Goal: Task Accomplishment & Management: Manage account settings

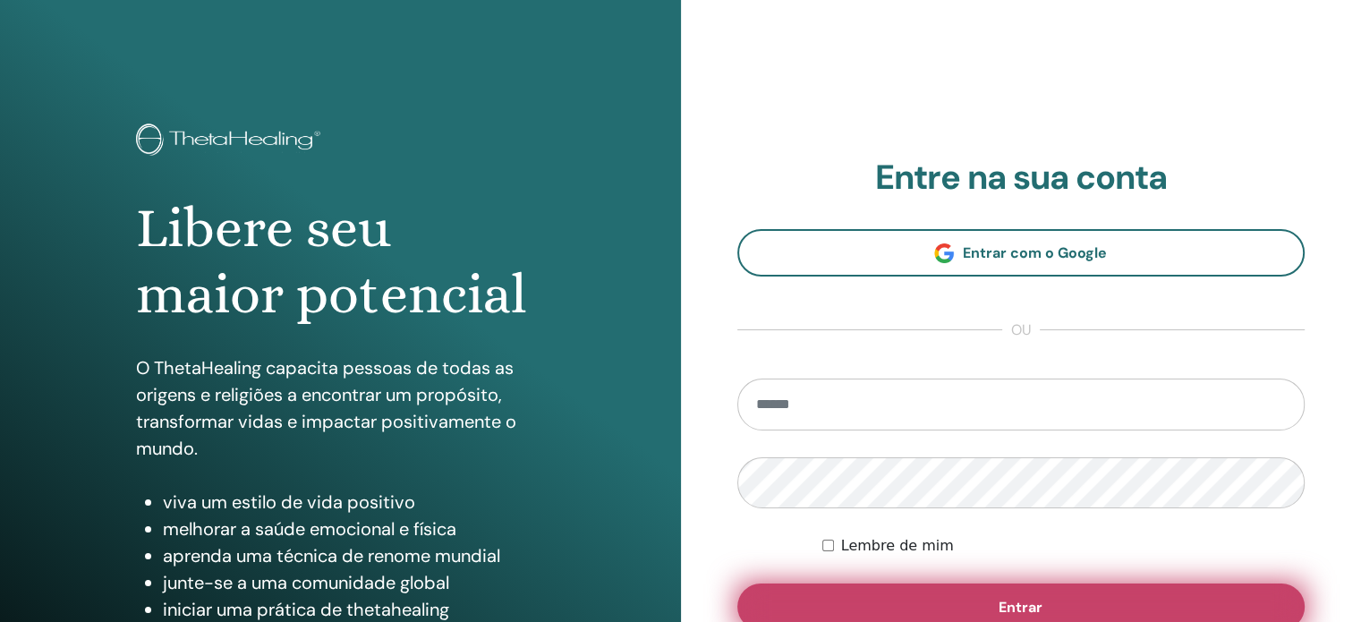
type input "**********"
click at [942, 591] on button "Entrar" at bounding box center [1021, 606] width 568 height 47
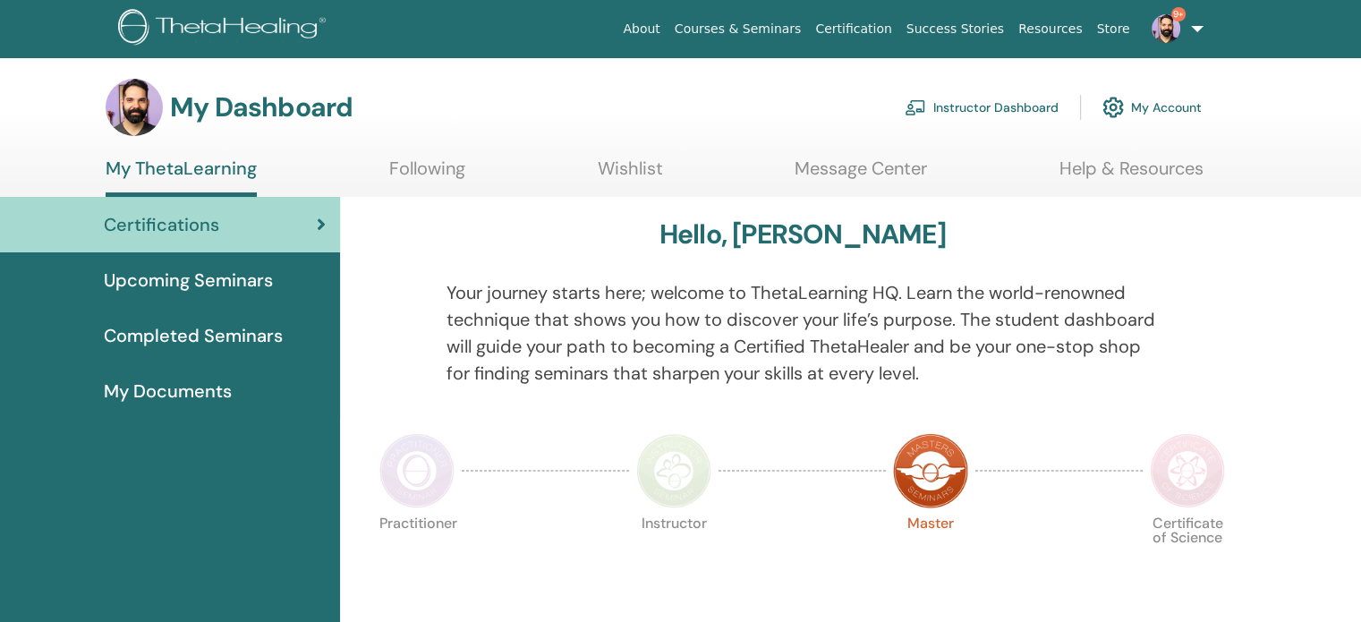
click at [1016, 104] on link "Instructor Dashboard" at bounding box center [982, 107] width 154 height 39
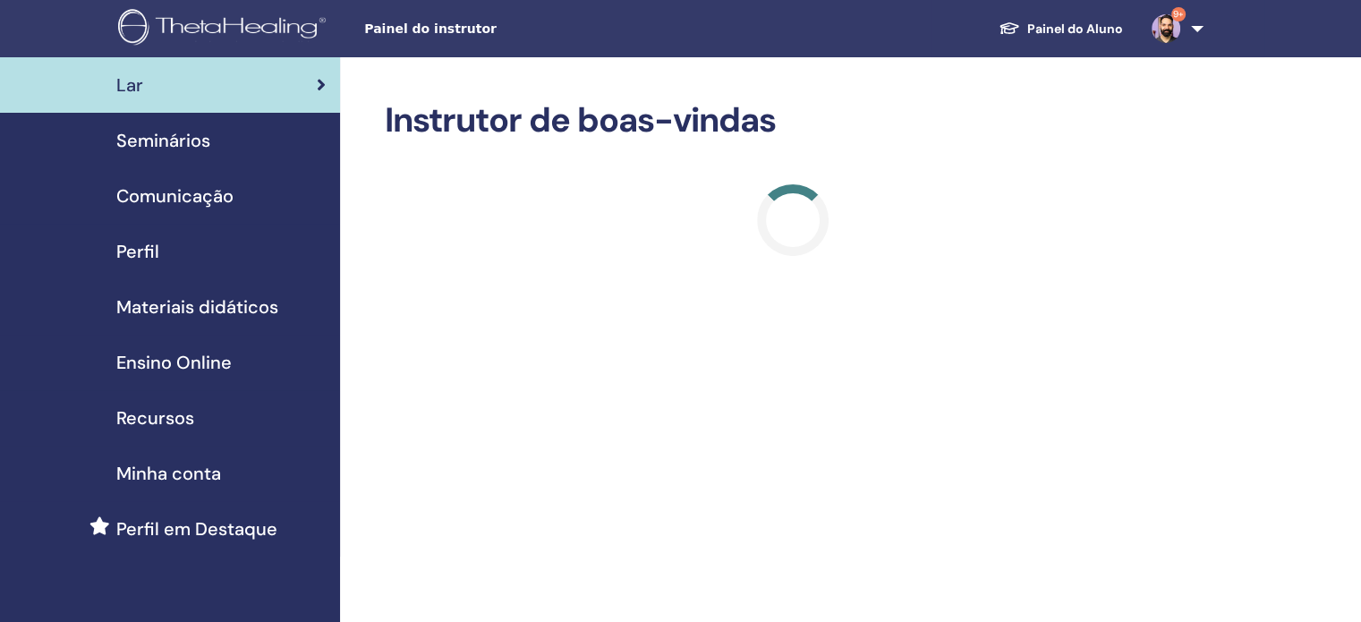
click at [175, 135] on span "Seminários" at bounding box center [163, 140] width 94 height 27
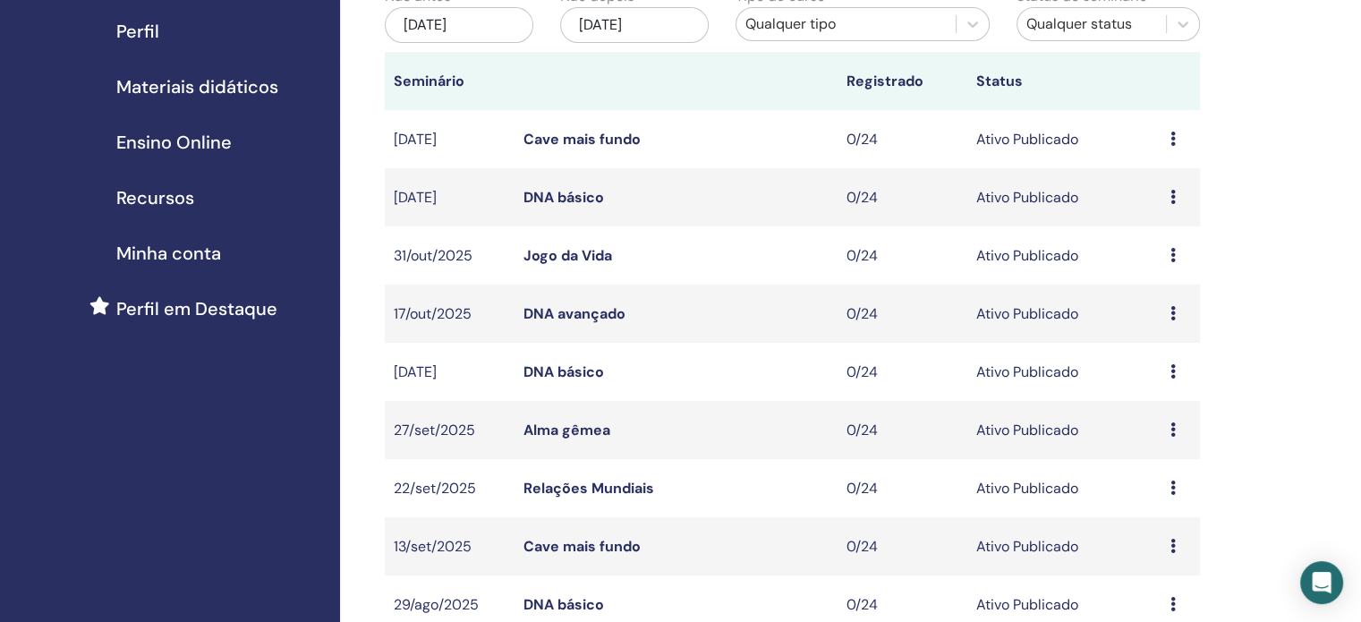
scroll to position [358, 0]
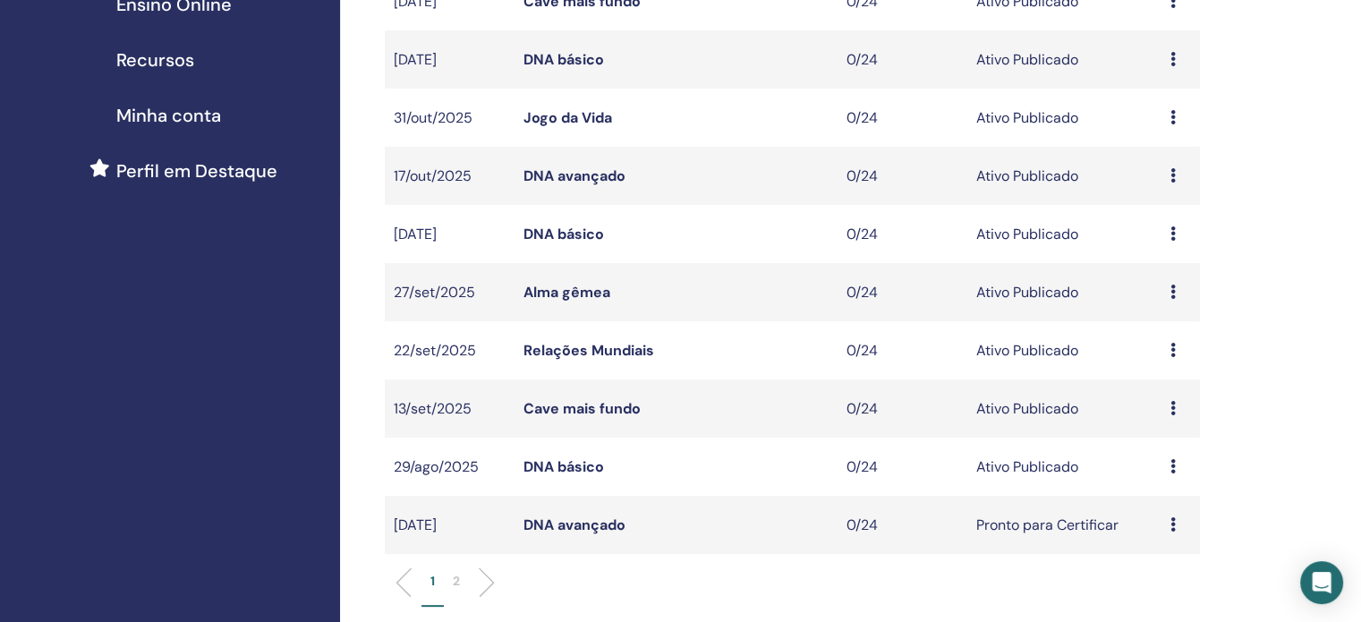
click at [1177, 525] on div "Visualização Editar Participantes Cancelar" at bounding box center [1180, 525] width 21 height 21
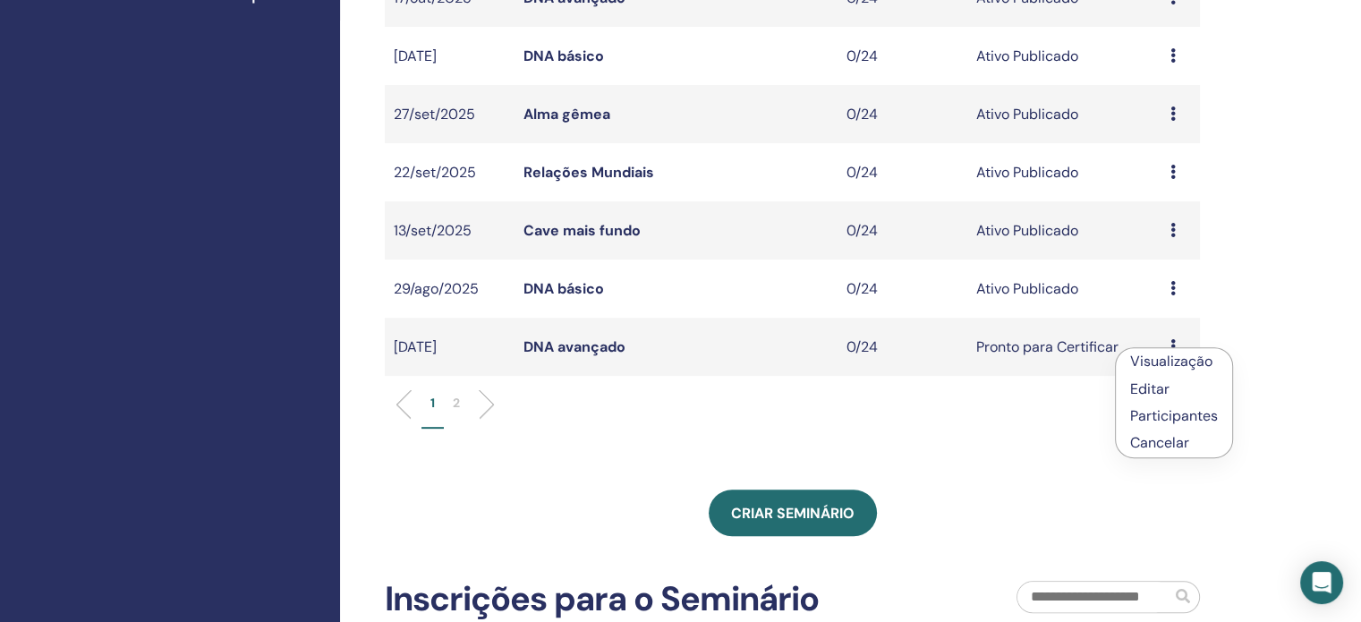
scroll to position [537, 0]
click at [1186, 394] on li "Editar" at bounding box center [1174, 387] width 116 height 27
click at [1177, 345] on div "Visualização Editar Participantes Cancelar" at bounding box center [1180, 346] width 21 height 21
click at [1152, 382] on font "Editar" at bounding box center [1149, 387] width 39 height 19
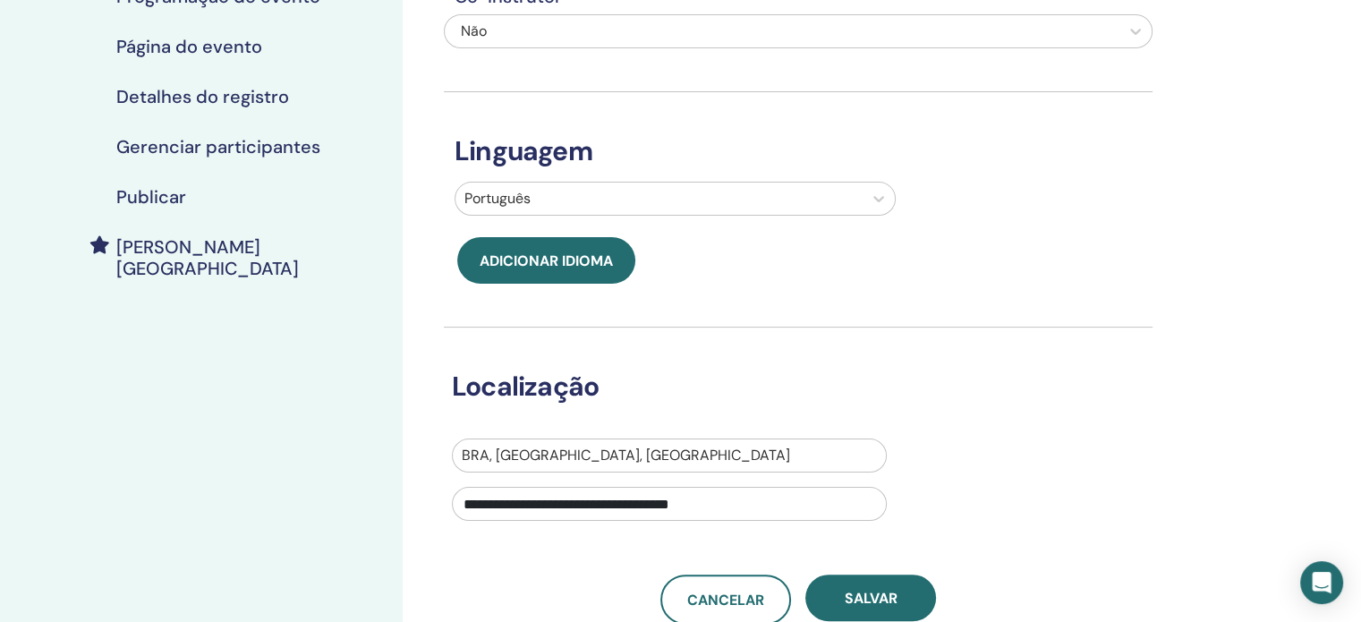
scroll to position [89, 0]
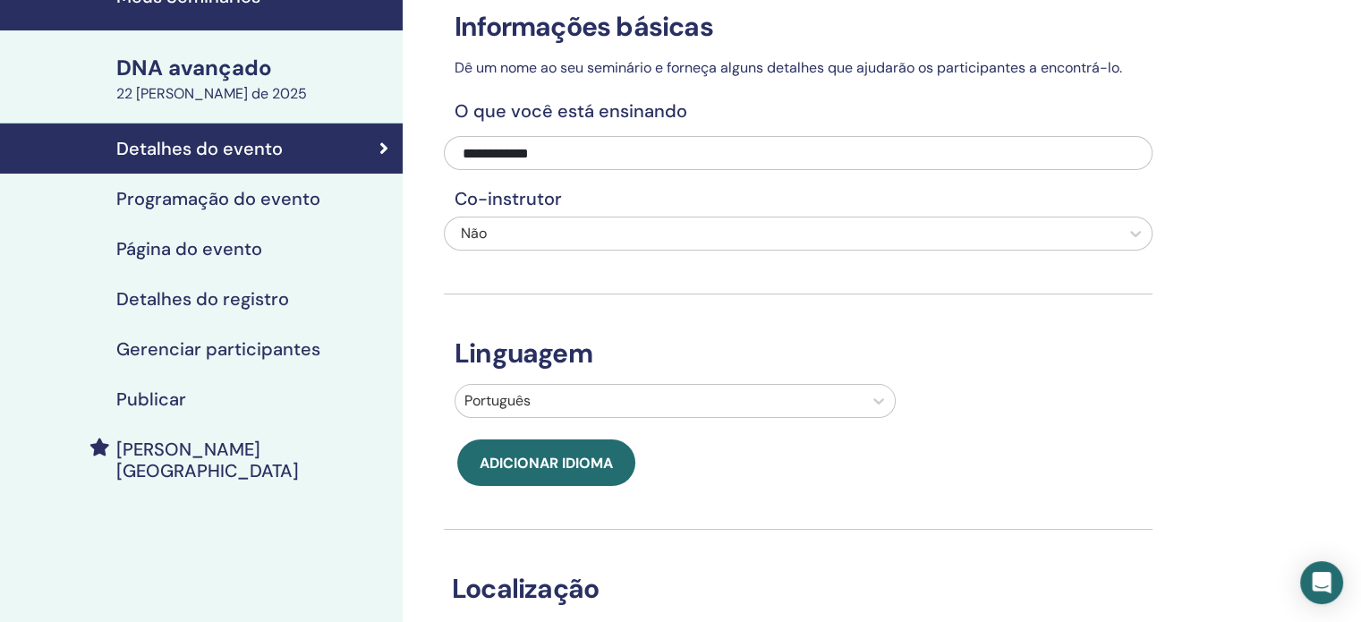
click at [172, 204] on font "Programação do evento" at bounding box center [218, 198] width 204 height 23
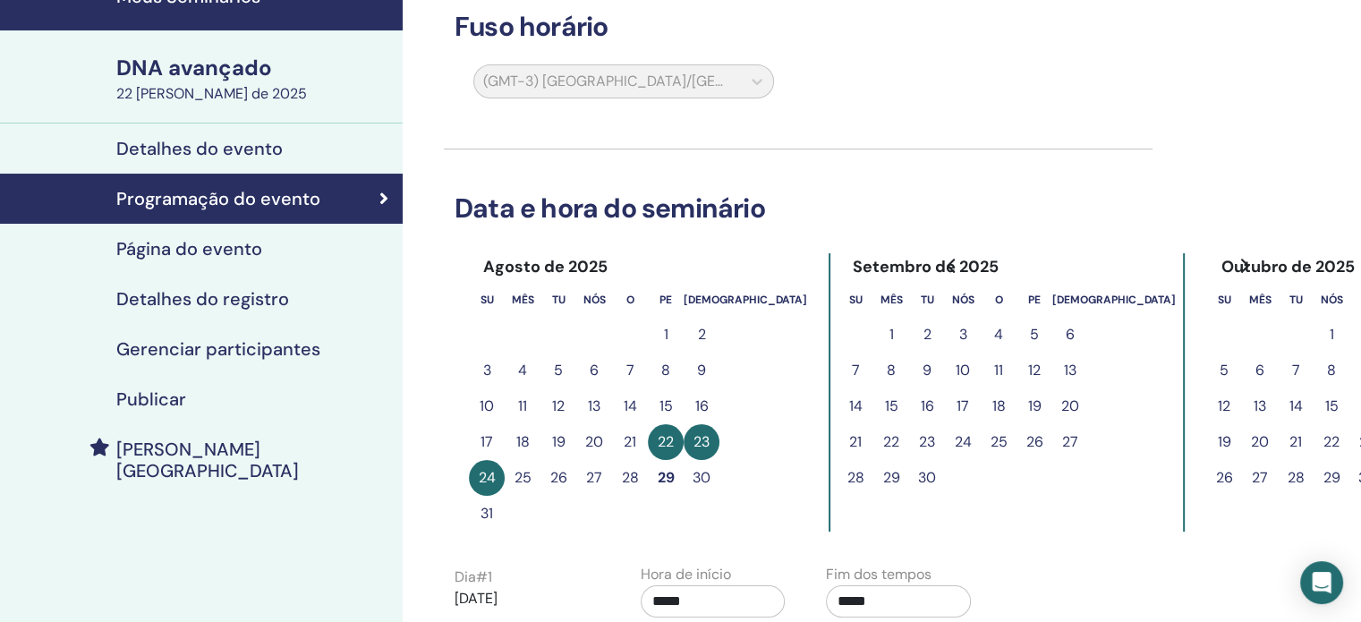
click at [669, 478] on font "29" at bounding box center [666, 477] width 17 height 19
click at [663, 471] on font "29" at bounding box center [666, 477] width 17 height 19
click at [668, 476] on font "29" at bounding box center [666, 477] width 17 height 19
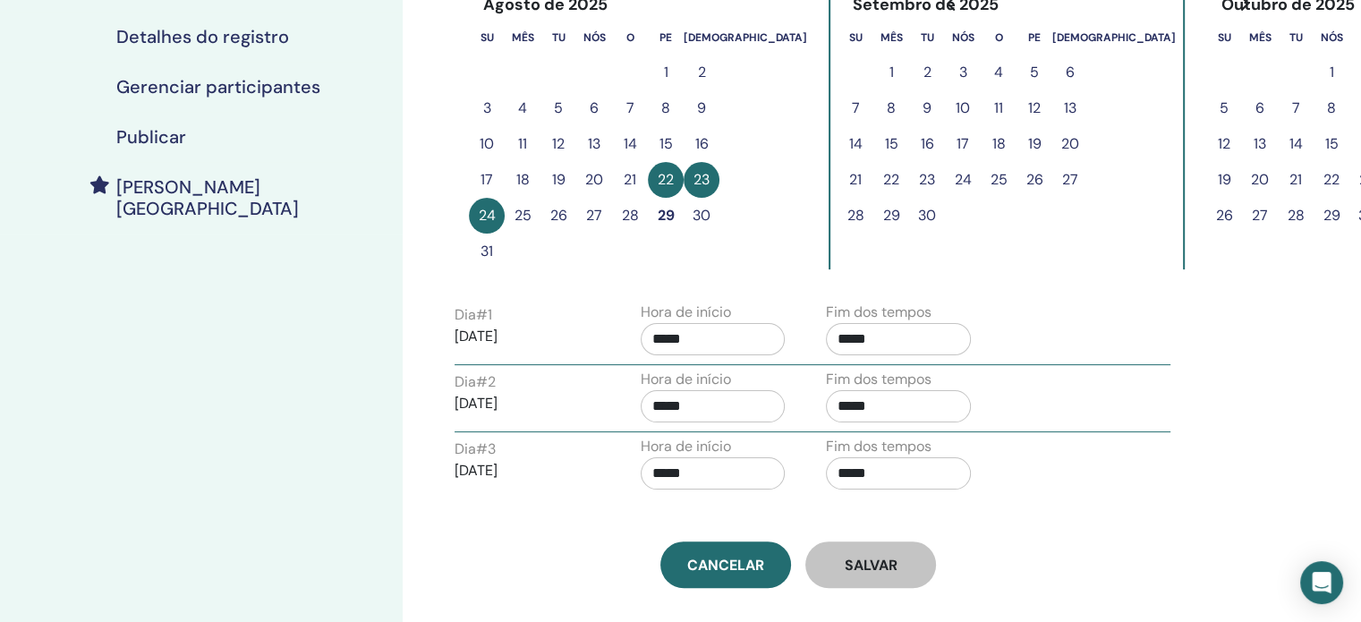
scroll to position [268, 0]
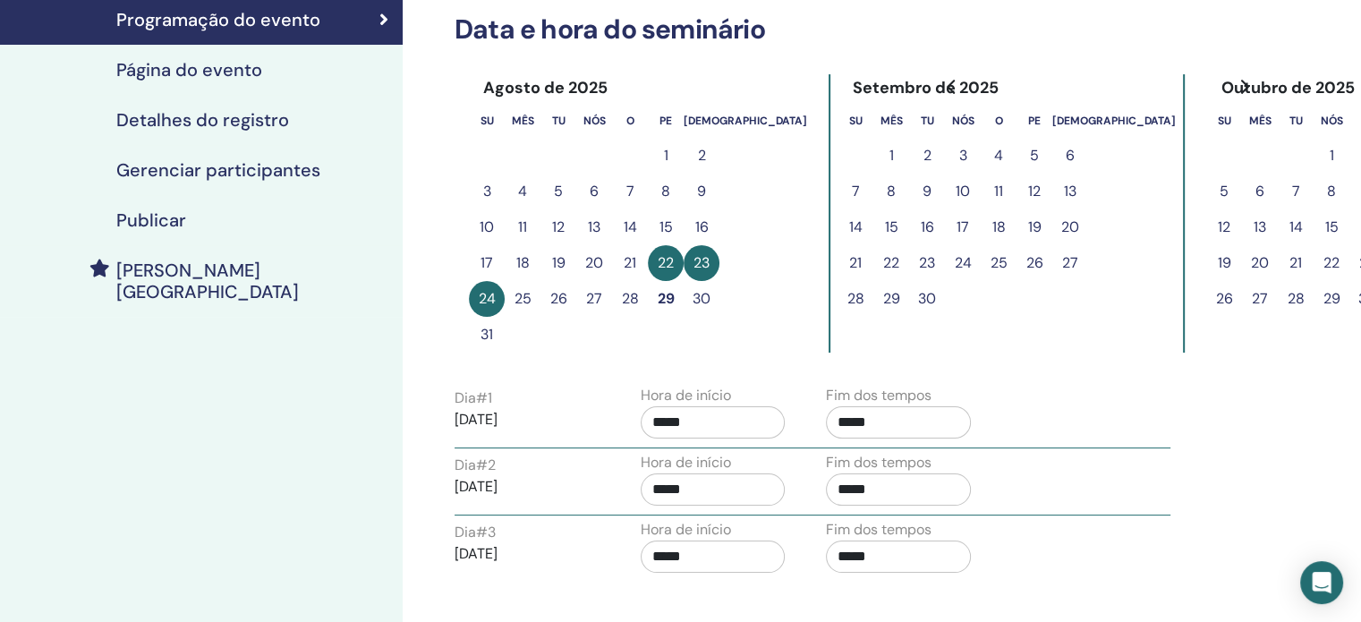
click at [670, 290] on font "29" at bounding box center [666, 298] width 17 height 19
click at [526, 293] on font "25" at bounding box center [523, 298] width 17 height 19
click at [669, 264] on font "22" at bounding box center [666, 262] width 16 height 19
click at [705, 264] on font "23" at bounding box center [701, 262] width 16 height 19
drag, startPoint x: 508, startPoint y: 316, endPoint x: 519, endPoint y: 411, distance: 95.5
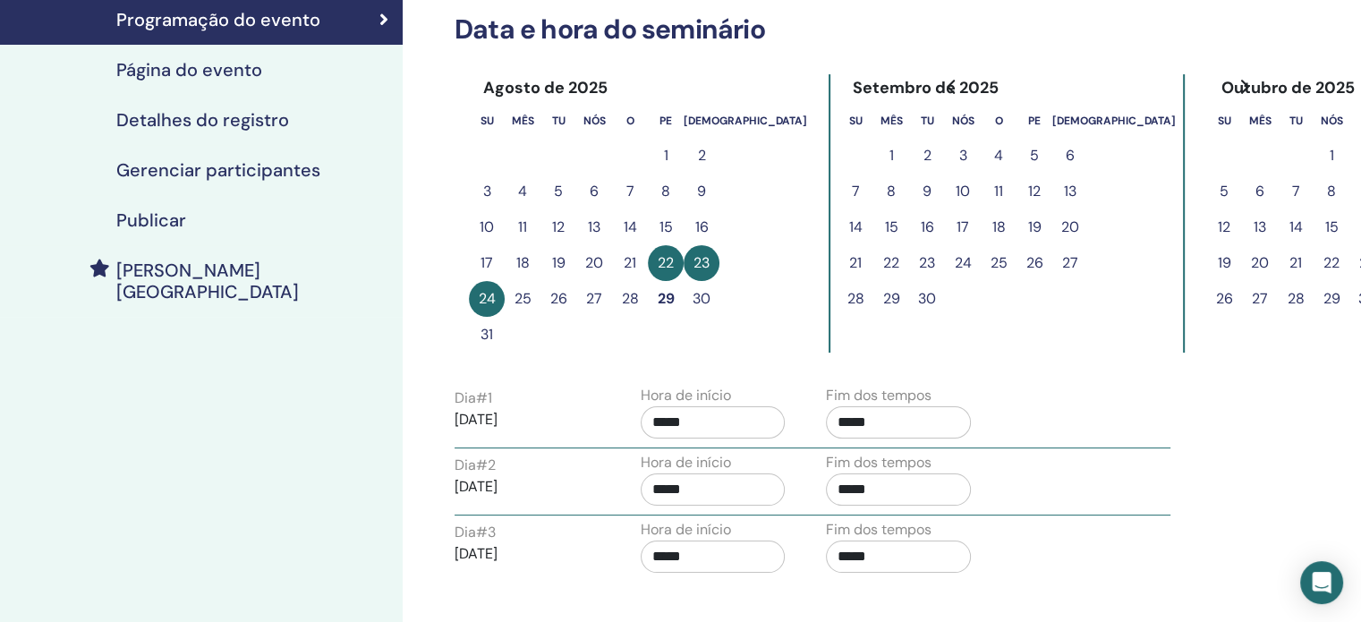
click at [512, 327] on td at bounding box center [523, 335] width 36 height 36
click at [498, 418] on font "22/08/2025" at bounding box center [476, 419] width 43 height 19
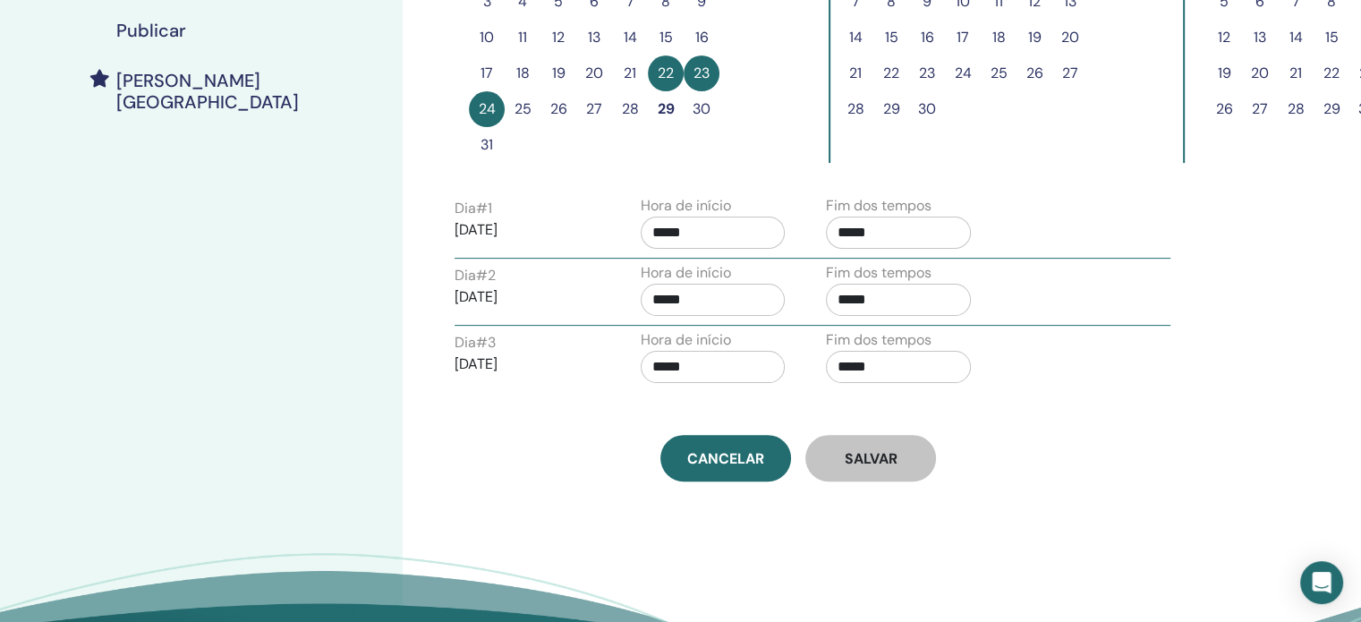
scroll to position [447, 0]
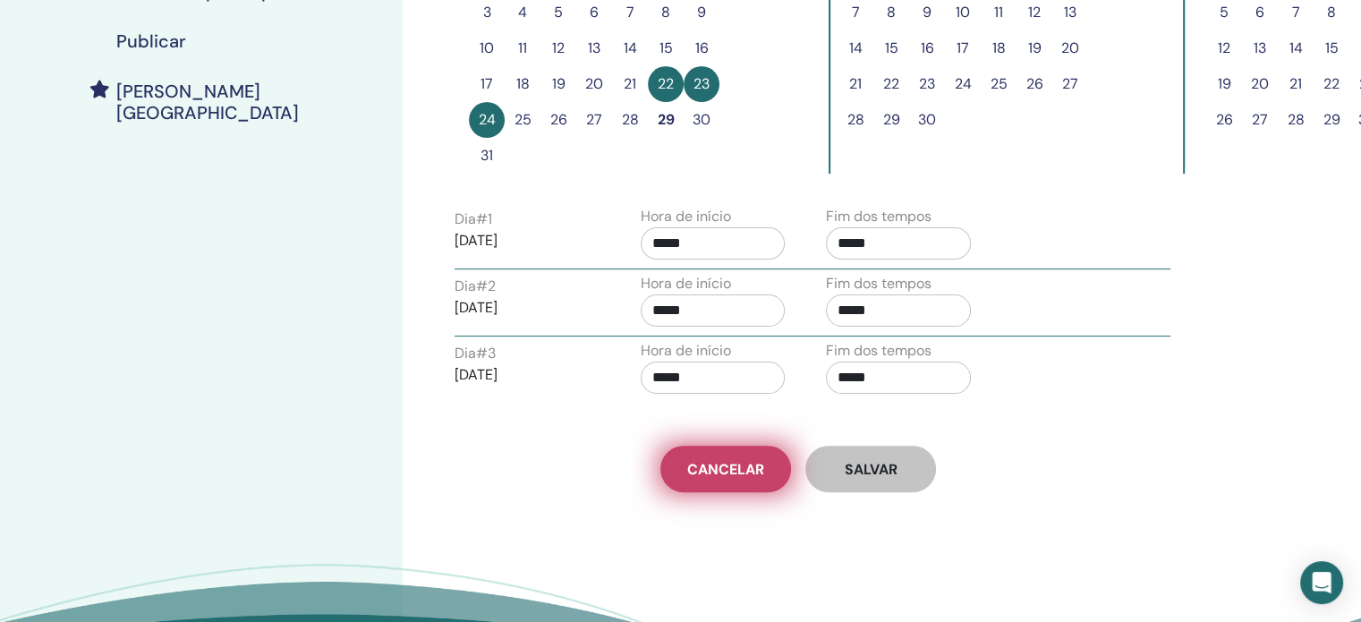
click at [715, 468] on font "Cancelar" at bounding box center [725, 469] width 77 height 19
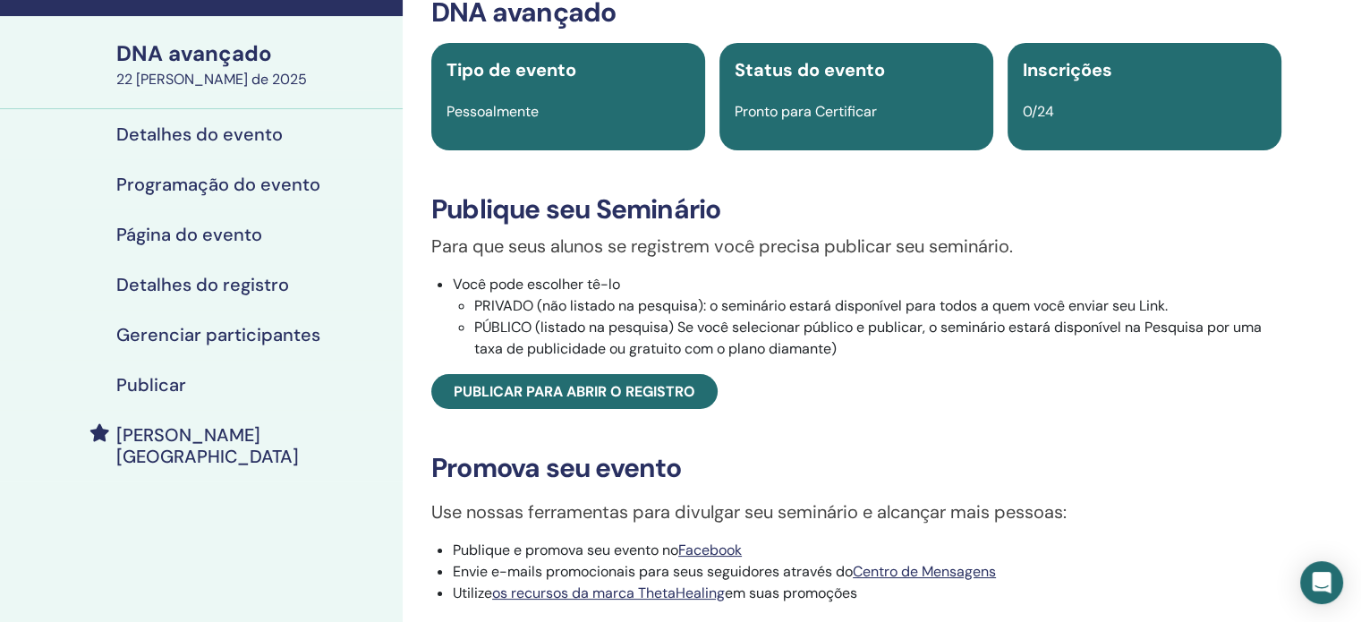
scroll to position [89, 0]
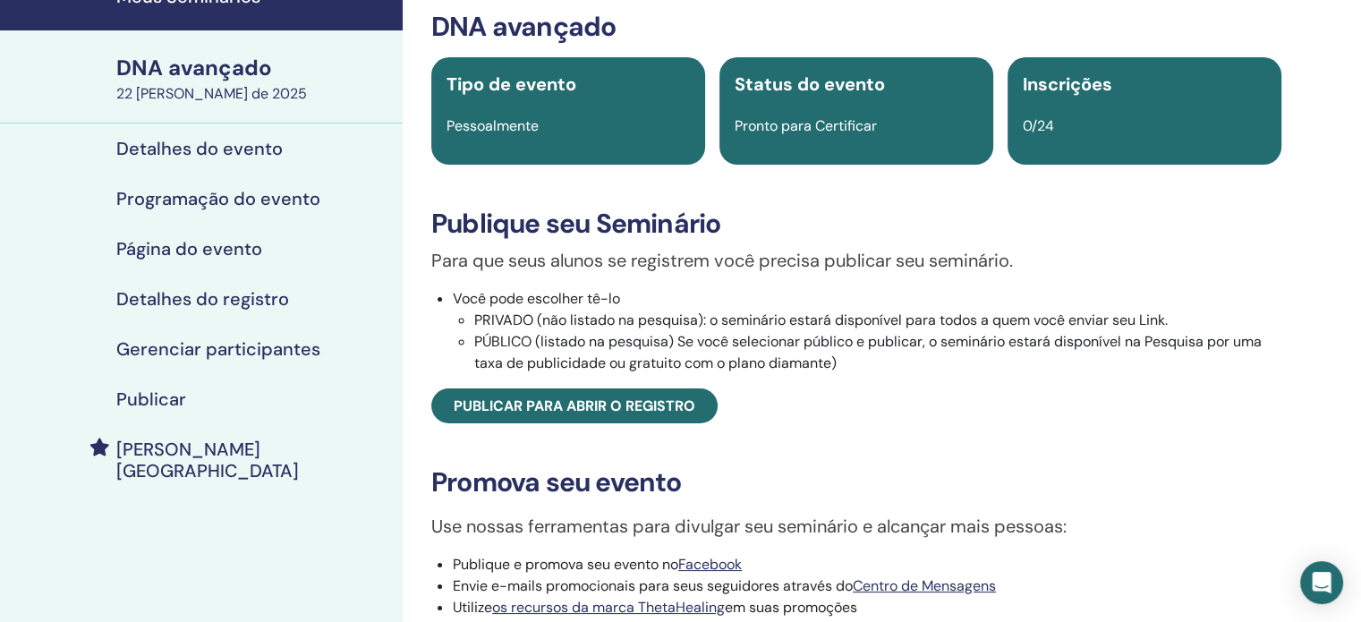
click at [245, 149] on font "Detalhes do evento" at bounding box center [199, 148] width 166 height 23
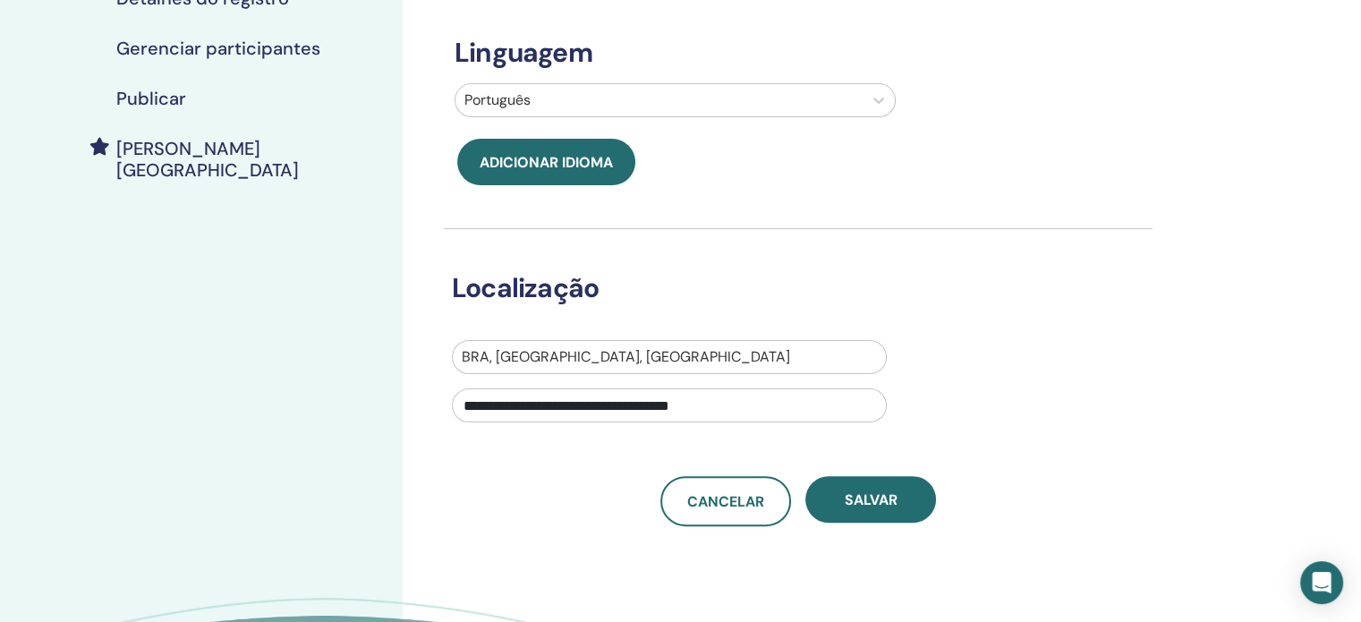
scroll to position [447, 0]
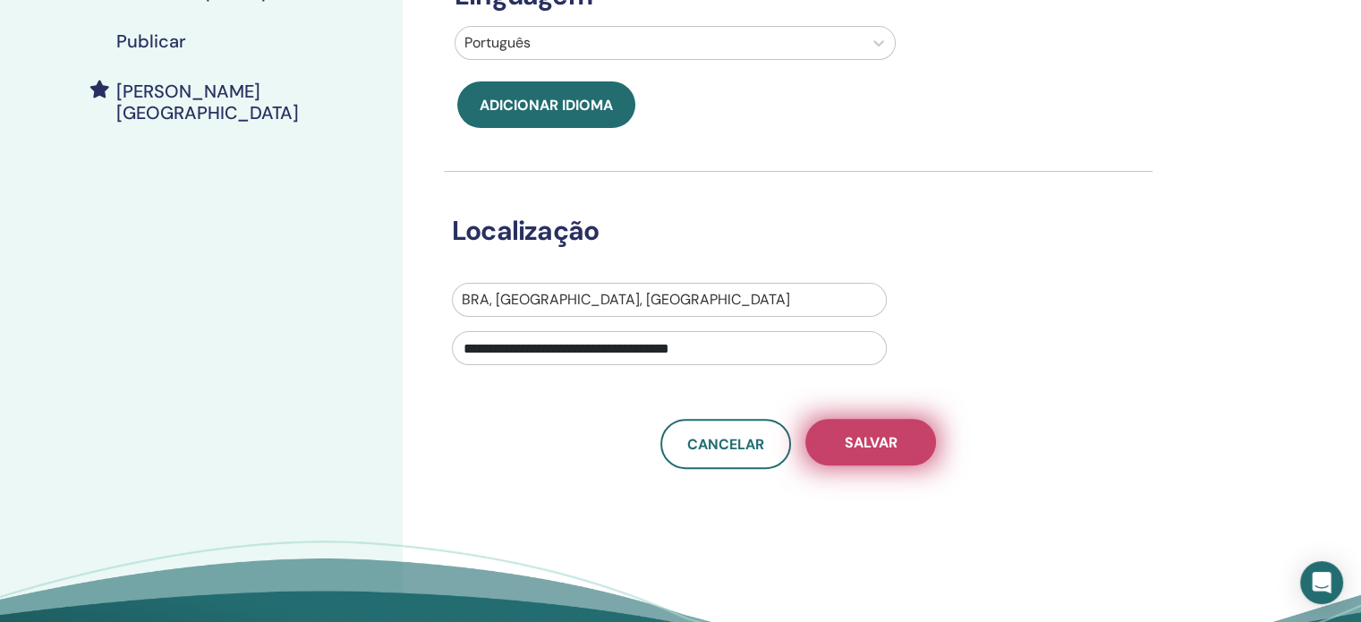
click at [929, 447] on button "Salvar" at bounding box center [870, 442] width 131 height 47
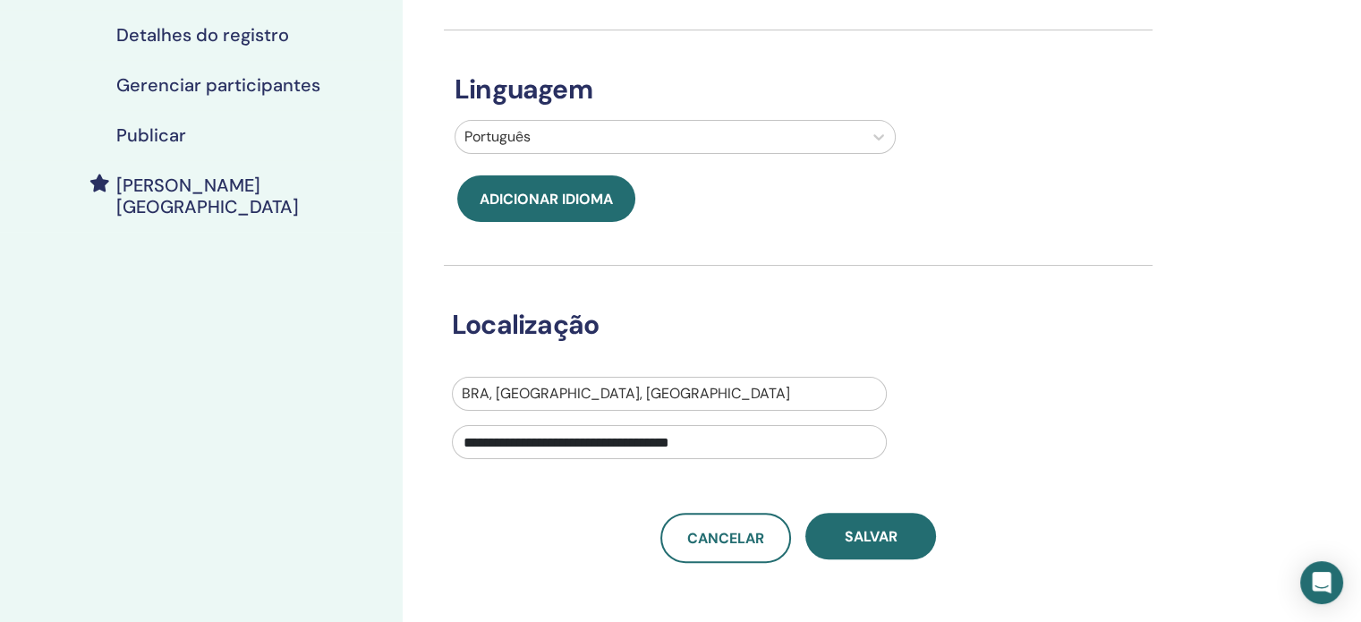
scroll to position [179, 0]
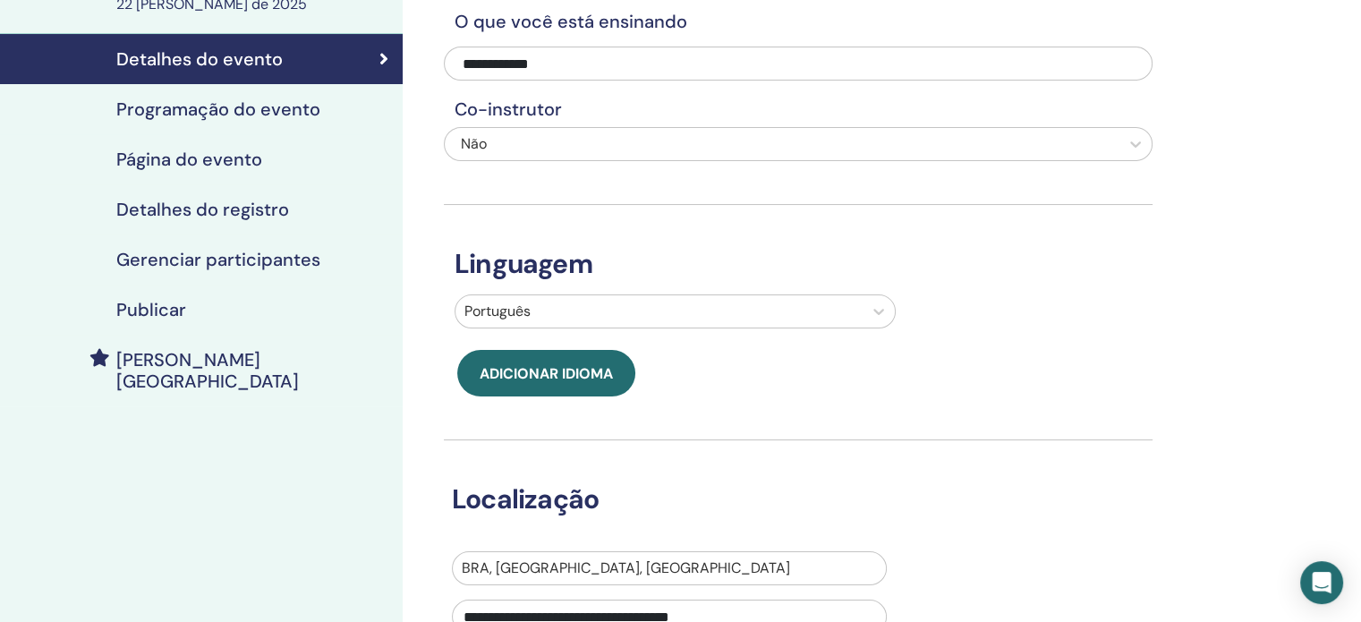
click at [215, 110] on font "Programação do evento" at bounding box center [218, 109] width 204 height 23
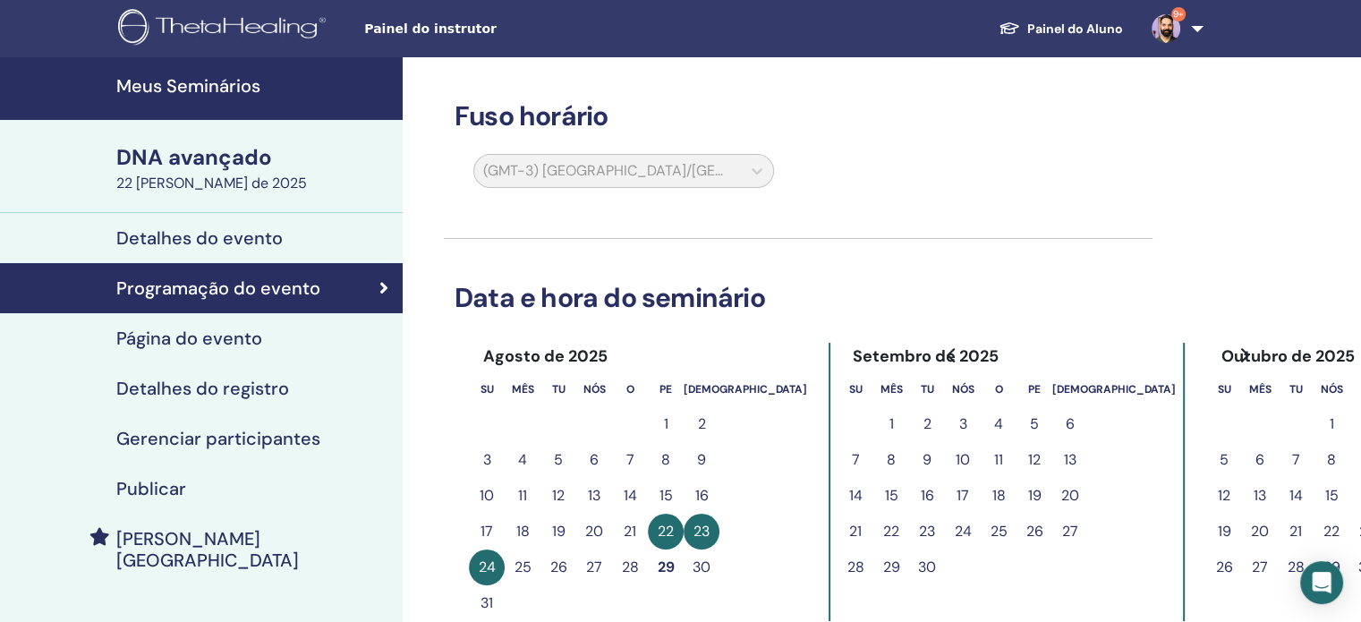
click at [208, 84] on font "Meus Seminários" at bounding box center [188, 85] width 144 height 23
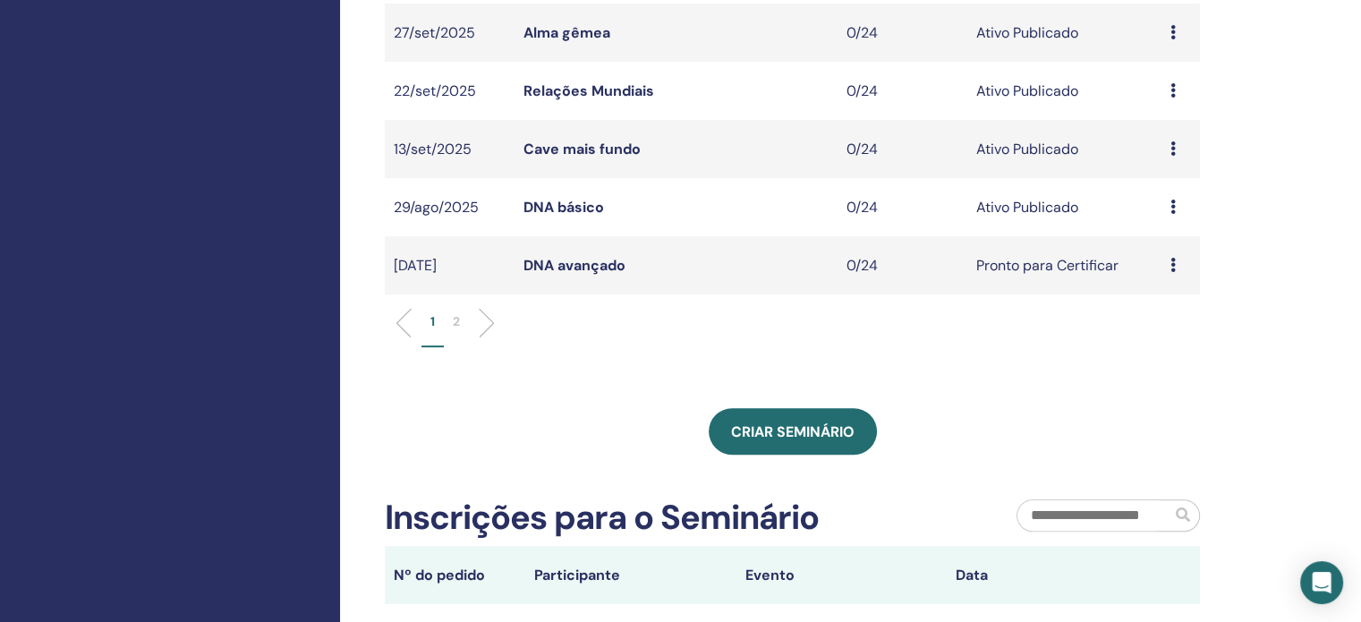
scroll to position [626, 0]
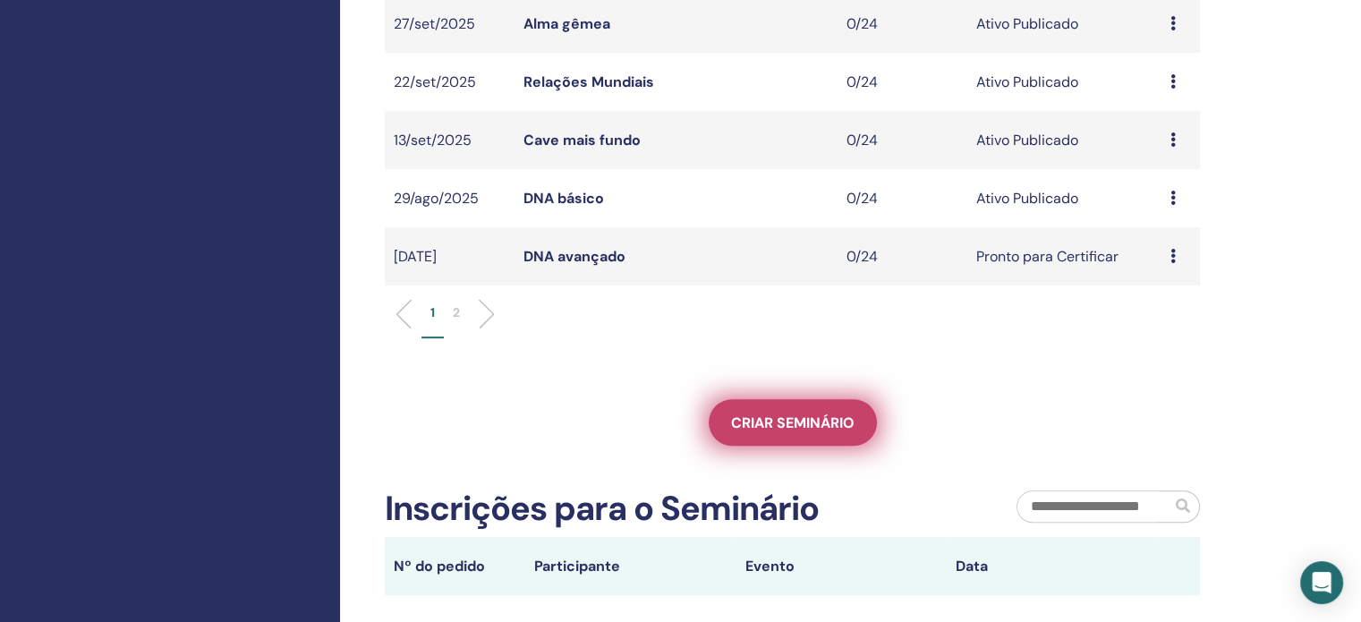
click at [823, 431] on font "Criar seminário" at bounding box center [792, 422] width 123 height 19
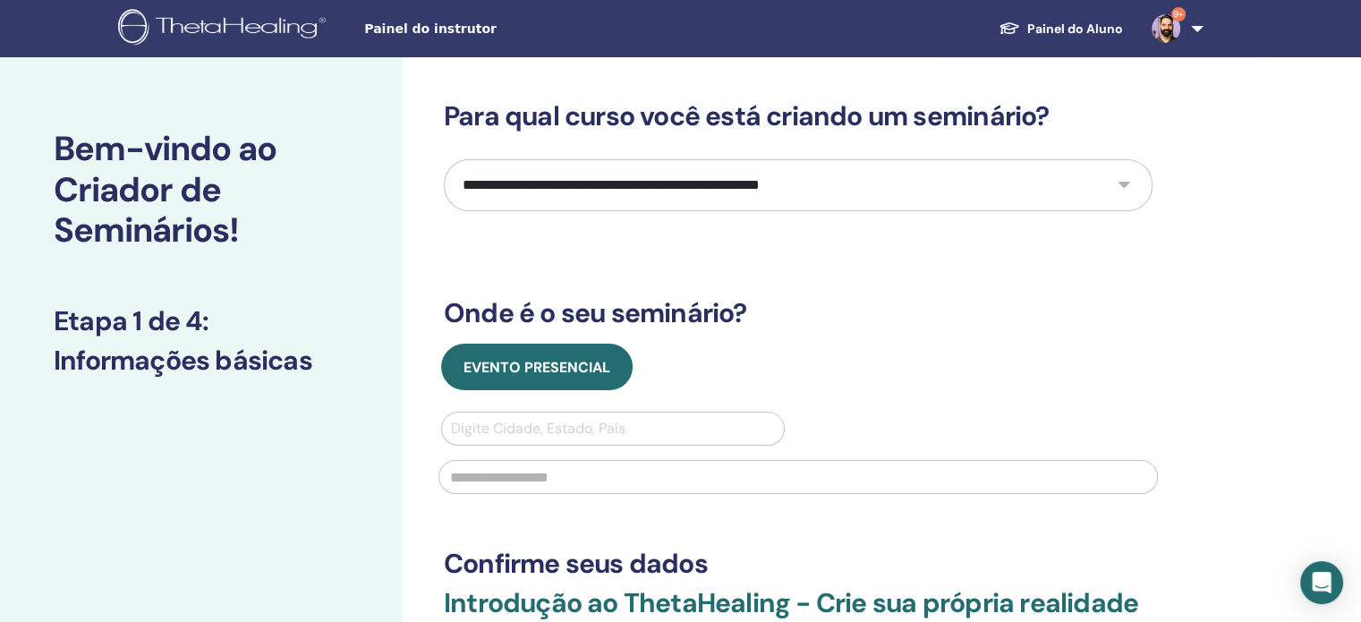
click at [644, 171] on select "**********" at bounding box center [798, 185] width 709 height 52
select select "*"
click at [444, 159] on select "**********" at bounding box center [798, 185] width 709 height 52
click at [597, 438] on div at bounding box center [613, 428] width 324 height 25
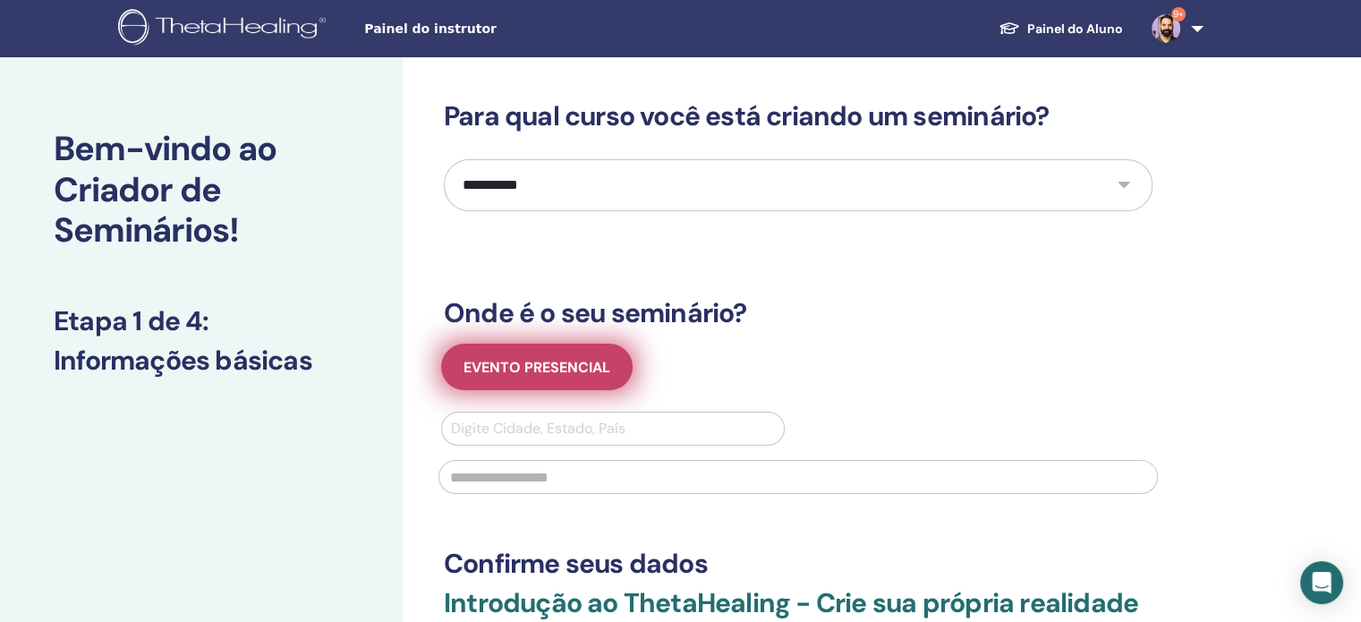
click at [566, 358] on font "Evento presencial" at bounding box center [537, 367] width 147 height 19
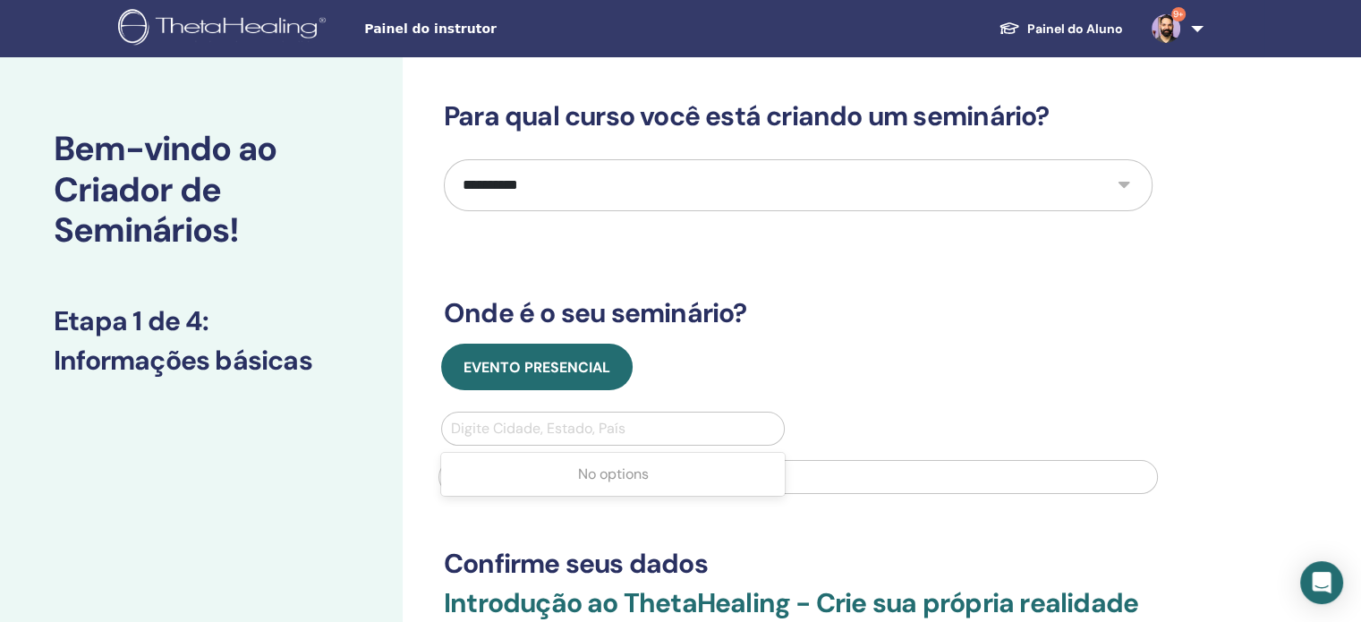
click at [561, 419] on div at bounding box center [613, 428] width 324 height 25
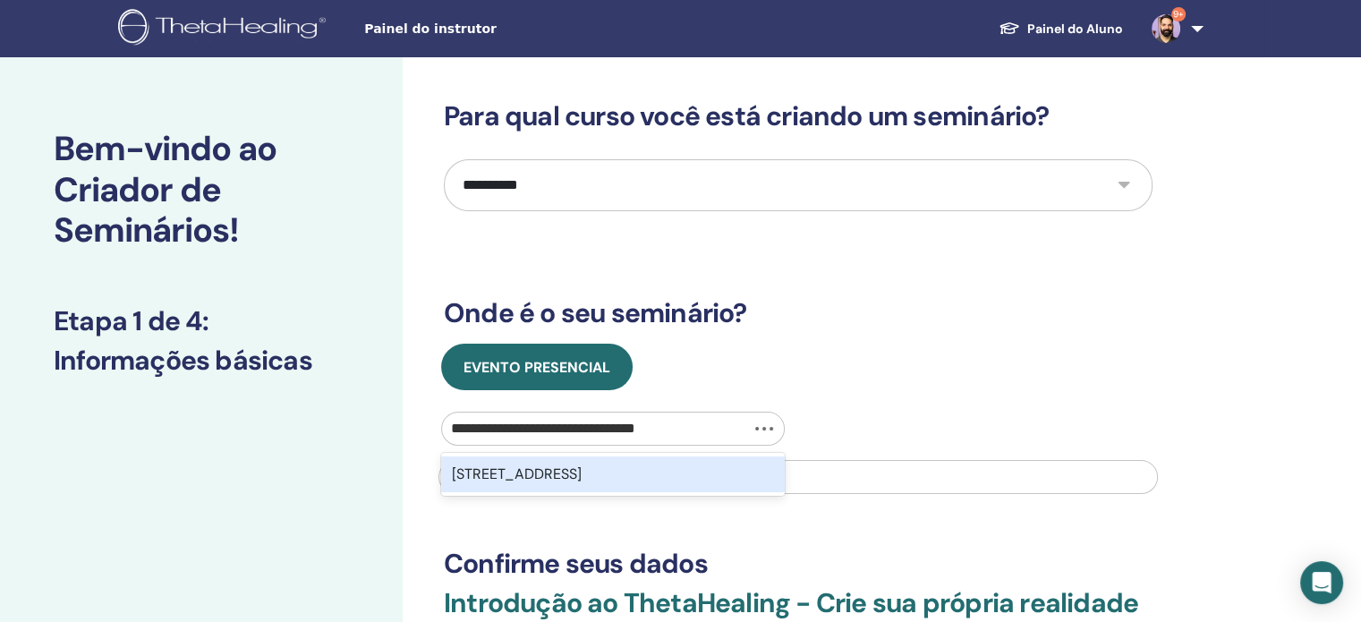
type input "**********"
click at [642, 492] on div "Rua Alegrete 38, Perdizes, São Paulo, 01254-010, BRA" at bounding box center [613, 474] width 344 height 36
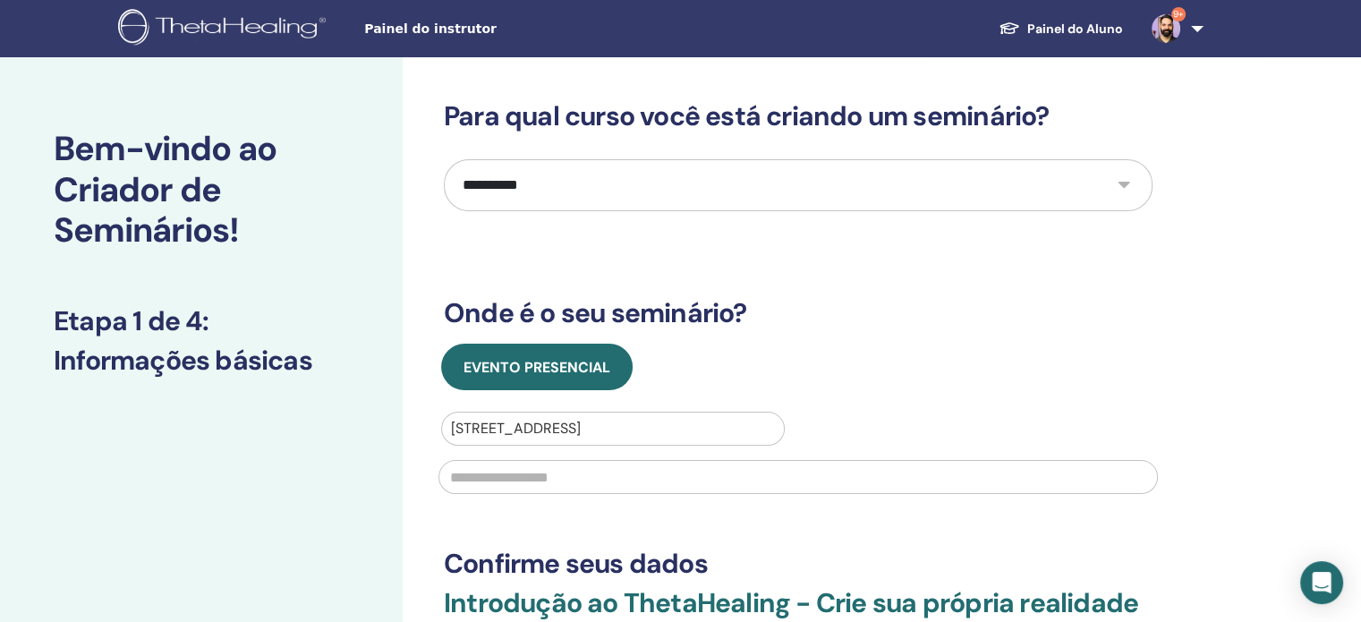
click at [756, 482] on input "text" at bounding box center [797, 477] width 719 height 34
click at [697, 424] on div at bounding box center [613, 428] width 324 height 25
click at [697, 418] on div at bounding box center [613, 428] width 324 height 25
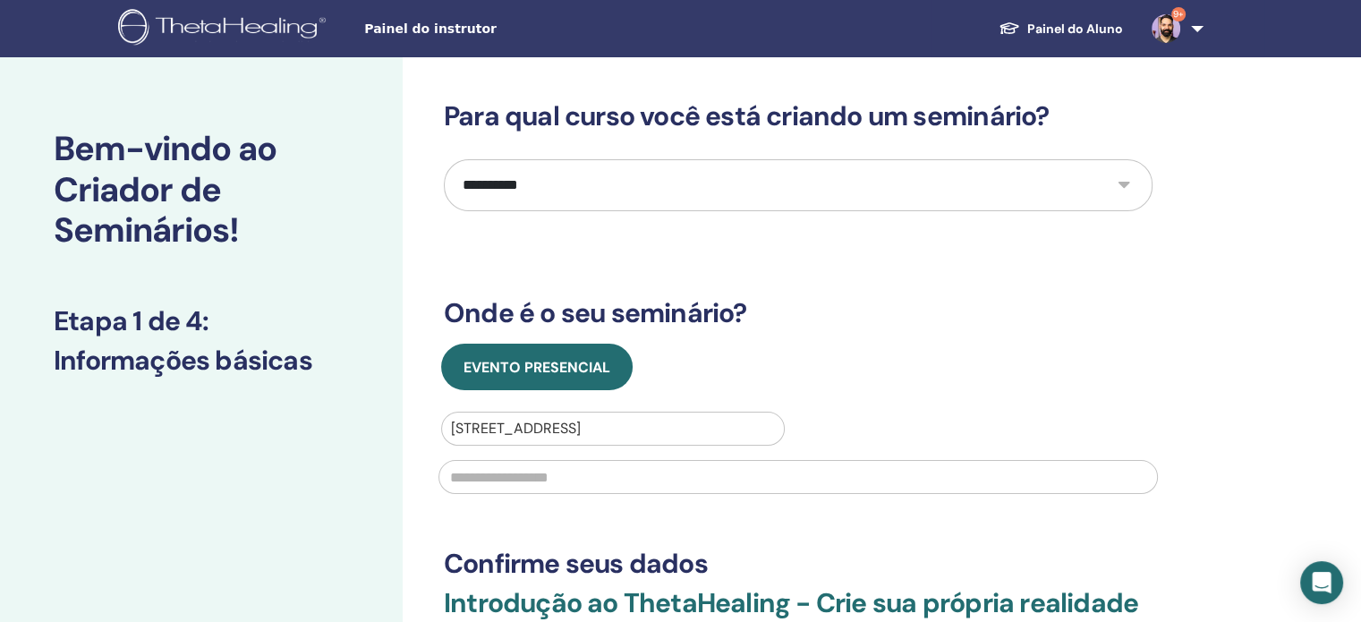
click at [697, 418] on div at bounding box center [613, 428] width 324 height 25
drag, startPoint x: 873, startPoint y: 449, endPoint x: 857, endPoint y: 475, distance: 30.5
click at [873, 453] on div at bounding box center [798, 475] width 741 height 59
click at [853, 482] on input "text" at bounding box center [797, 477] width 719 height 34
click at [723, 433] on div at bounding box center [613, 428] width 324 height 25
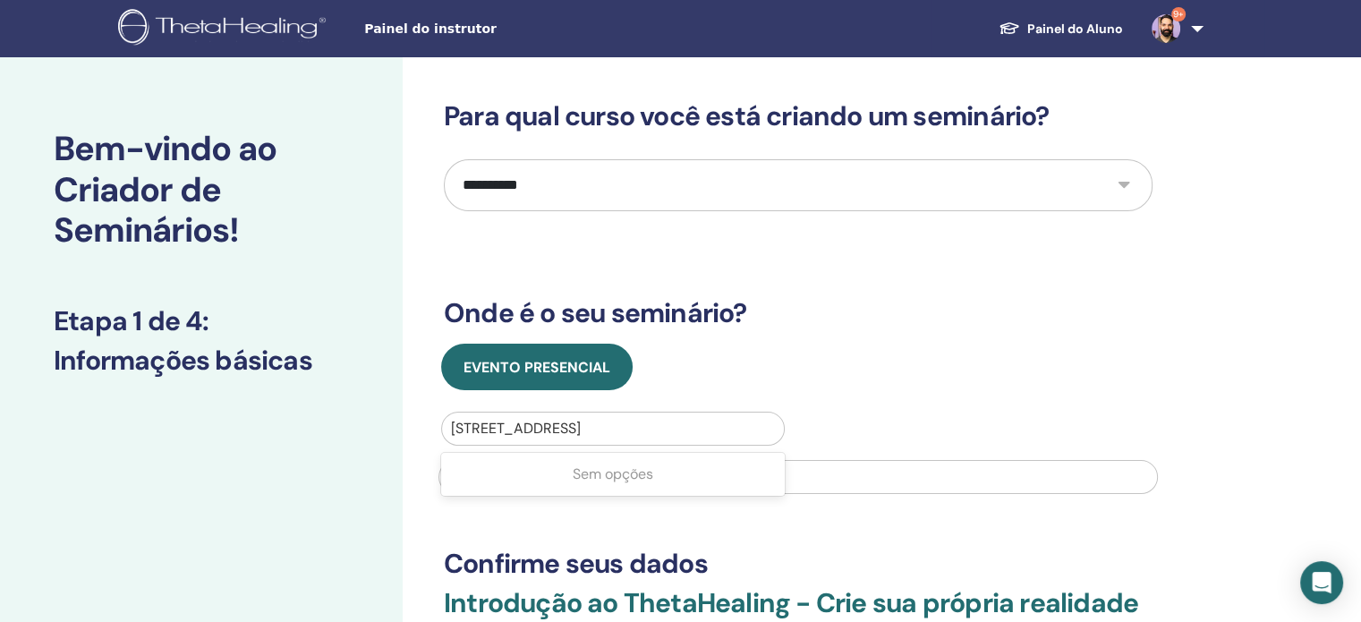
click at [1023, 481] on input "*" at bounding box center [797, 477] width 719 height 34
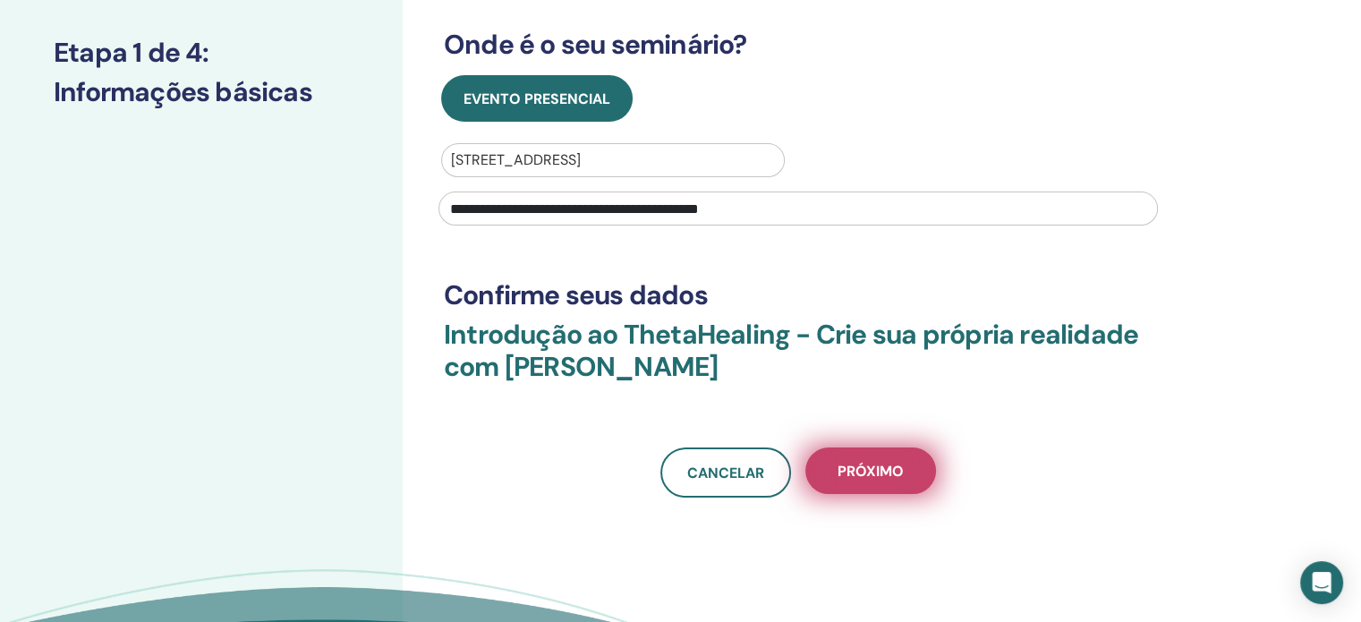
type input "**********"
click at [920, 475] on button "Próximo" at bounding box center [870, 470] width 131 height 47
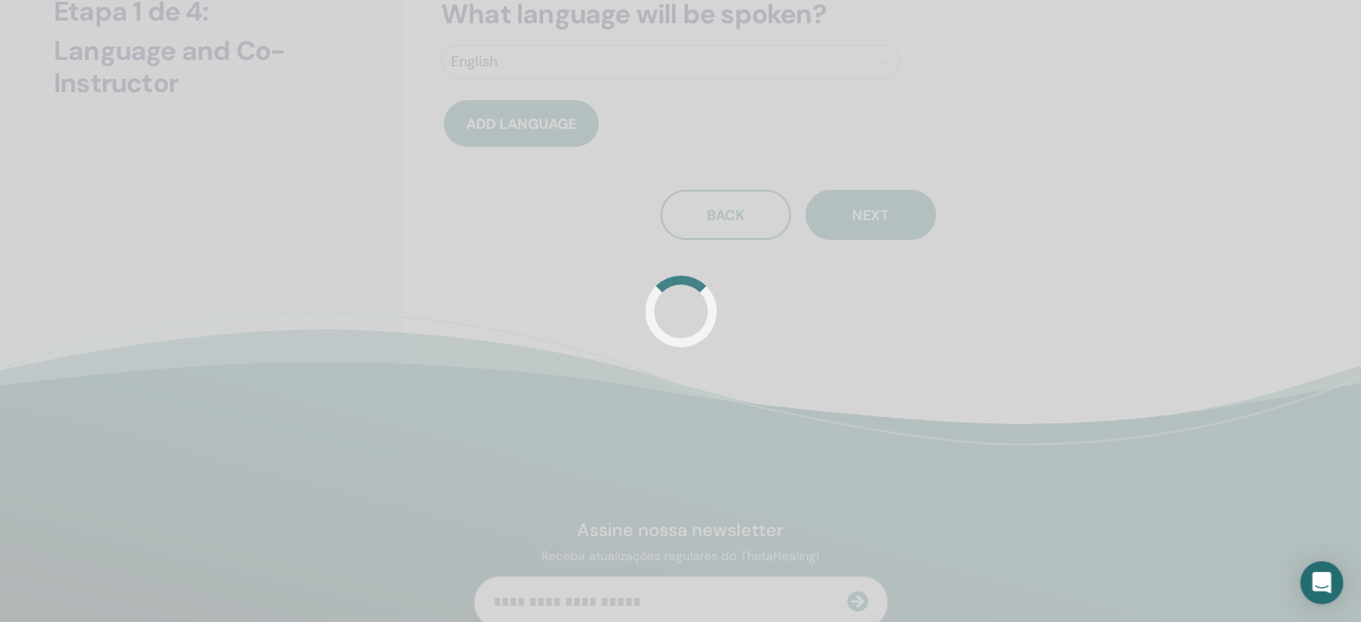
scroll to position [227, 0]
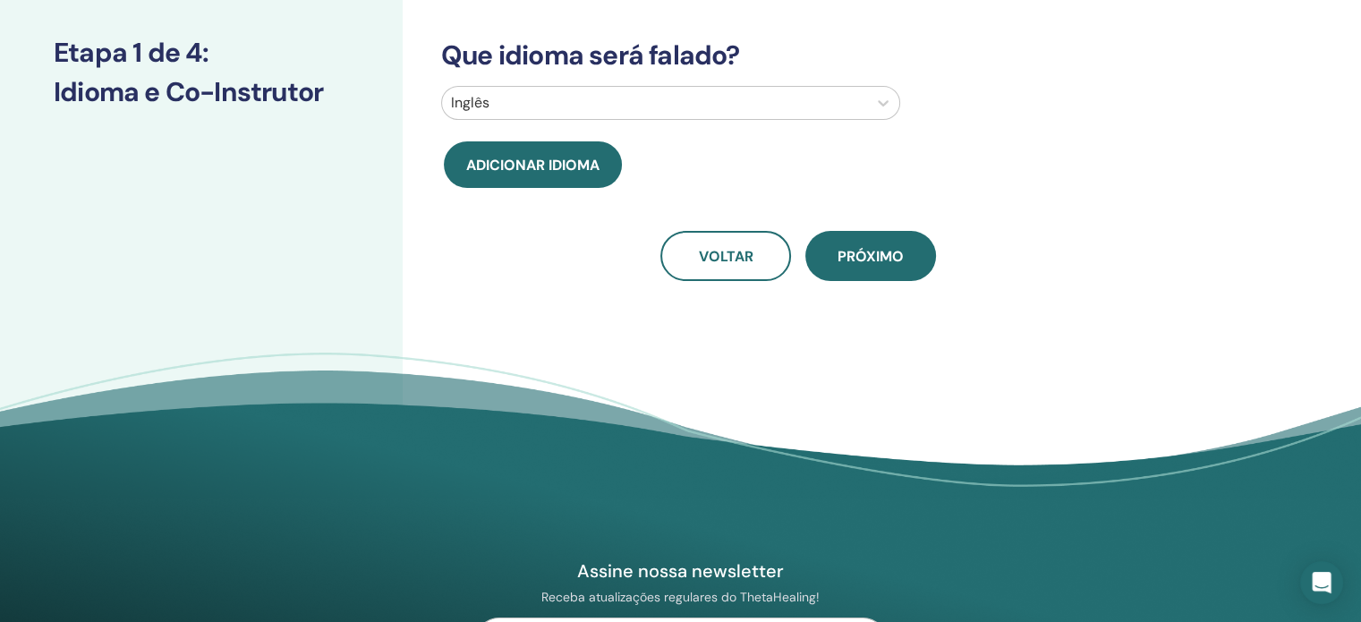
click at [647, 113] on div at bounding box center [654, 102] width 407 height 25
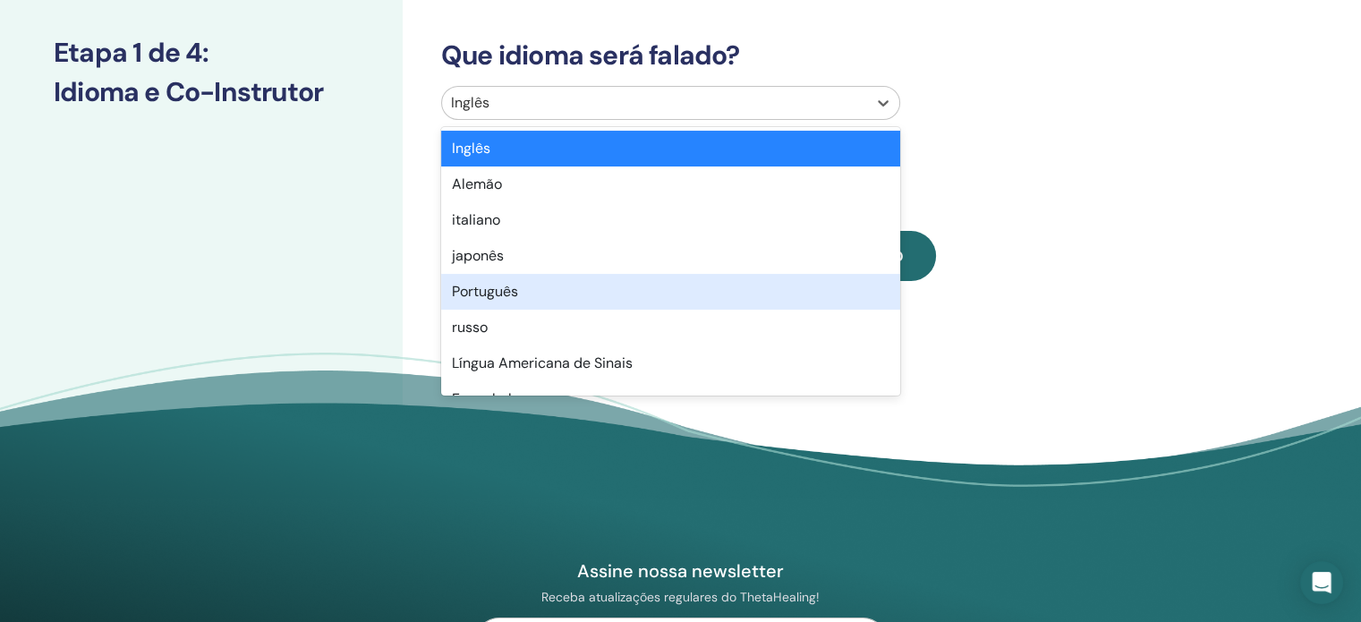
click at [565, 285] on div "Português" at bounding box center [670, 292] width 459 height 36
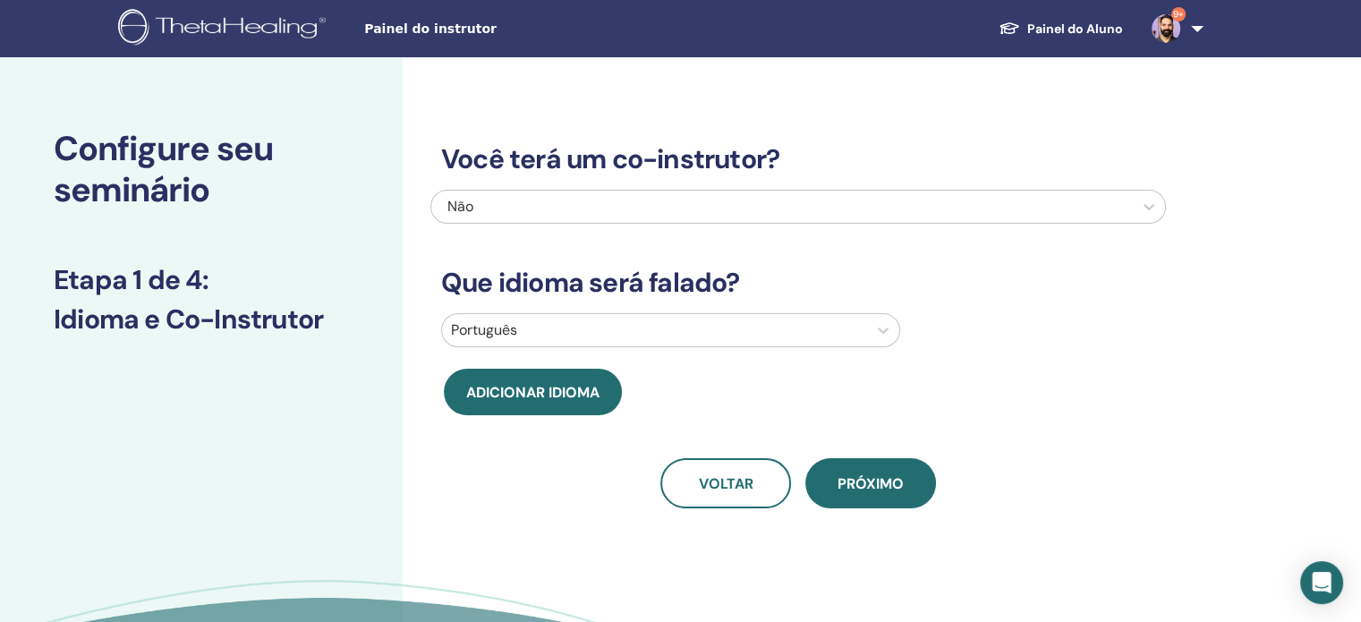
scroll to position [0, 0]
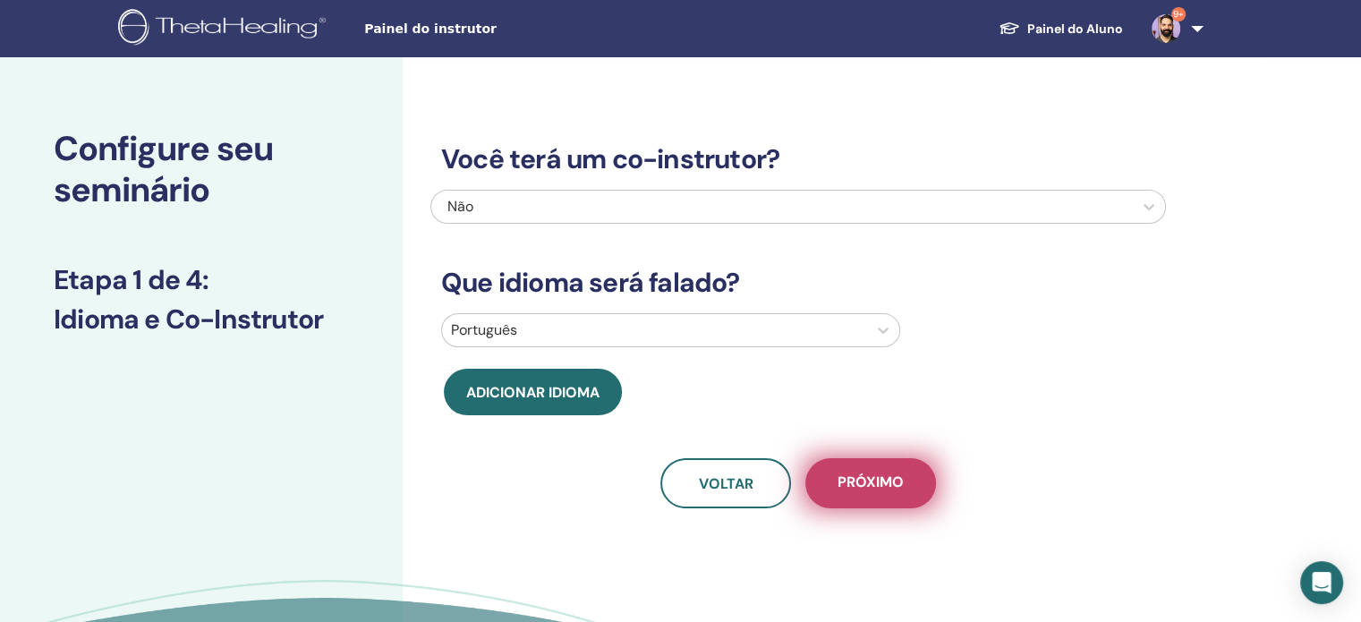
click at [899, 469] on button "Próximo" at bounding box center [870, 483] width 131 height 50
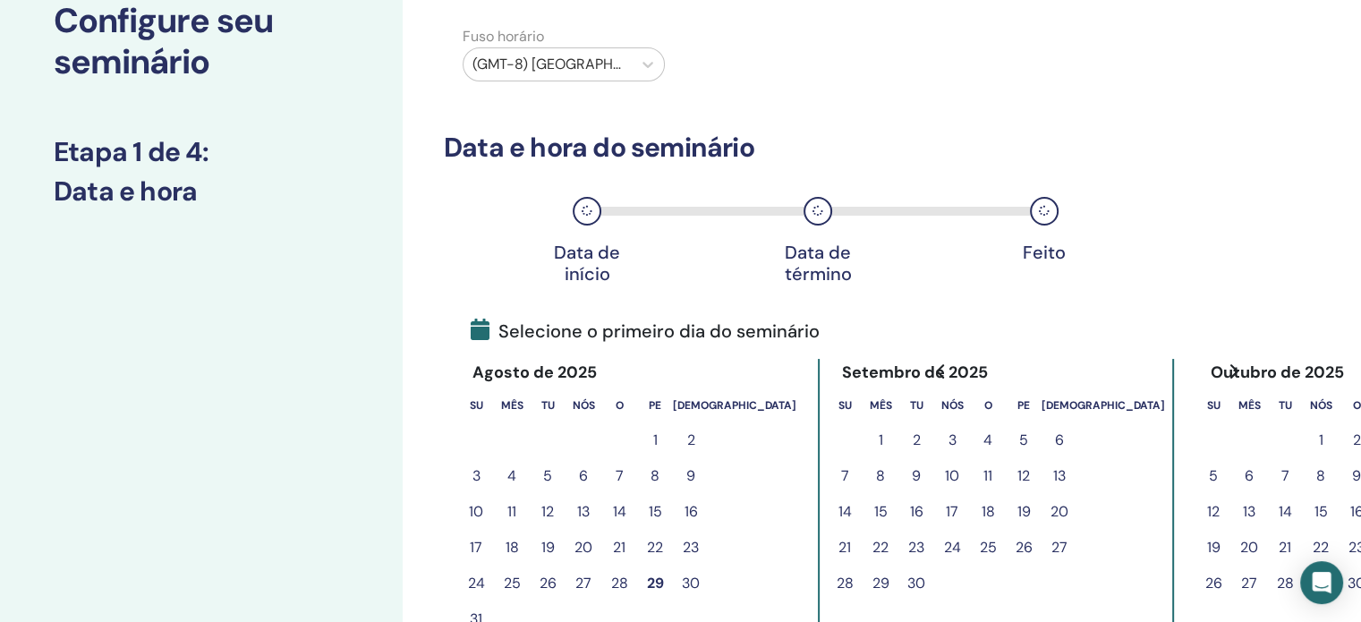
scroll to position [358, 0]
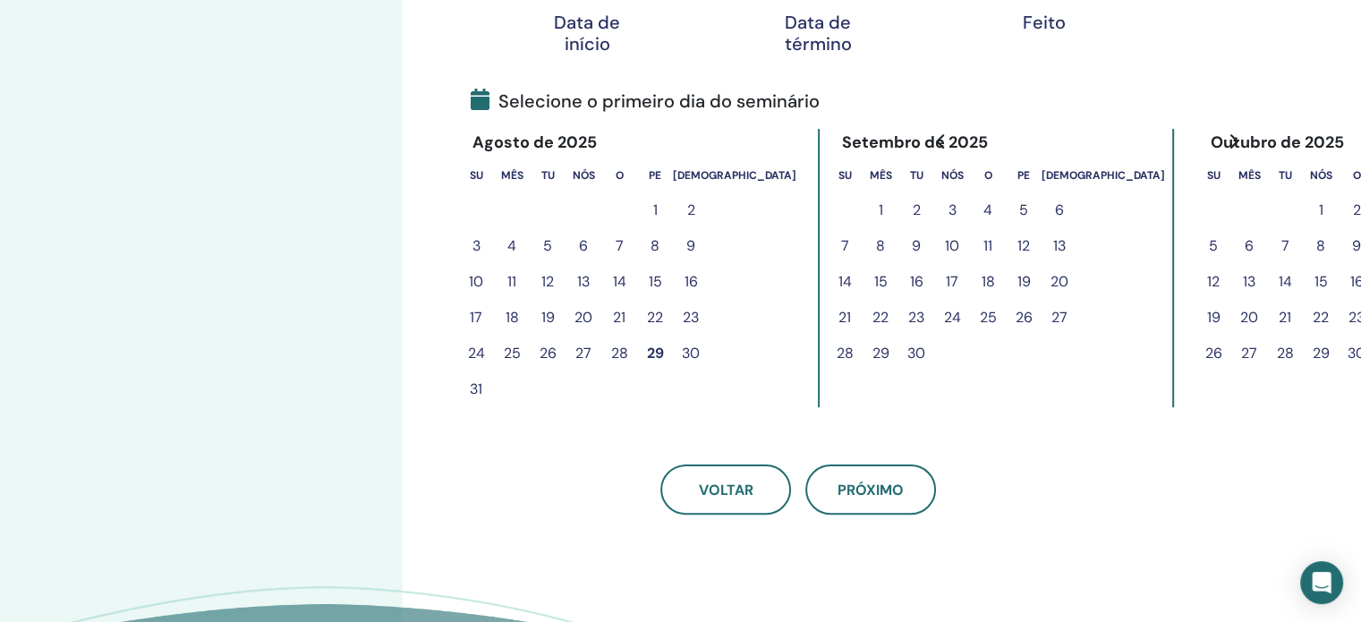
click at [660, 343] on font "29" at bounding box center [655, 353] width 17 height 21
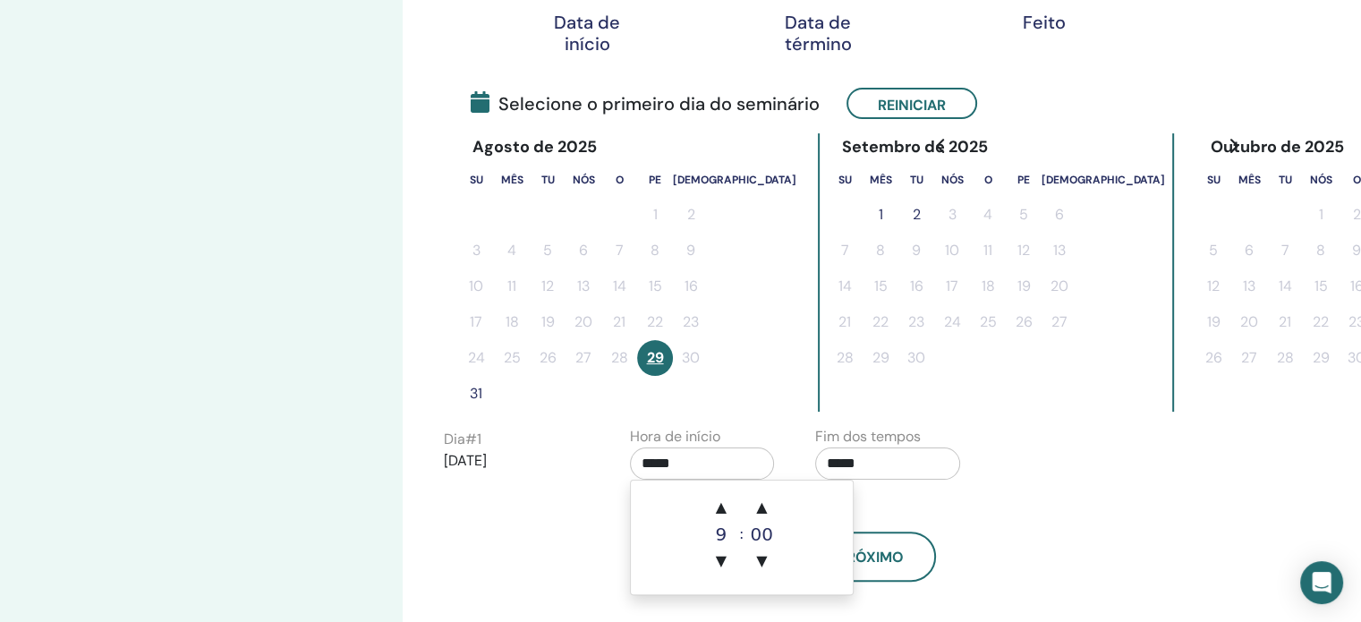
click at [698, 468] on input "*****" at bounding box center [702, 463] width 145 height 32
click at [865, 464] on input "*****" at bounding box center [887, 463] width 145 height 32
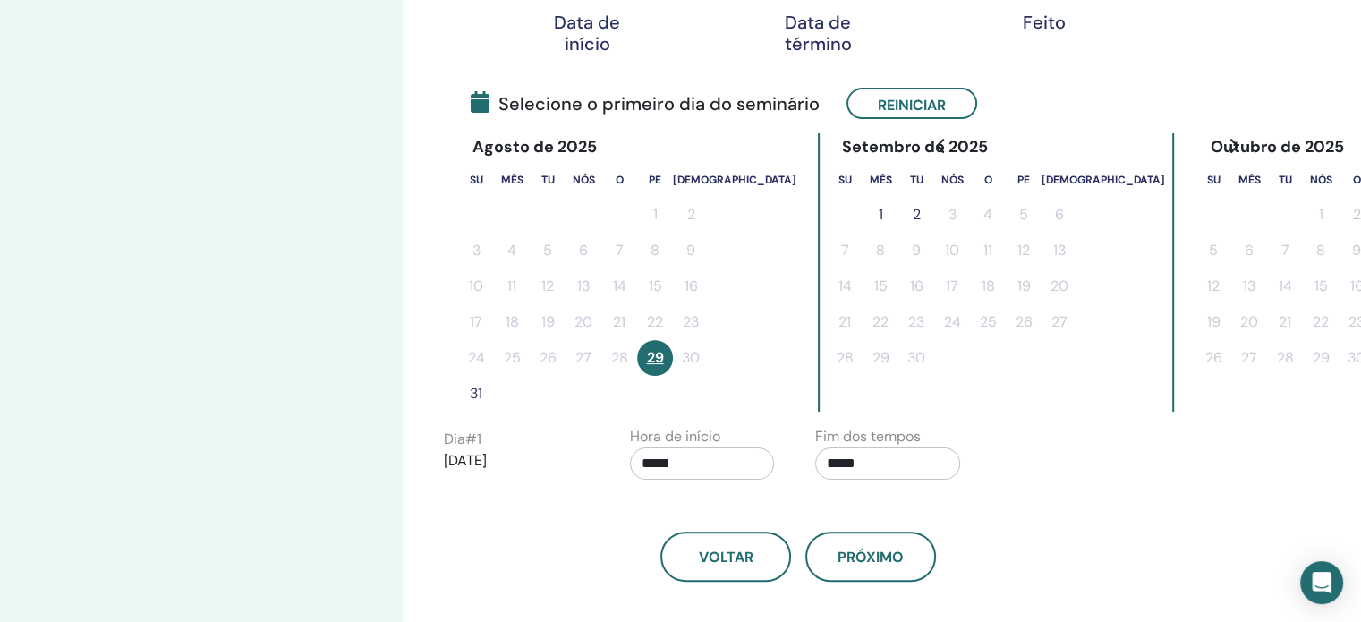
click at [455, 396] on div "Agosto de 2025 Su Mês Tu Nós O Pe Sá 1 2 3 4 5 6 7 8 9 10 11 12 13 14 15 16 17 …" at bounding box center [798, 272] width 709 height 278
click at [477, 387] on font "31" at bounding box center [476, 393] width 13 height 19
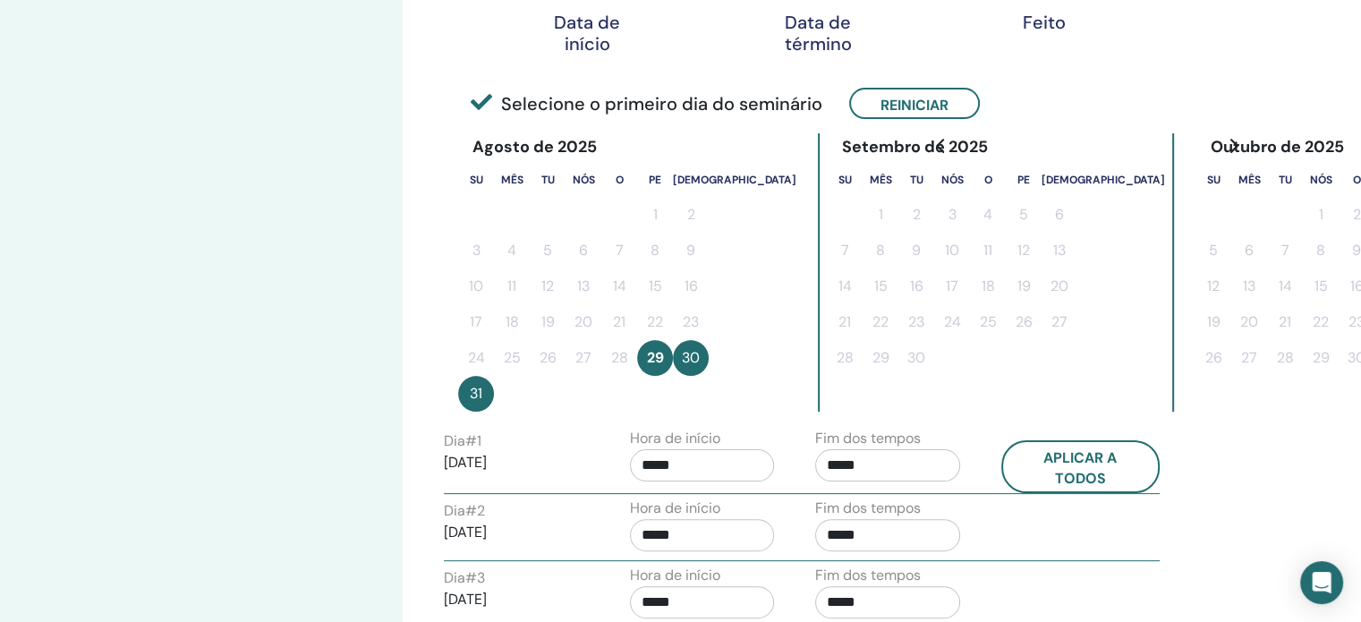
click at [859, 458] on input "*****" at bounding box center [887, 465] width 145 height 32
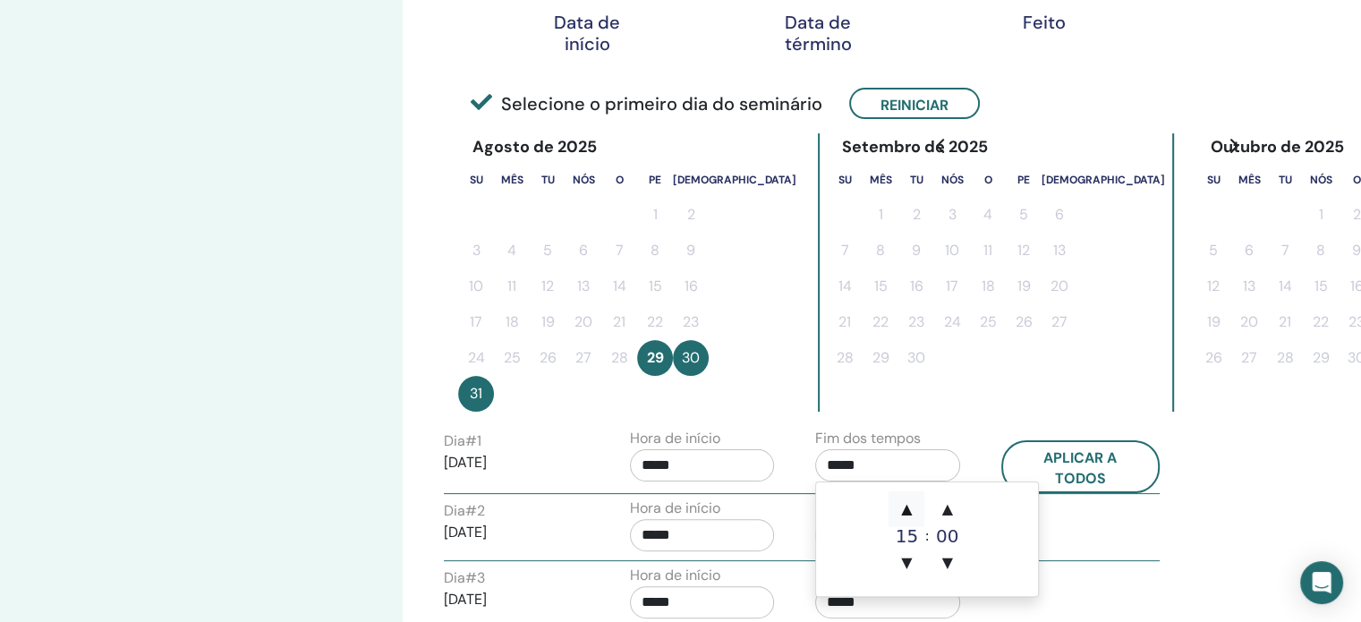
click at [907, 507] on font "▲" at bounding box center [906, 508] width 11 height 17
click at [903, 506] on font "▲" at bounding box center [906, 508] width 11 height 17
click at [906, 507] on font "▲" at bounding box center [906, 508] width 11 height 17
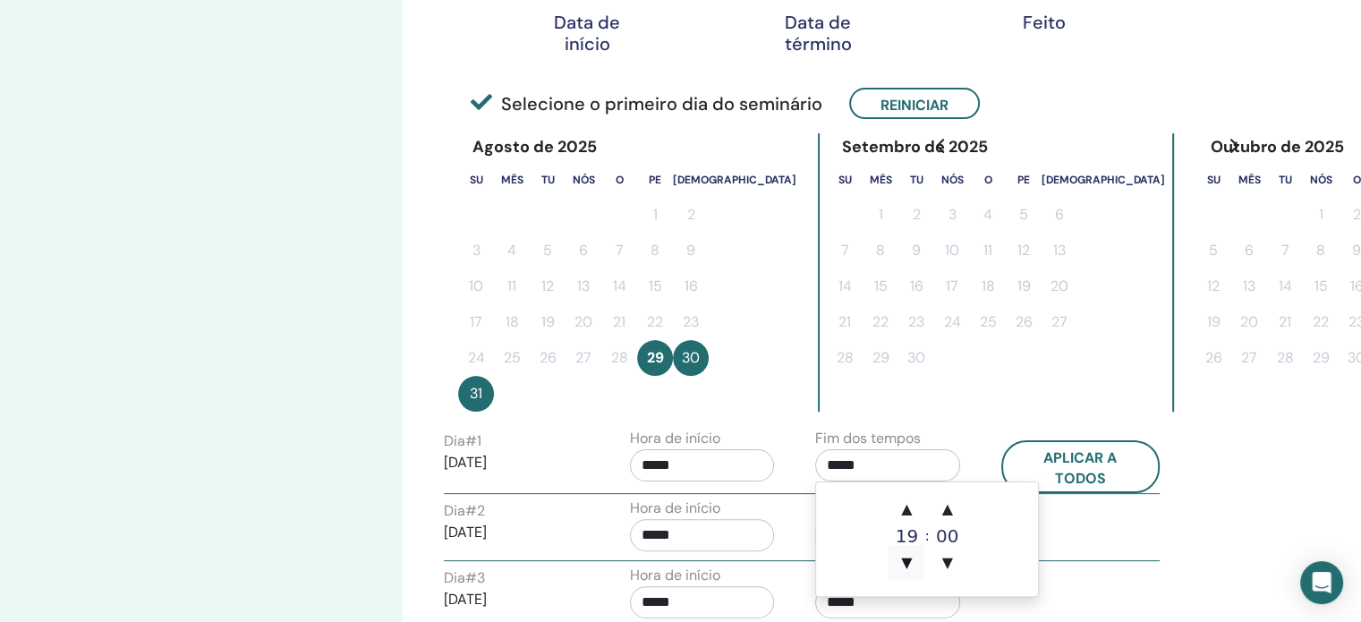
click at [902, 561] on font "▼" at bounding box center [906, 562] width 11 height 17
click at [912, 564] on font "▼" at bounding box center [906, 562] width 11 height 17
click at [911, 560] on font "▼" at bounding box center [906, 562] width 11 height 17
click at [912, 511] on font "▲" at bounding box center [906, 508] width 11 height 17
type input "*****"
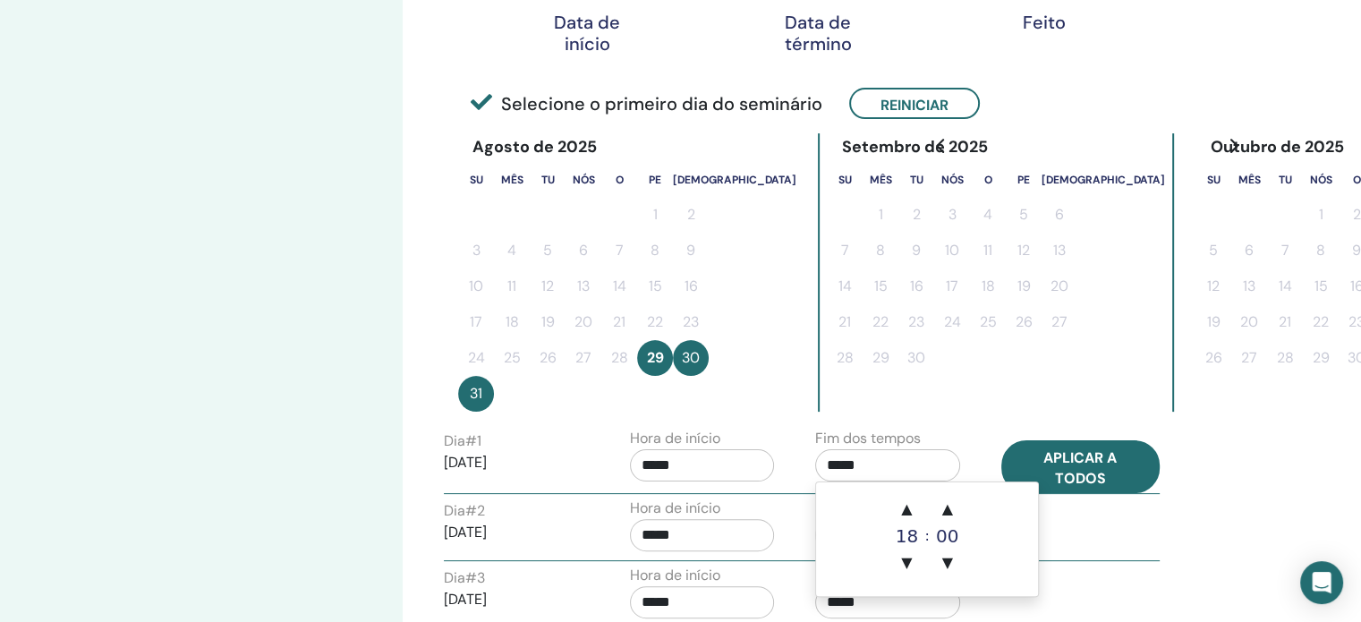
click at [1095, 472] on font "Aplicar a todos" at bounding box center [1079, 466] width 73 height 39
type input "*****"
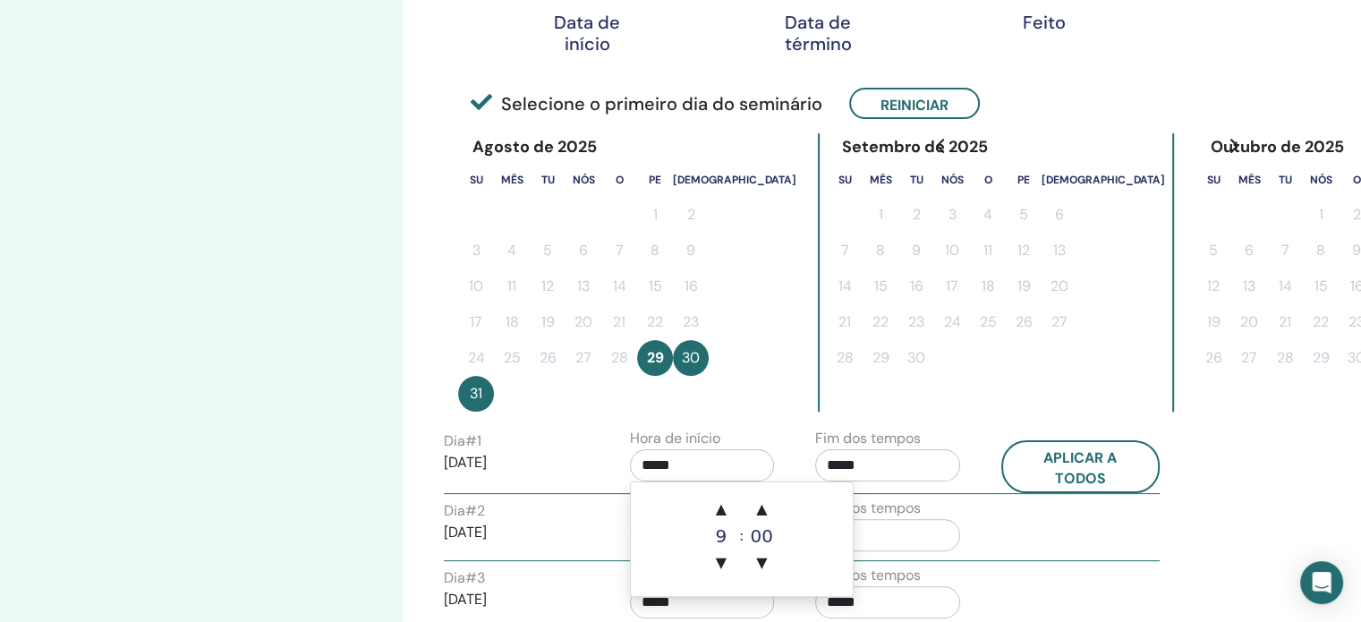
click at [719, 456] on input "*****" at bounding box center [702, 465] width 145 height 32
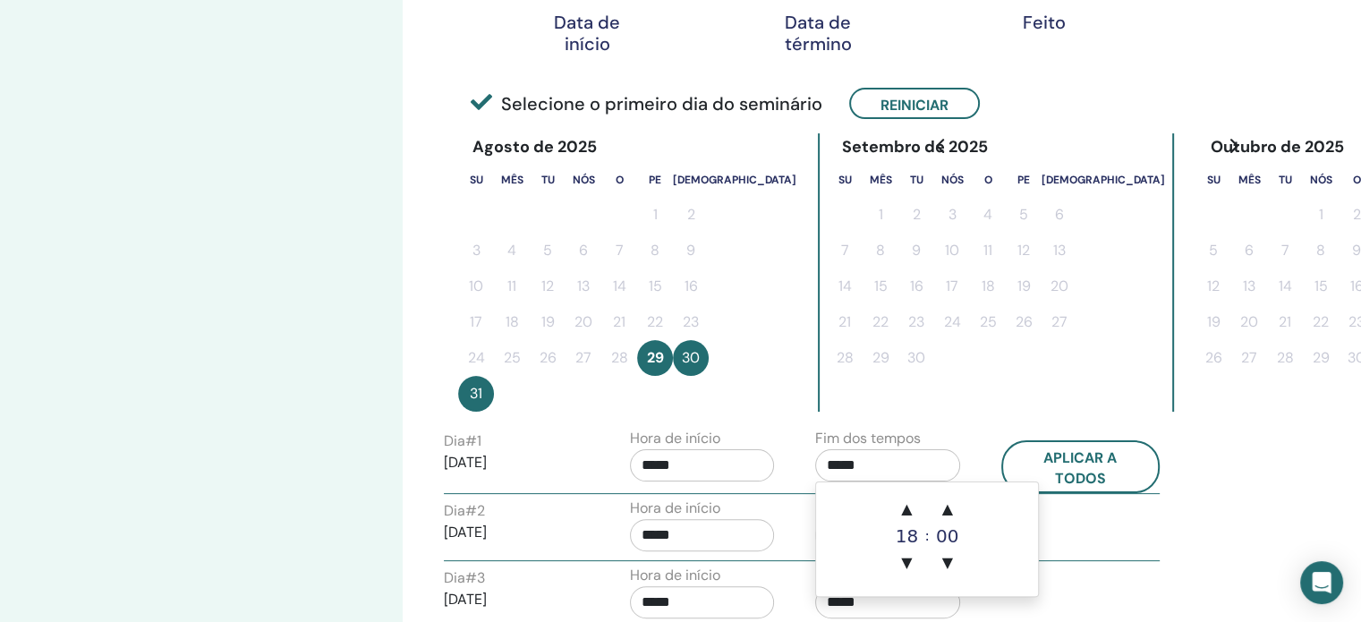
click at [873, 469] on input "*****" at bounding box center [887, 465] width 145 height 32
click at [906, 503] on font "▲" at bounding box center [906, 508] width 11 height 17
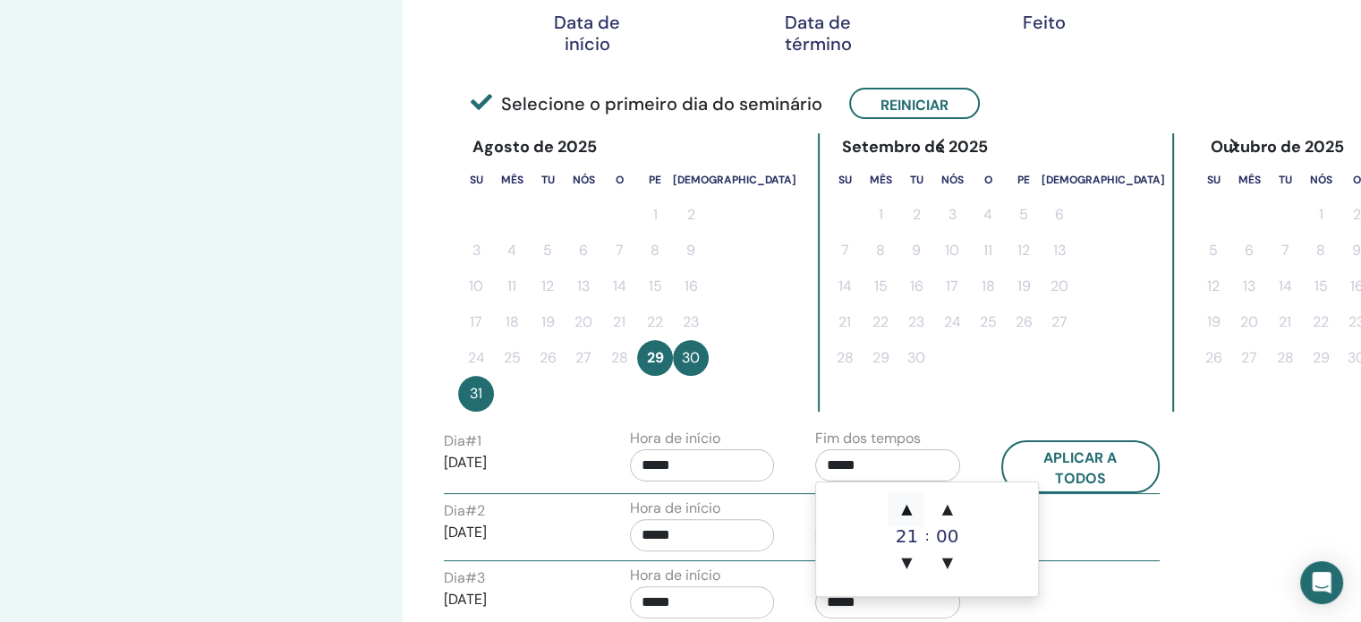
type input "*****"
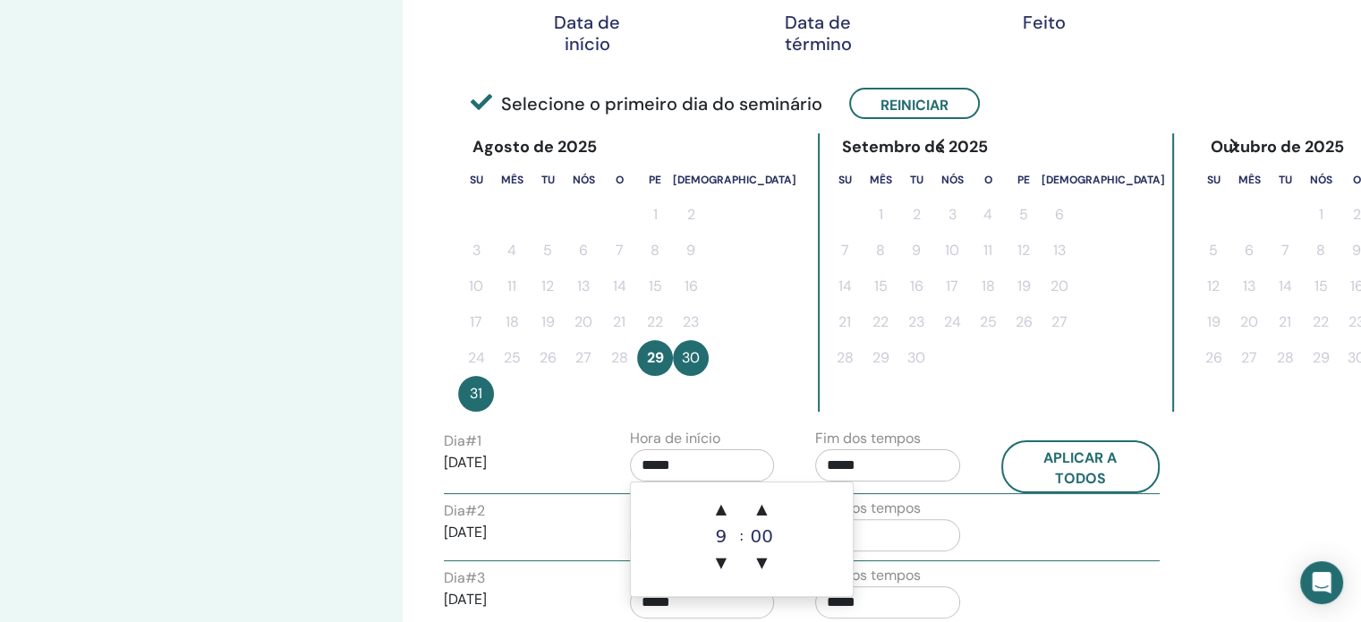
click at [699, 464] on input "*****" at bounding box center [702, 465] width 145 height 32
click at [727, 508] on font "▲" at bounding box center [721, 508] width 11 height 17
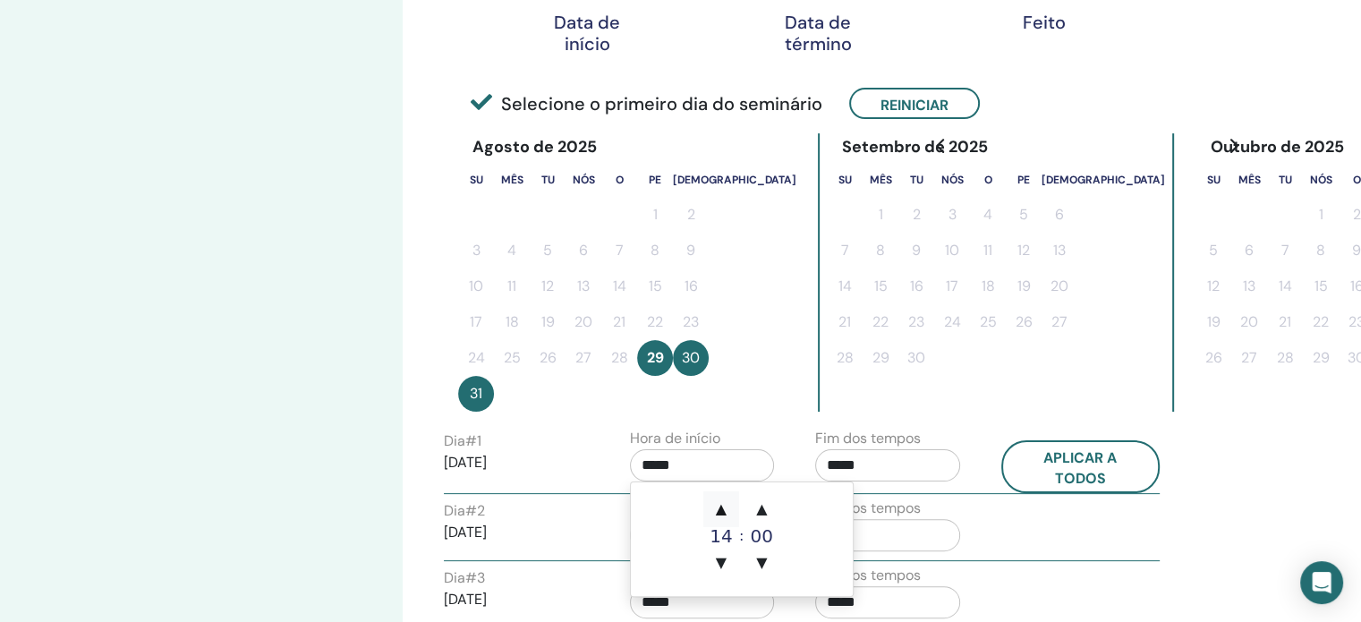
click at [727, 508] on font "▲" at bounding box center [721, 508] width 11 height 17
click at [722, 508] on font "▲" at bounding box center [721, 508] width 11 height 17
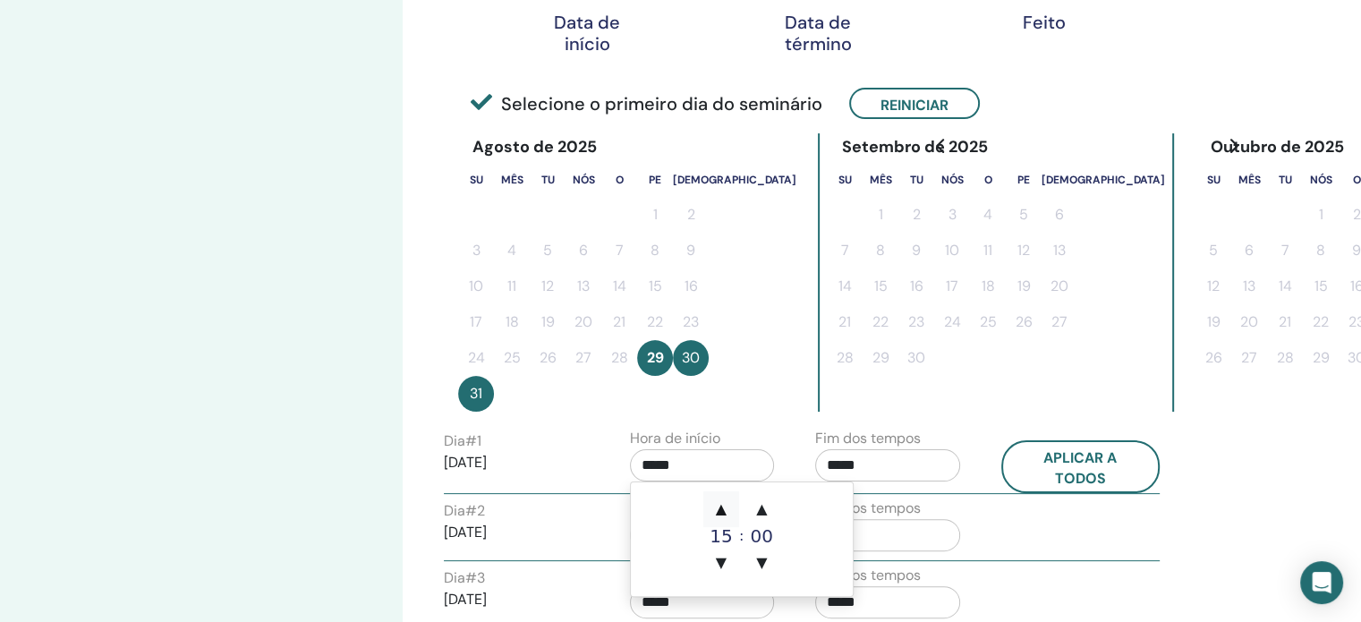
type input "*****"
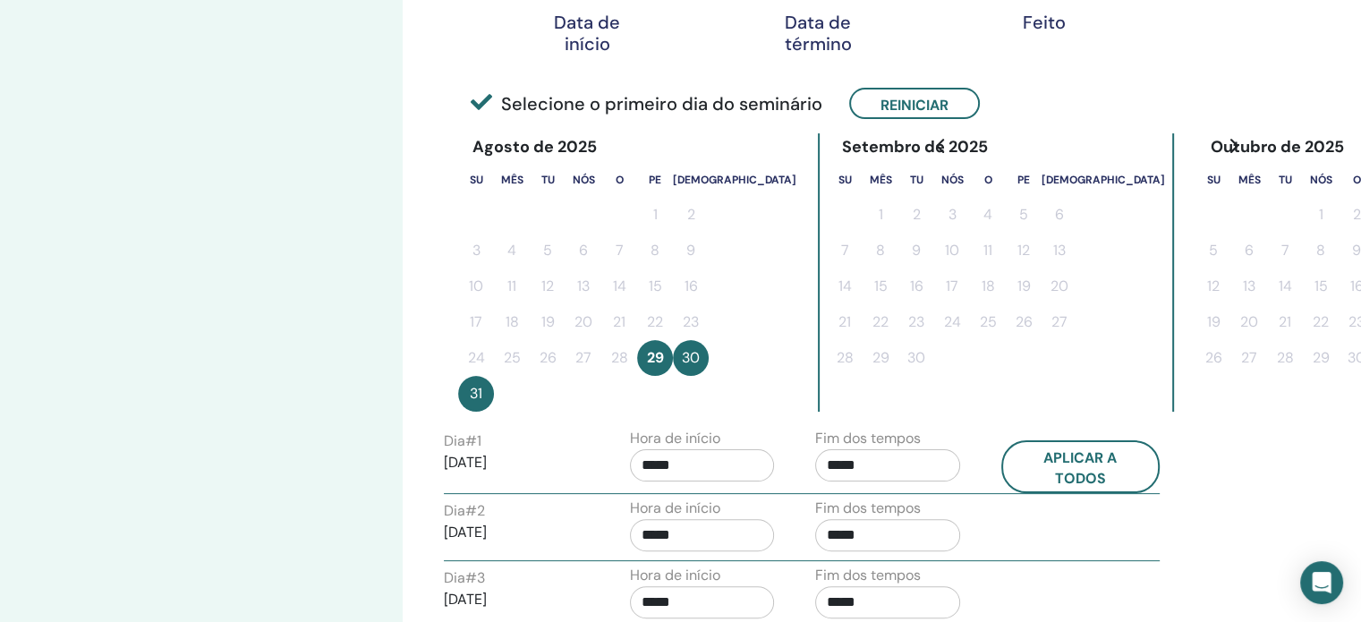
click at [1204, 511] on div "Fuso horário Fuso horário (GMT-8) EUA/Alasca Data e hora do seminário Data de i…" at bounding box center [856, 334] width 907 height 1271
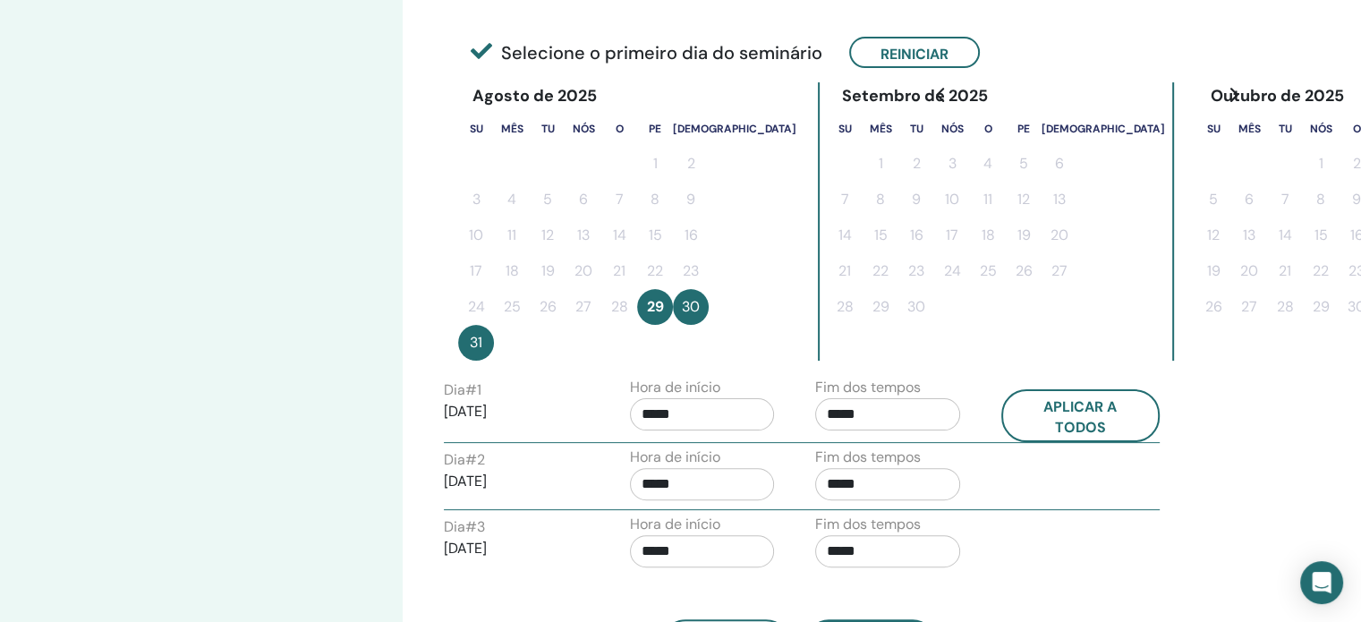
scroll to position [537, 0]
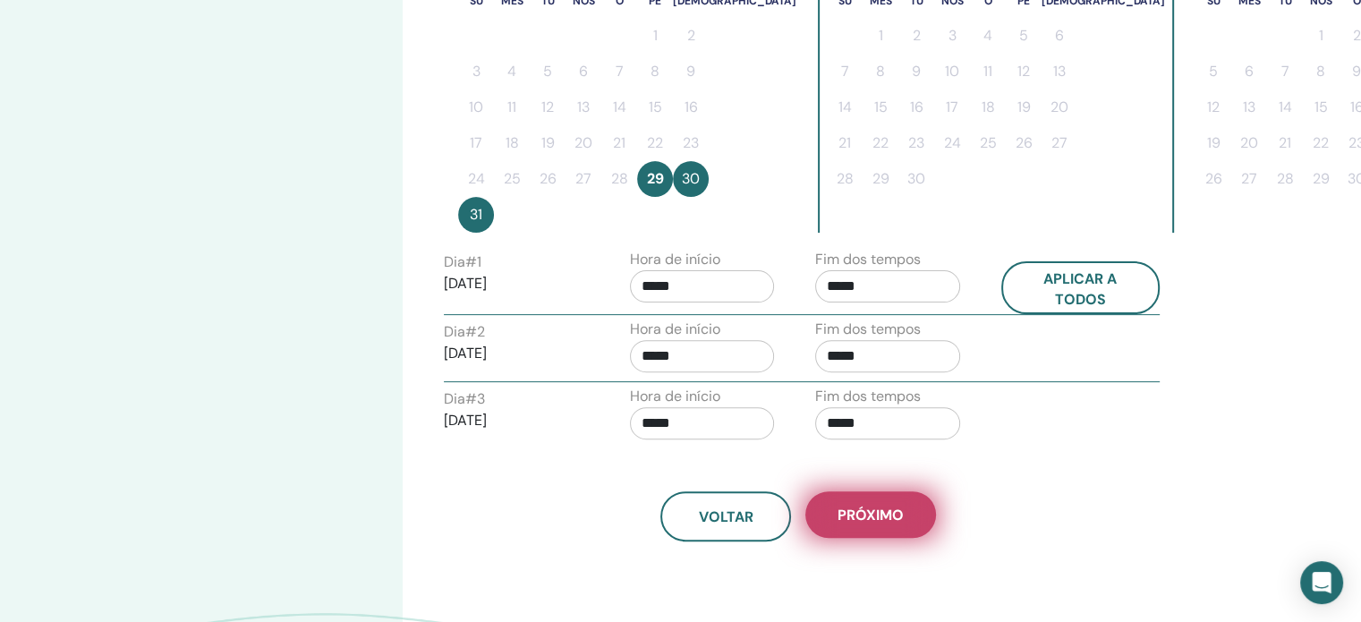
click at [916, 509] on button "Próximo" at bounding box center [870, 514] width 131 height 47
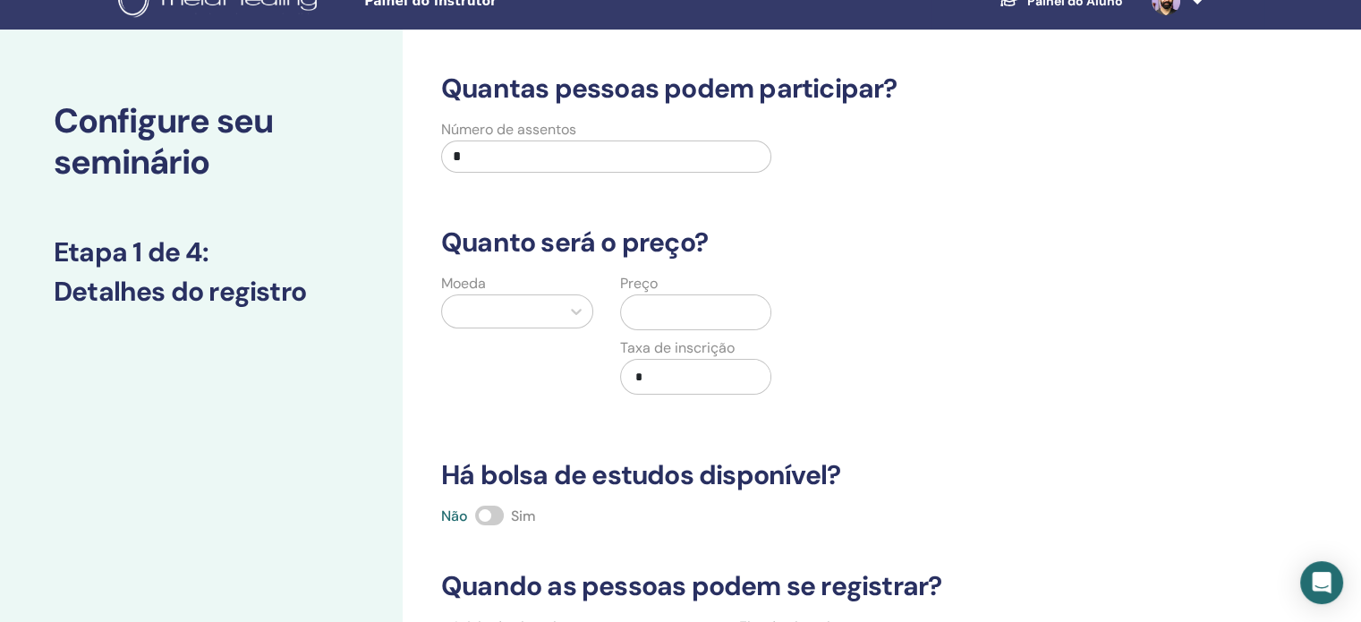
scroll to position [0, 0]
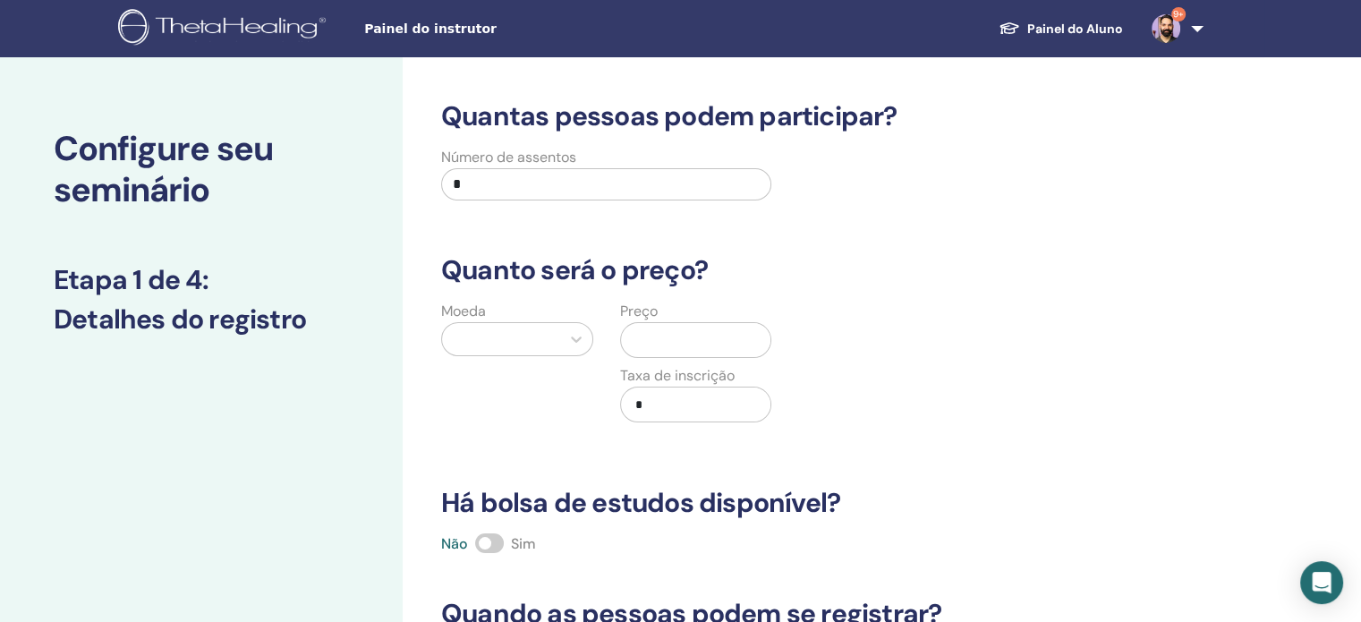
click at [555, 188] on input "*" at bounding box center [606, 184] width 330 height 32
type input "**"
click at [582, 322] on div at bounding box center [517, 339] width 152 height 34
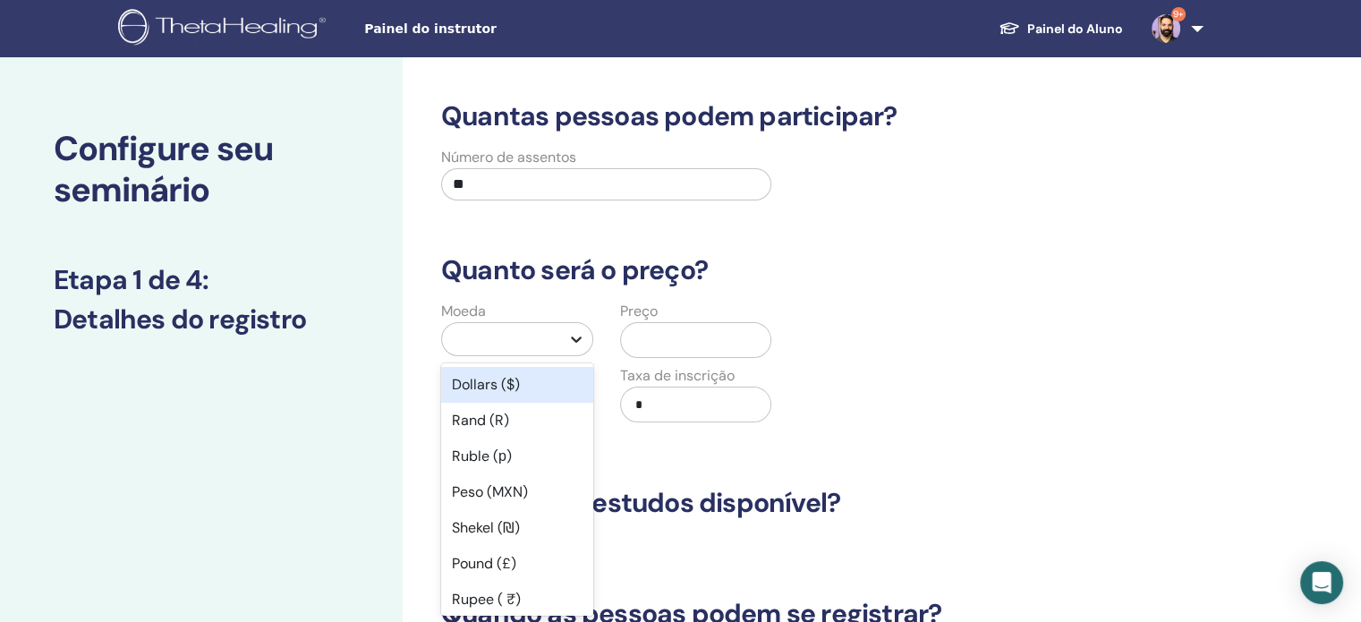
click at [561, 336] on div at bounding box center [576, 339] width 32 height 32
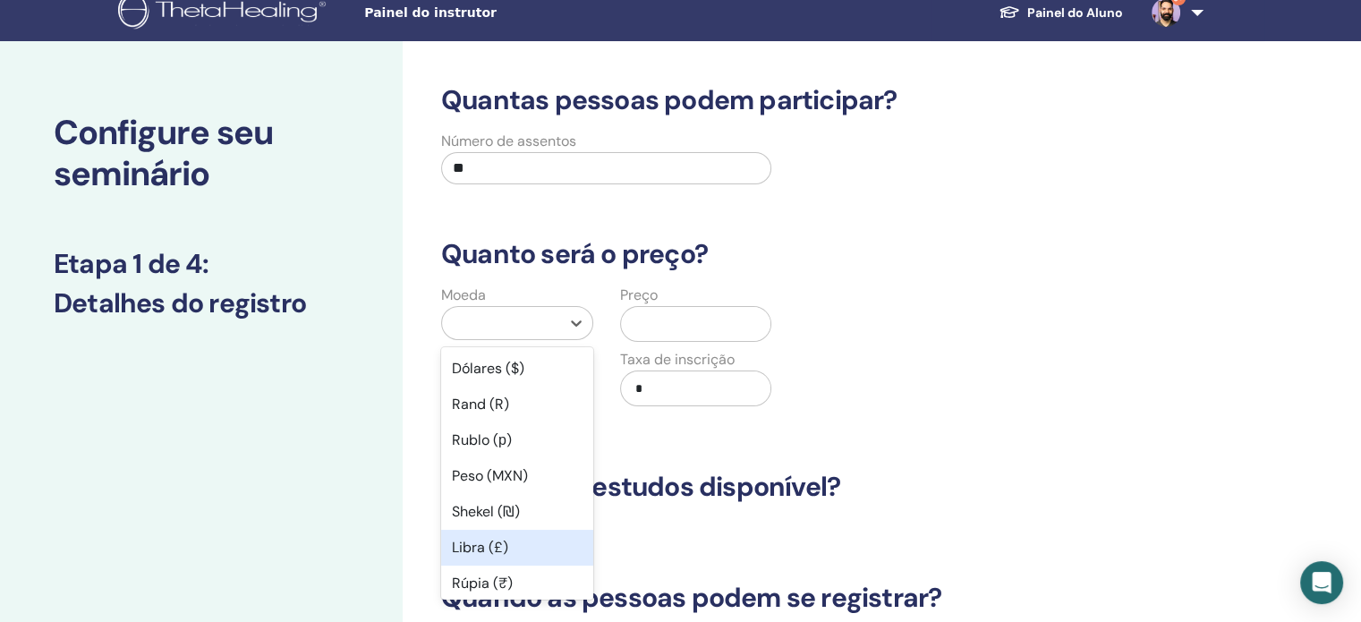
scroll to position [358, 0]
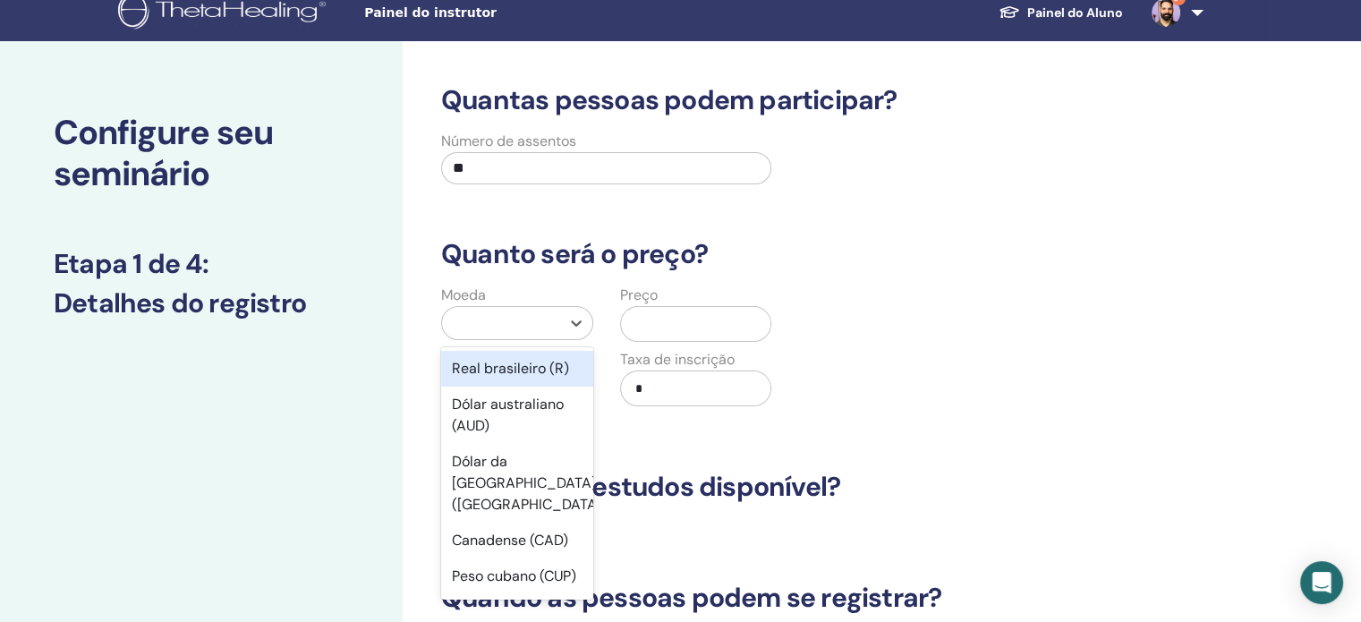
click at [498, 378] on font "Real brasileiro (R)" at bounding box center [510, 368] width 117 height 19
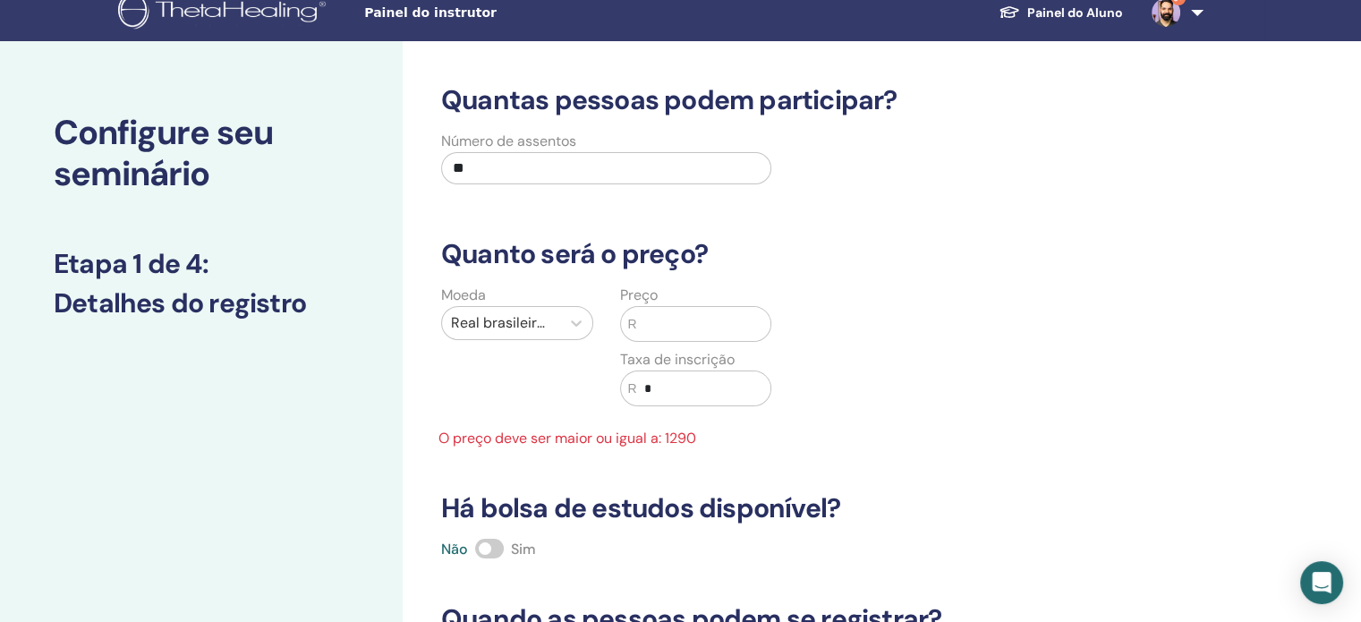
click at [702, 327] on input "text" at bounding box center [703, 324] width 133 height 34
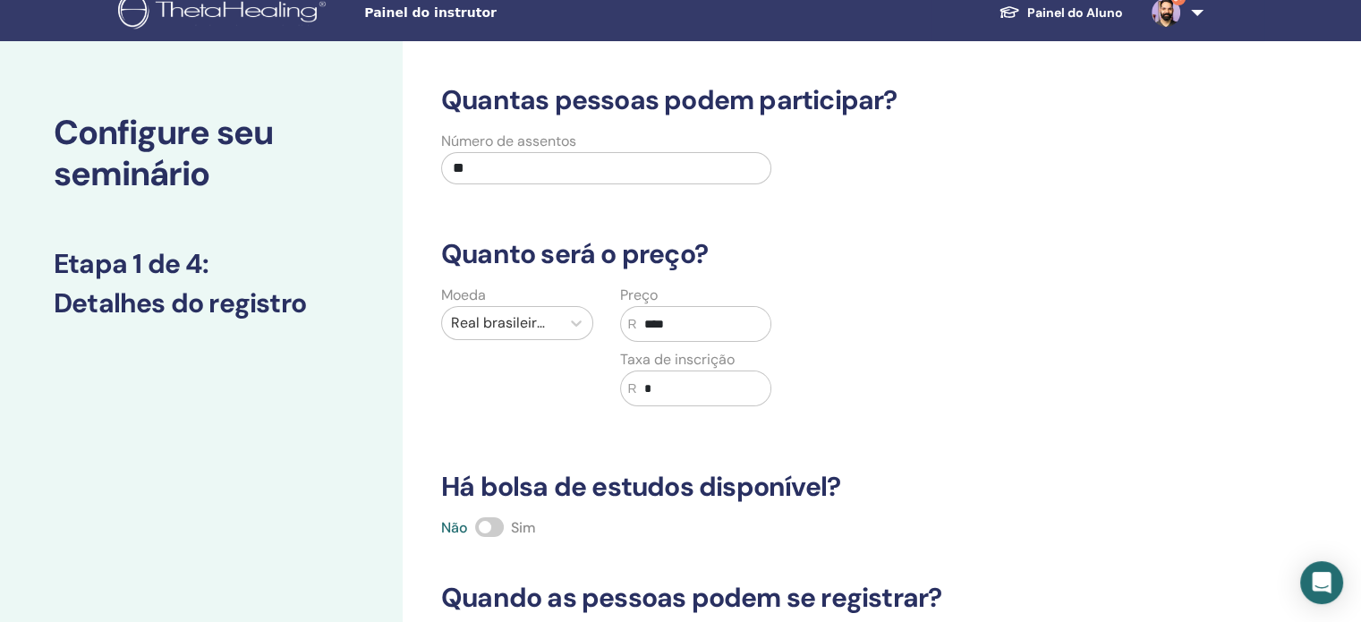
type input "****"
type input "***"
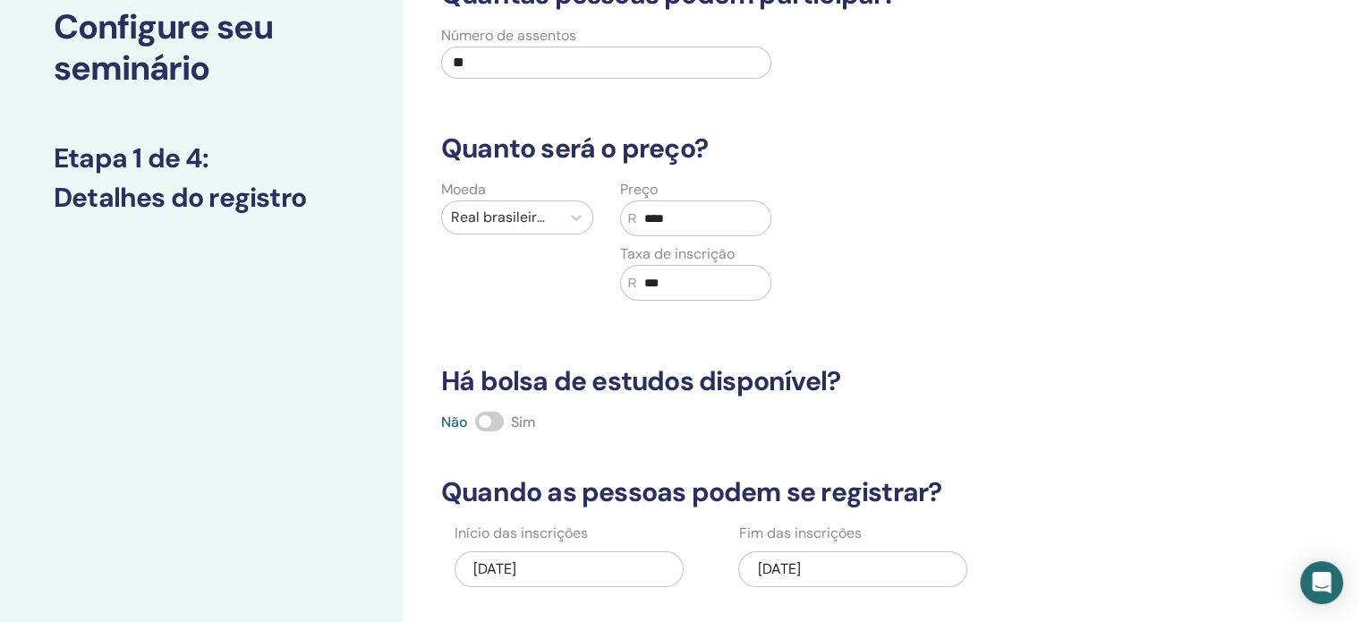
scroll to position [374, 0]
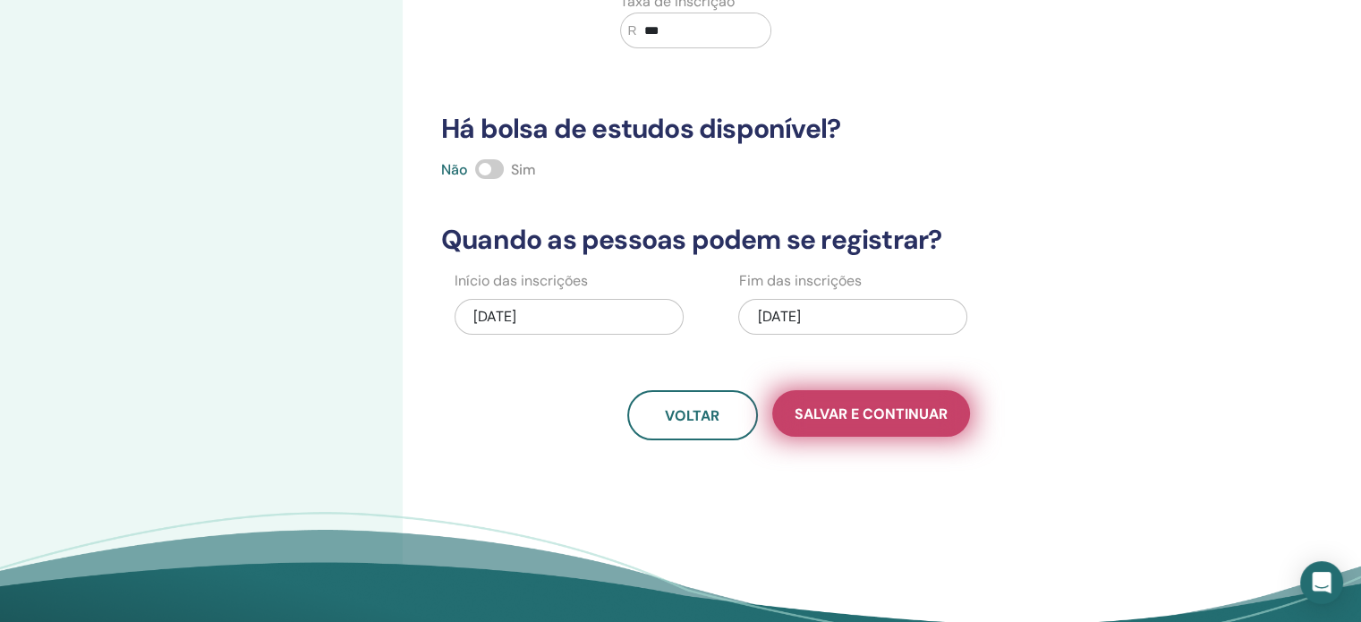
click at [894, 419] on font "Salvar e continuar" at bounding box center [871, 413] width 153 height 19
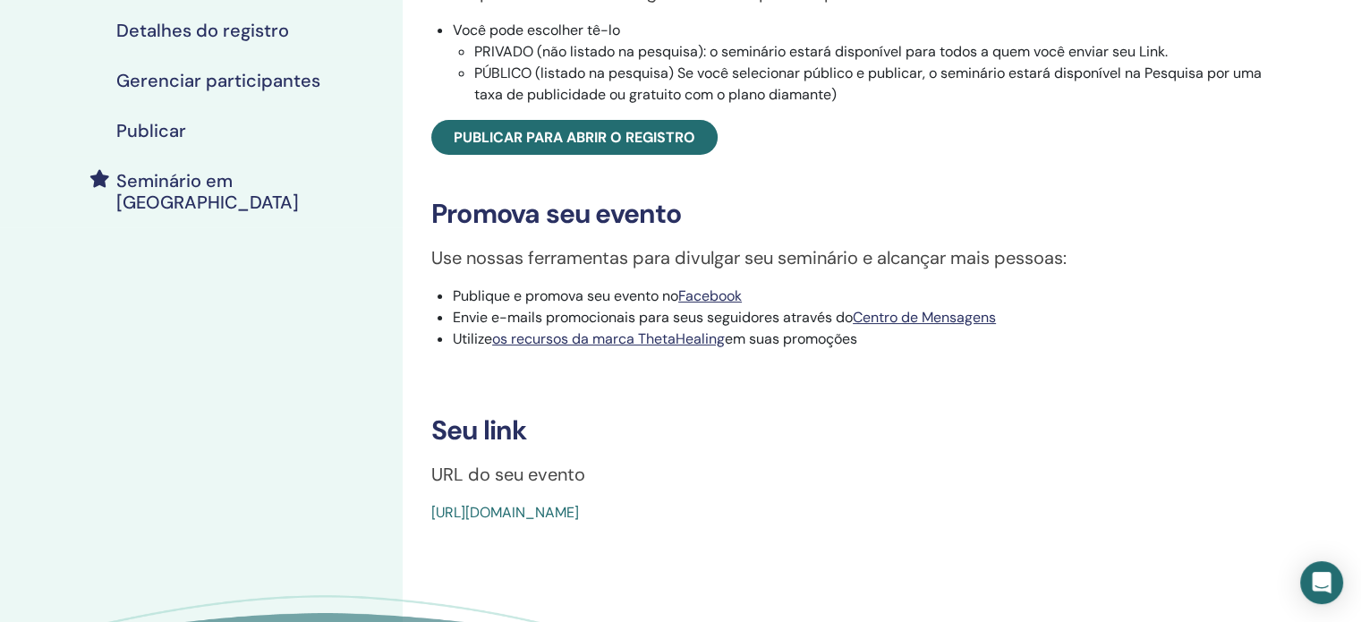
scroll to position [268, 0]
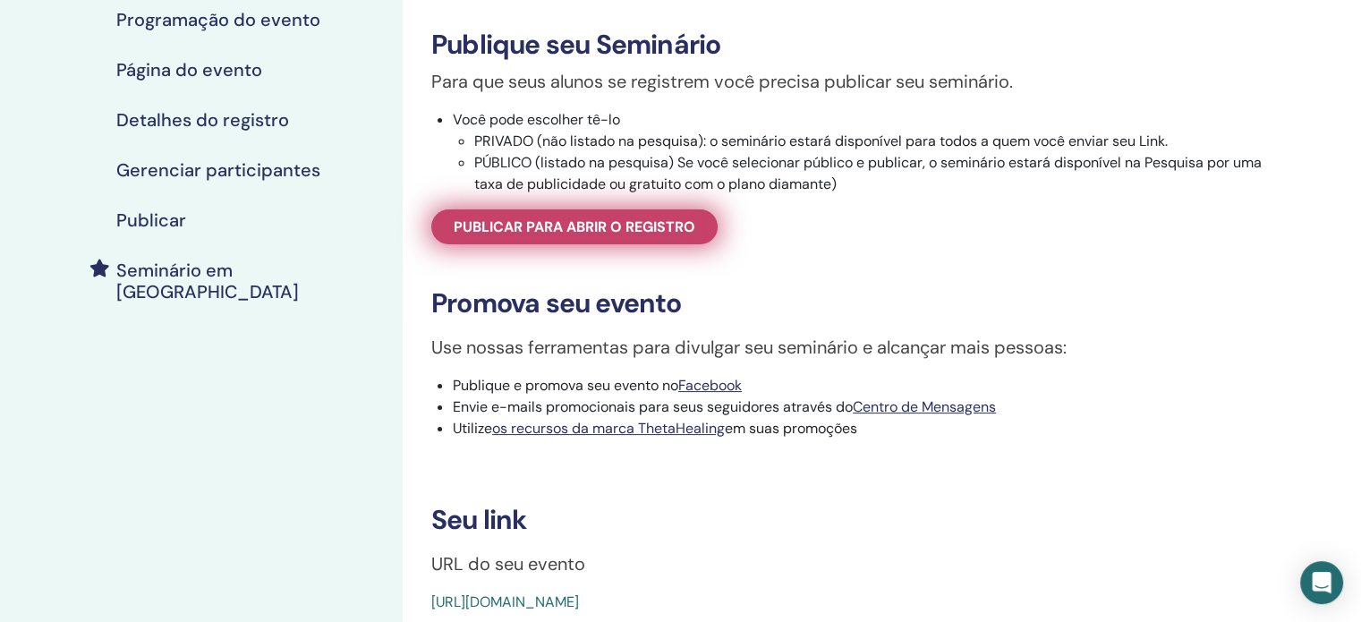
click at [544, 236] on font "Publicar para abrir o registro" at bounding box center [575, 226] width 242 height 19
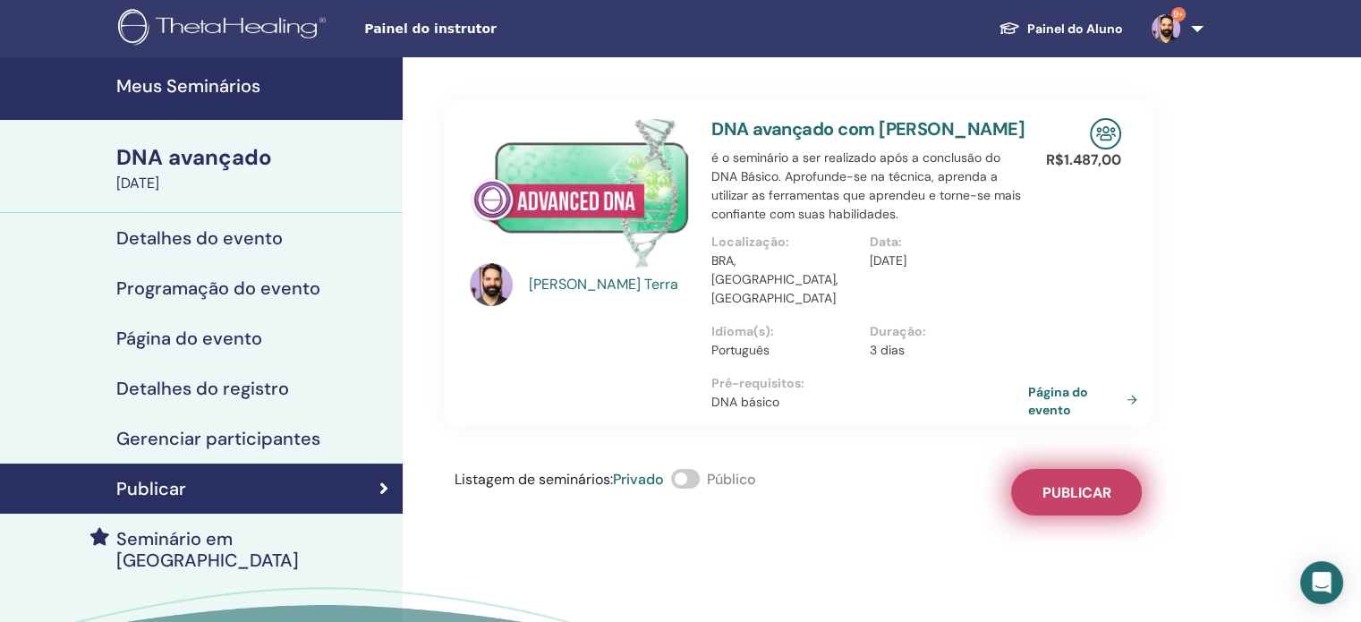
click at [1092, 483] on font "Publicar" at bounding box center [1076, 492] width 69 height 19
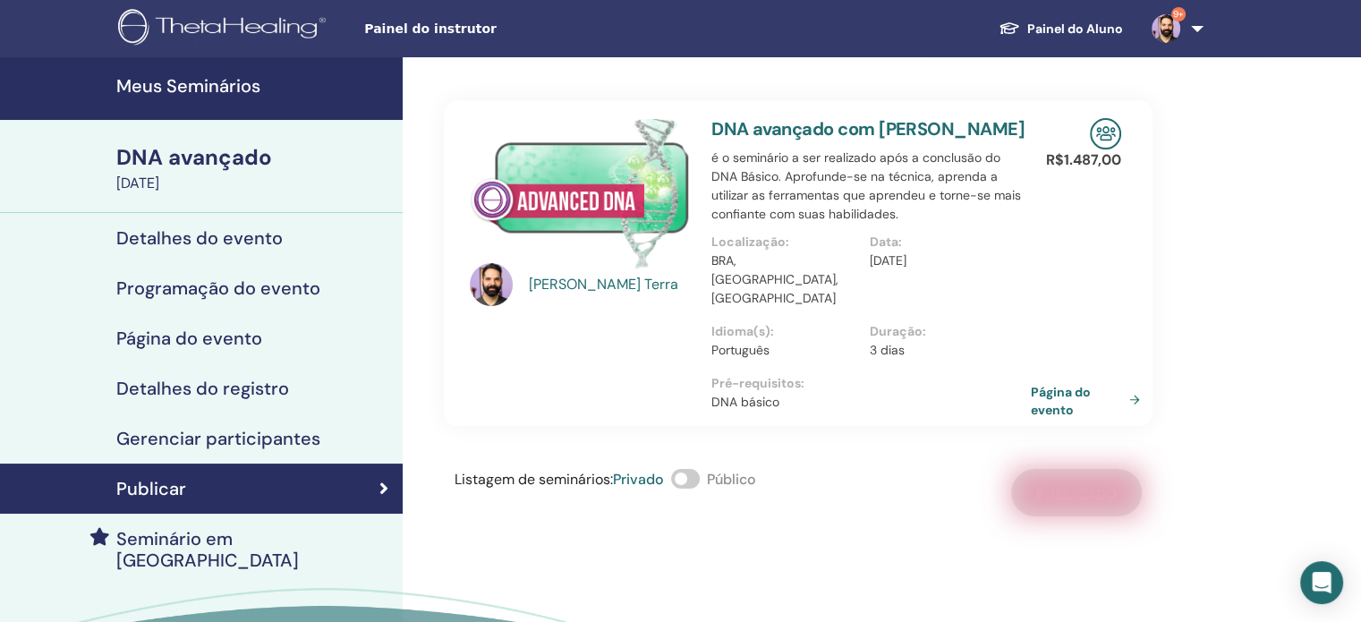
click at [1059, 384] on font "Página do evento" at bounding box center [1061, 400] width 60 height 33
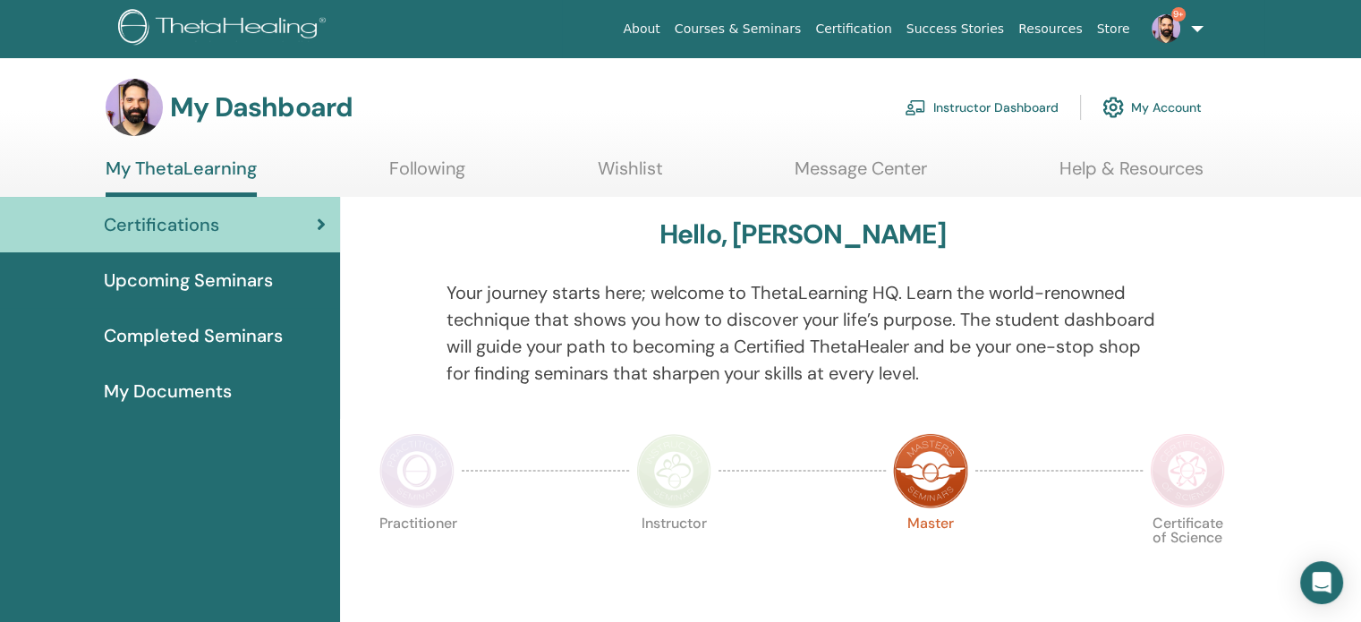
click at [996, 98] on link "Instructor Dashboard" at bounding box center [982, 107] width 154 height 39
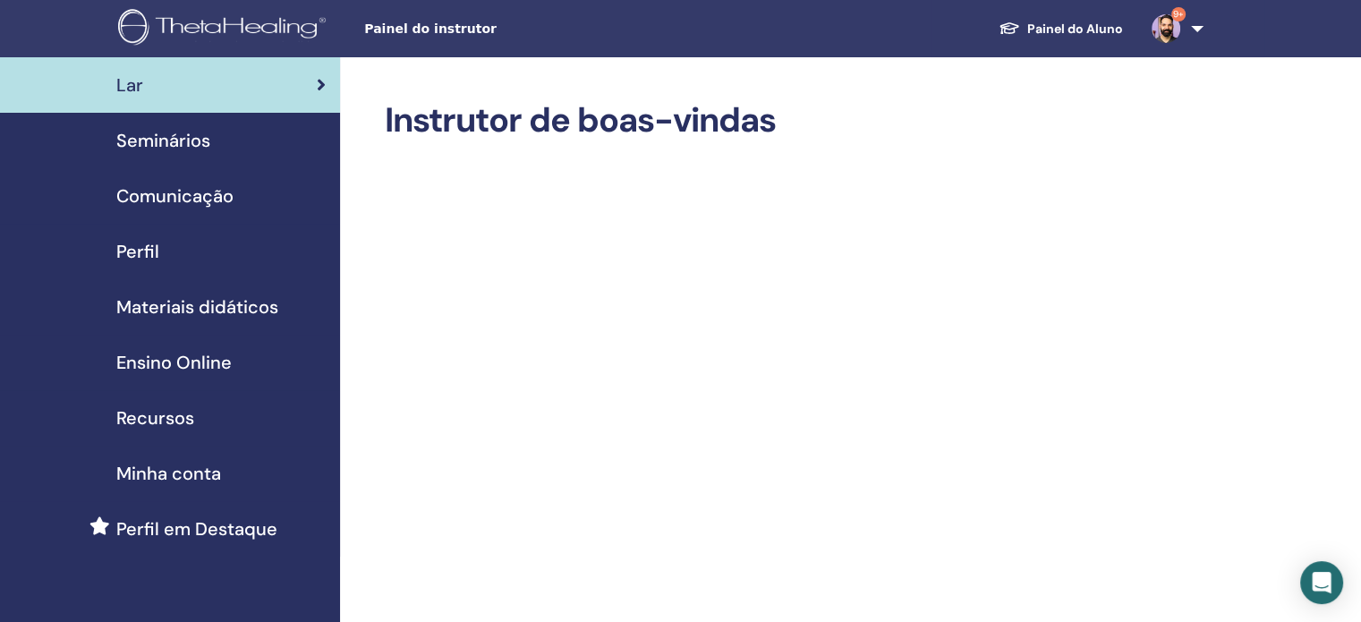
click at [162, 143] on font "Seminários" at bounding box center [163, 140] width 94 height 23
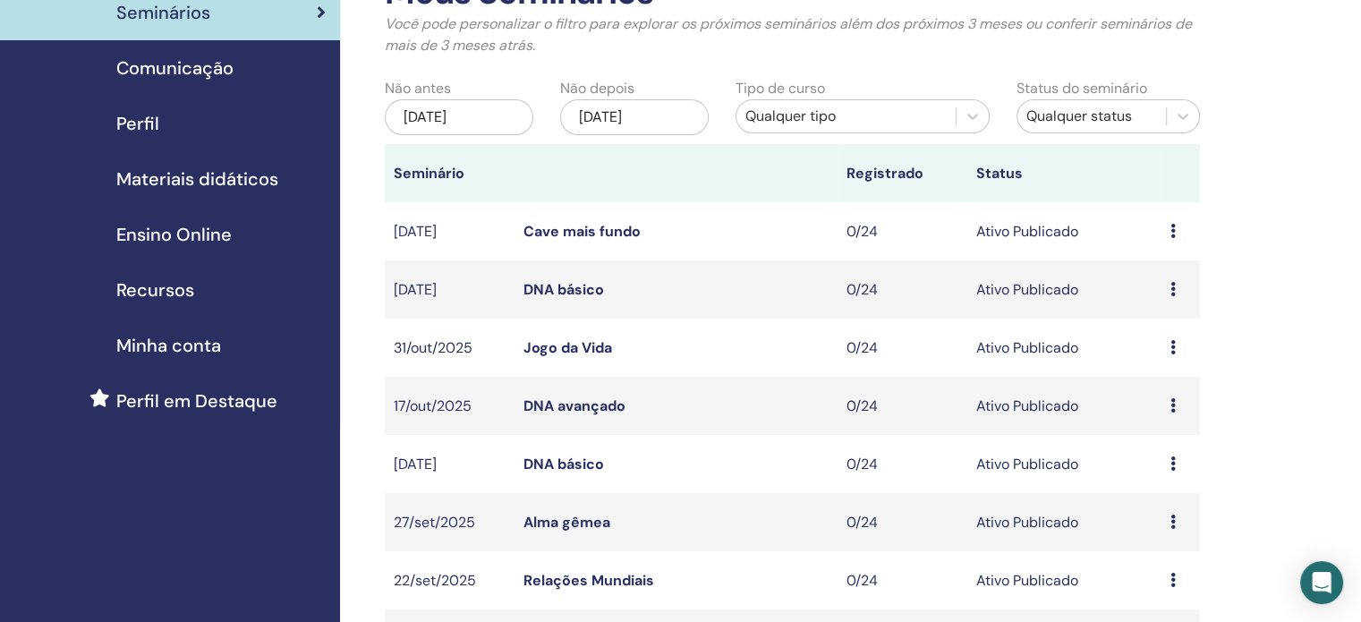
scroll to position [447, 0]
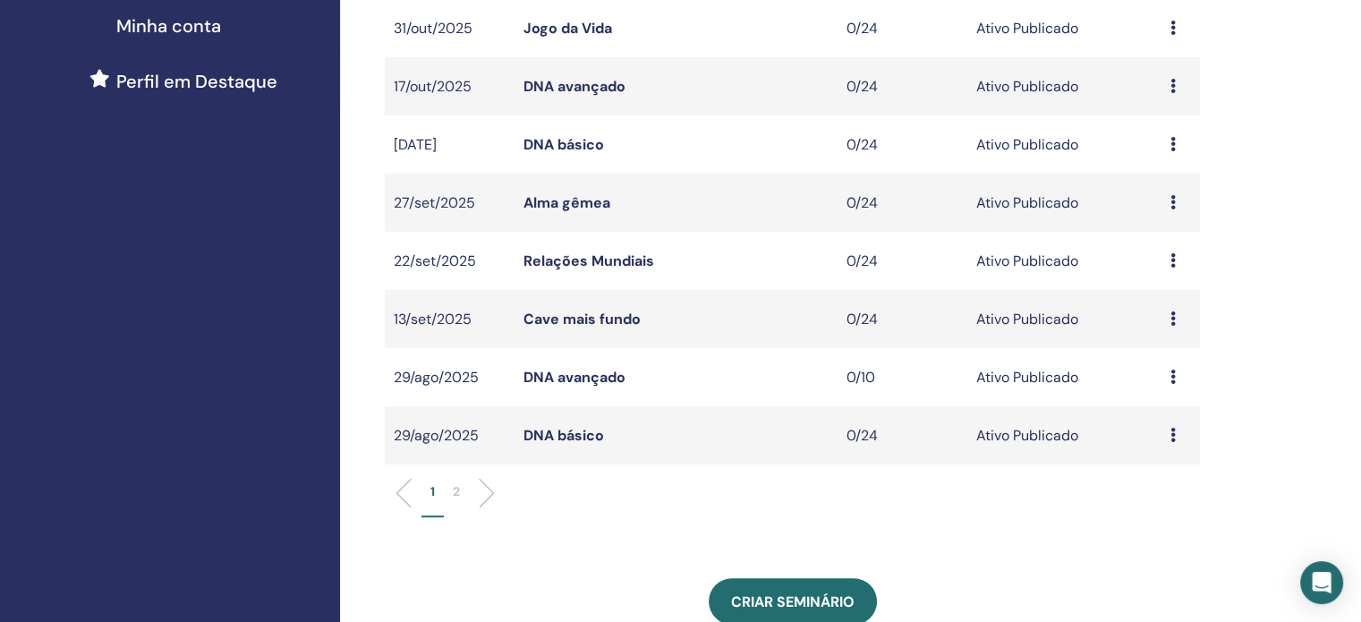
click at [591, 378] on font "DNA avançado" at bounding box center [574, 377] width 102 height 19
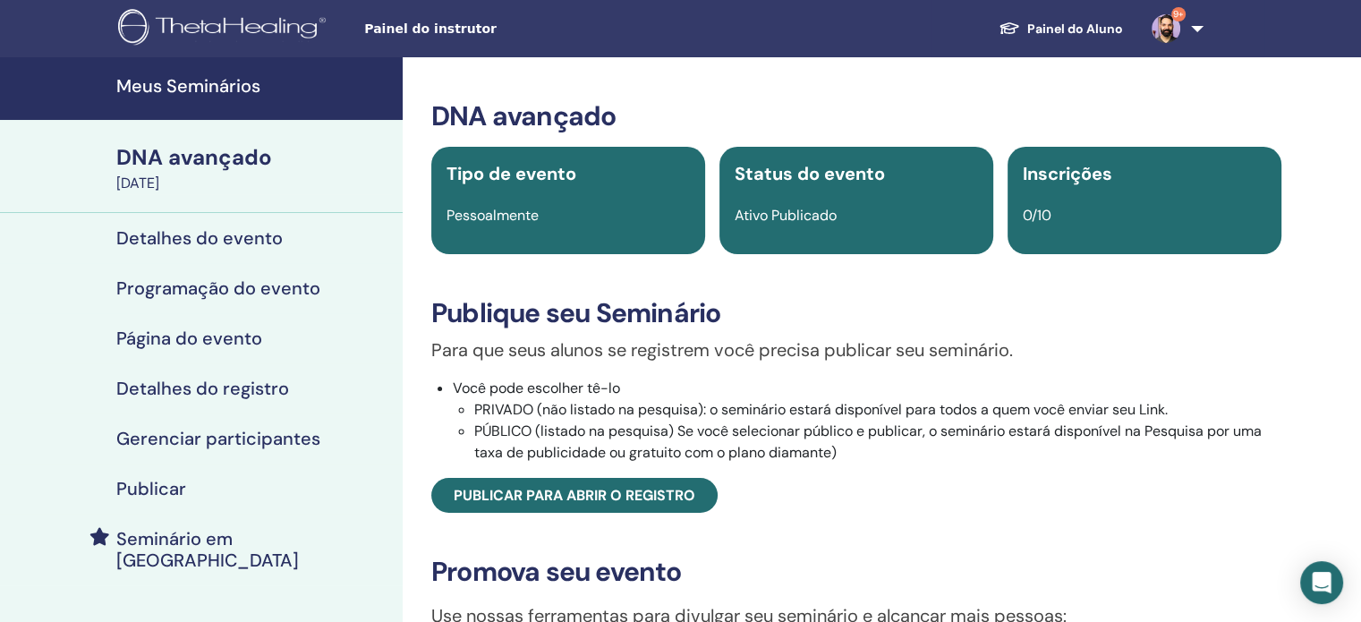
click at [173, 238] on font "Detalhes do evento" at bounding box center [199, 237] width 166 height 23
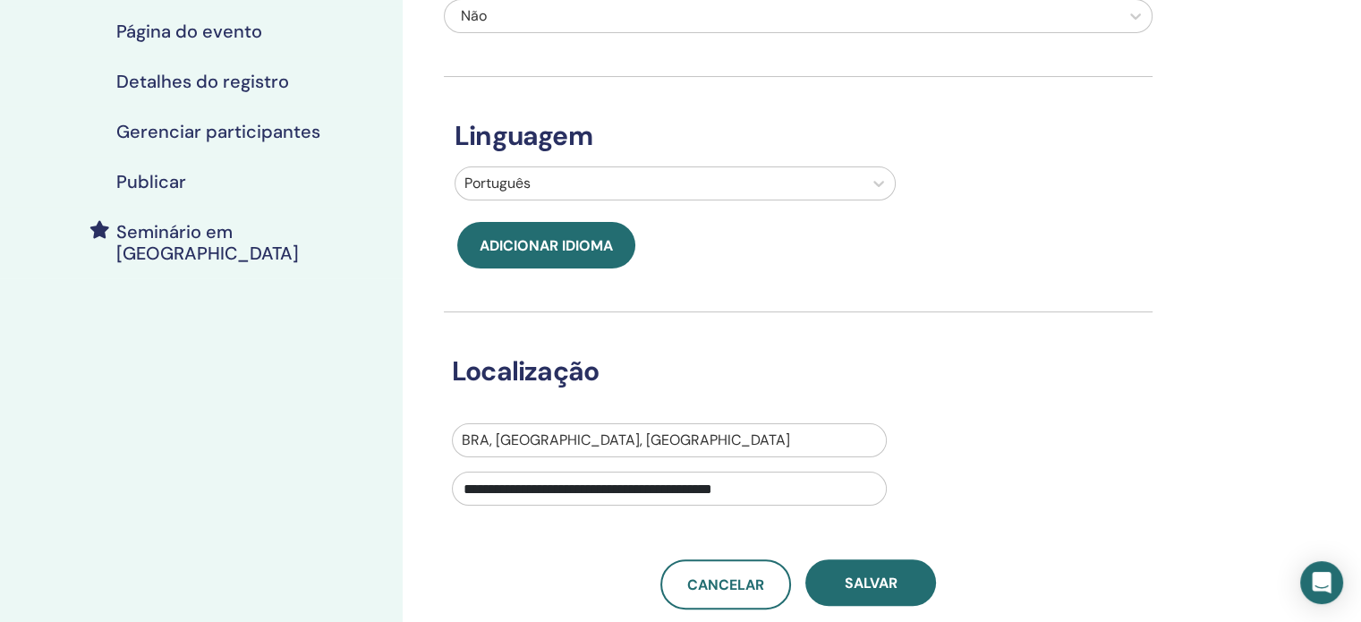
scroll to position [358, 0]
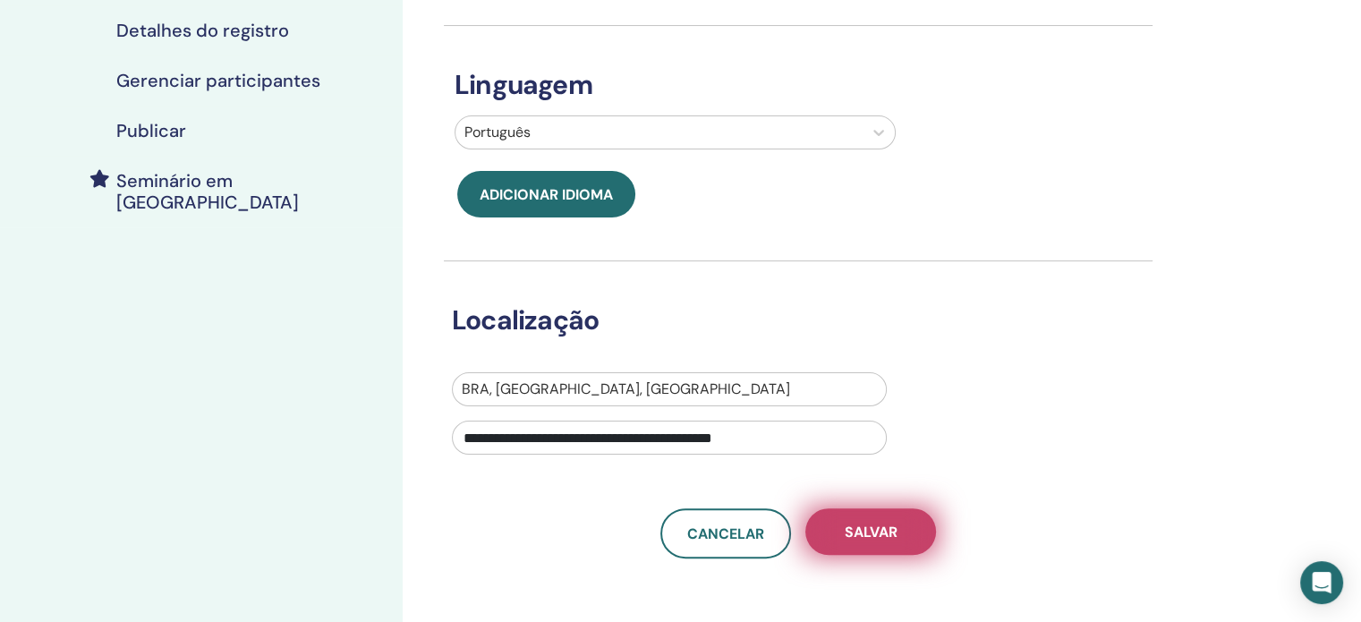
click at [884, 529] on font "Salvar" at bounding box center [871, 532] width 53 height 19
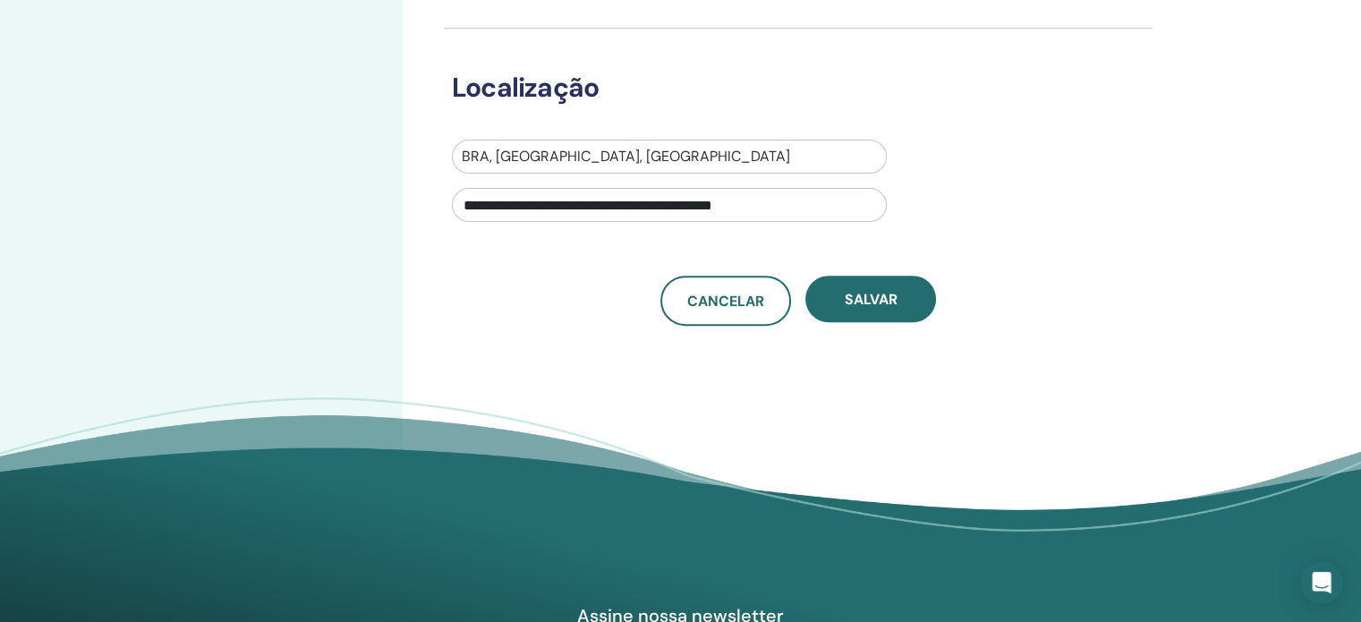
scroll to position [626, 0]
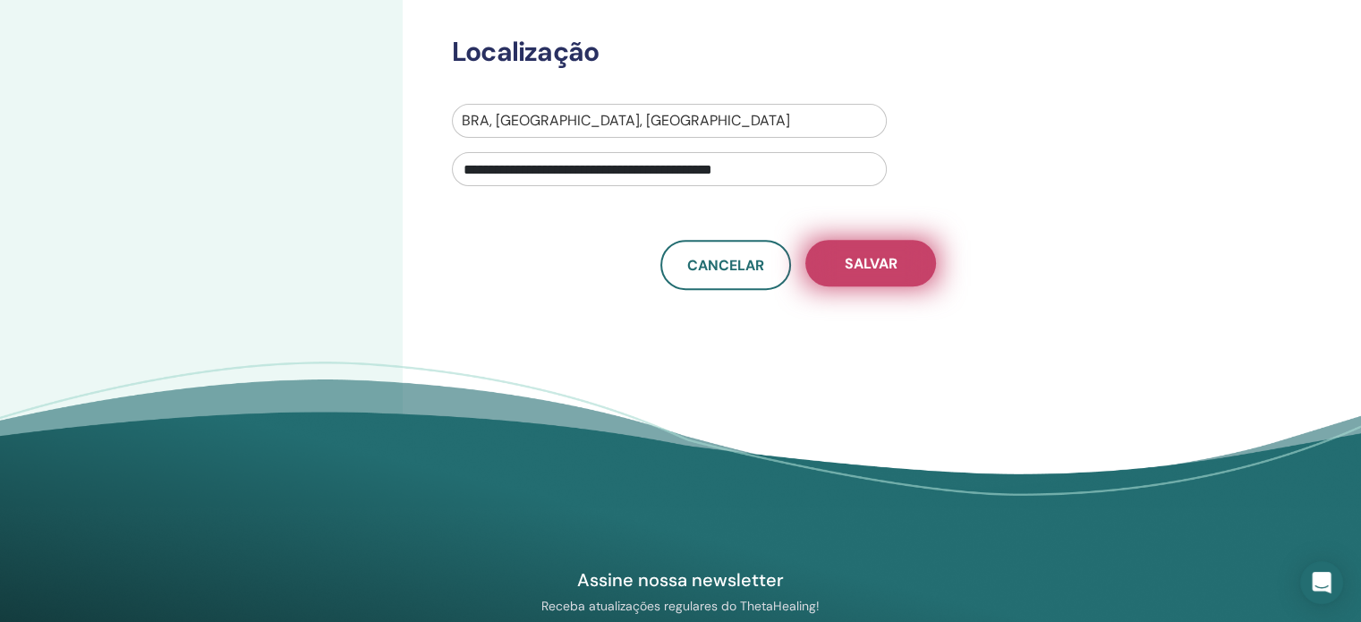
click at [897, 264] on font "Salvar" at bounding box center [871, 263] width 53 height 19
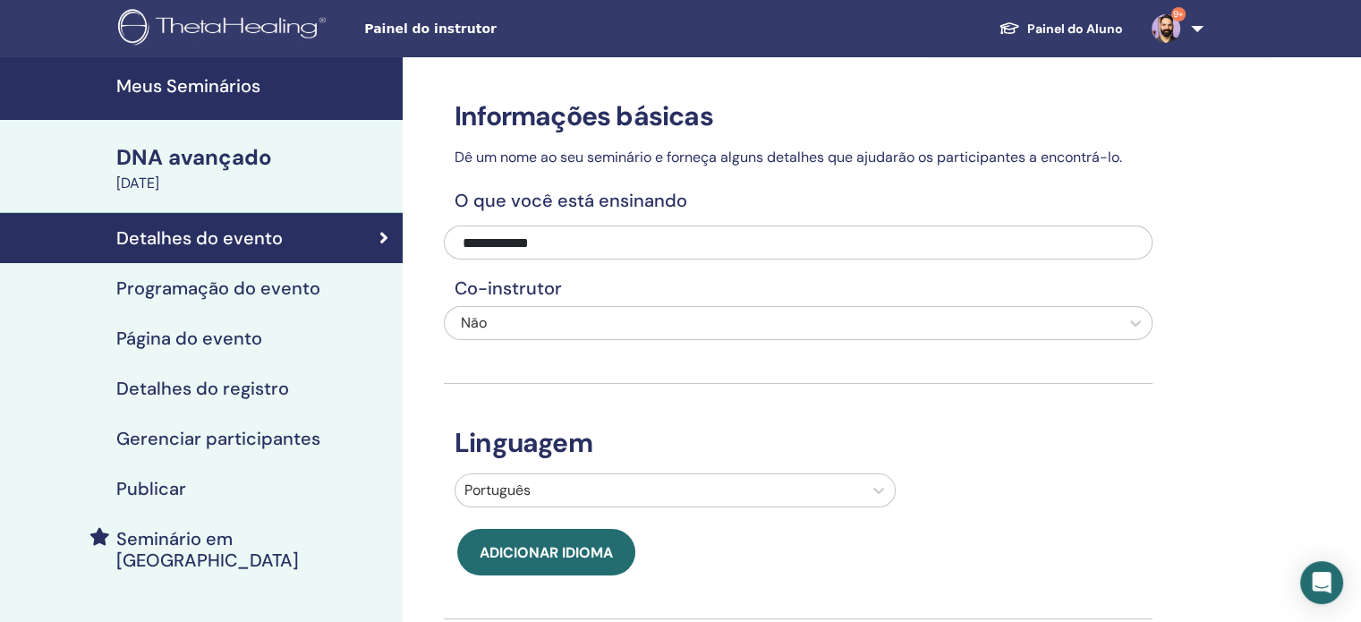
click at [156, 489] on font "Publicar" at bounding box center [151, 488] width 70 height 23
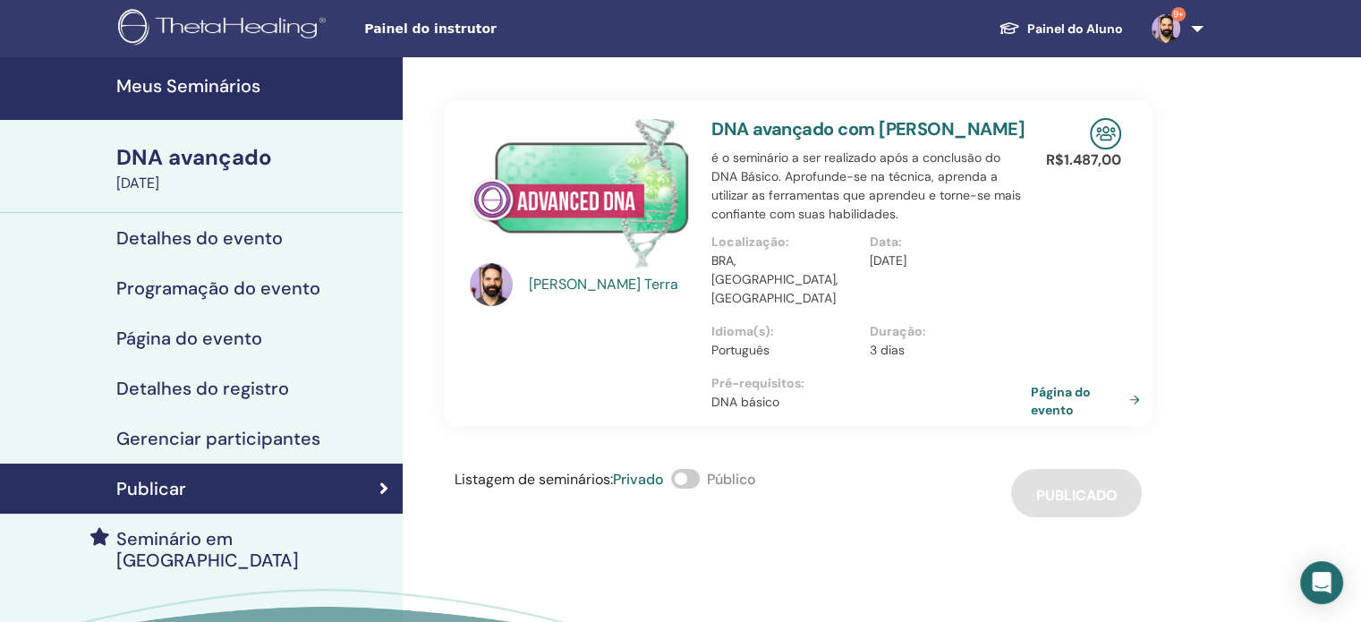
click at [1070, 384] on font "Página do evento" at bounding box center [1061, 400] width 60 height 33
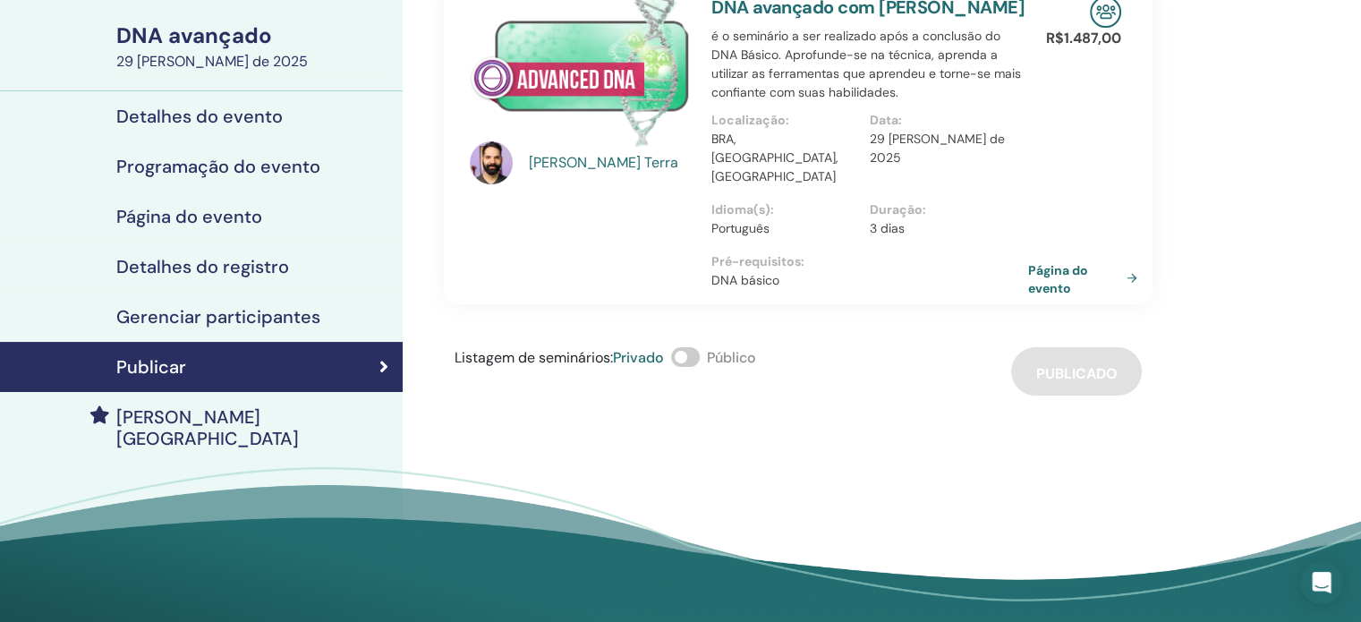
scroll to position [72, 0]
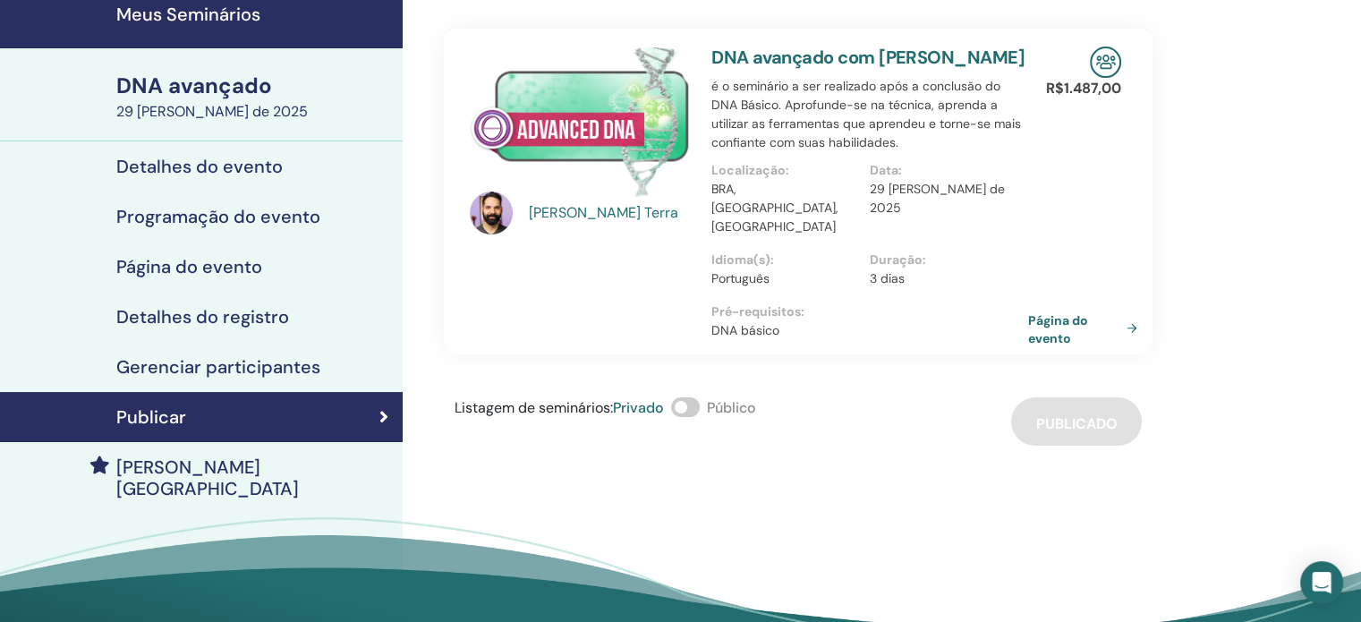
click at [278, 207] on font "Programação do evento" at bounding box center [218, 216] width 204 height 23
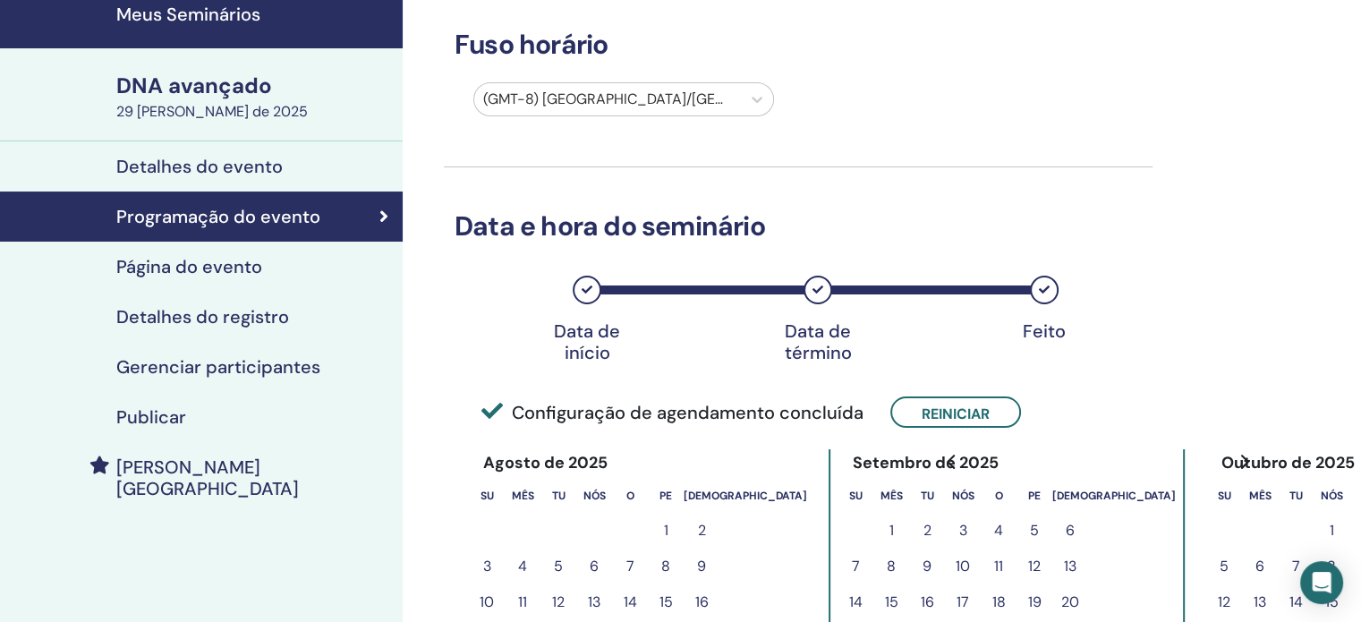
click at [715, 99] on div at bounding box center [607, 99] width 249 height 25
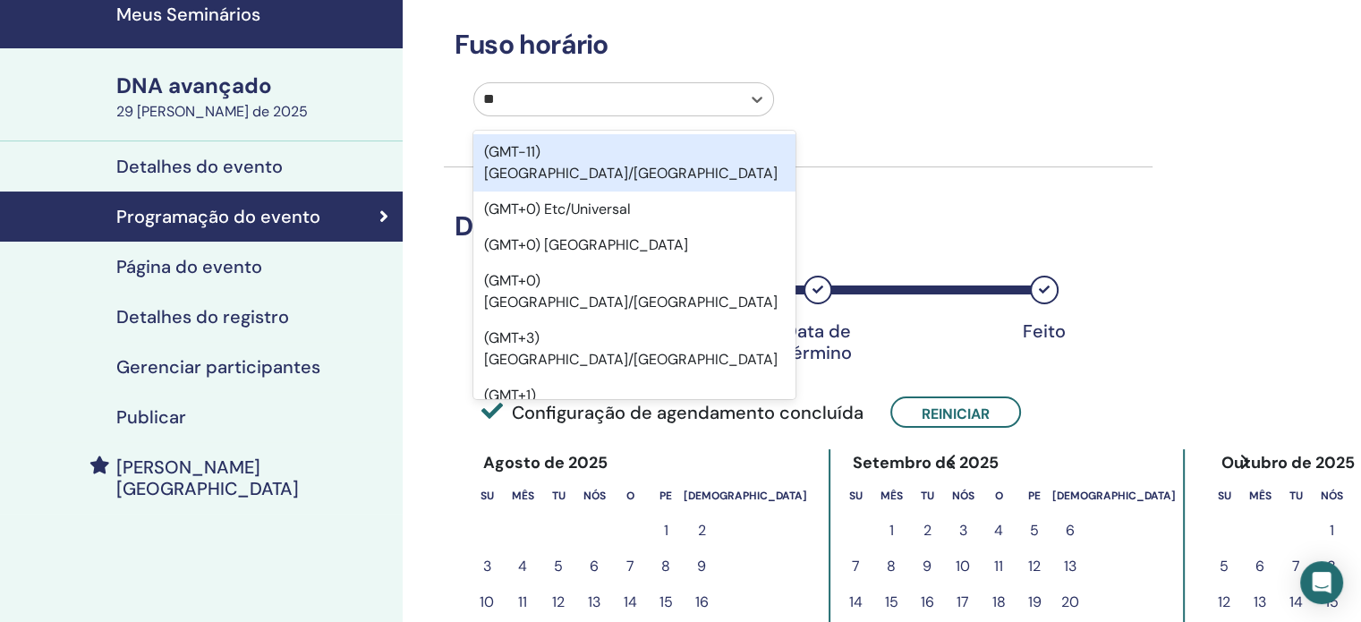
type input "***"
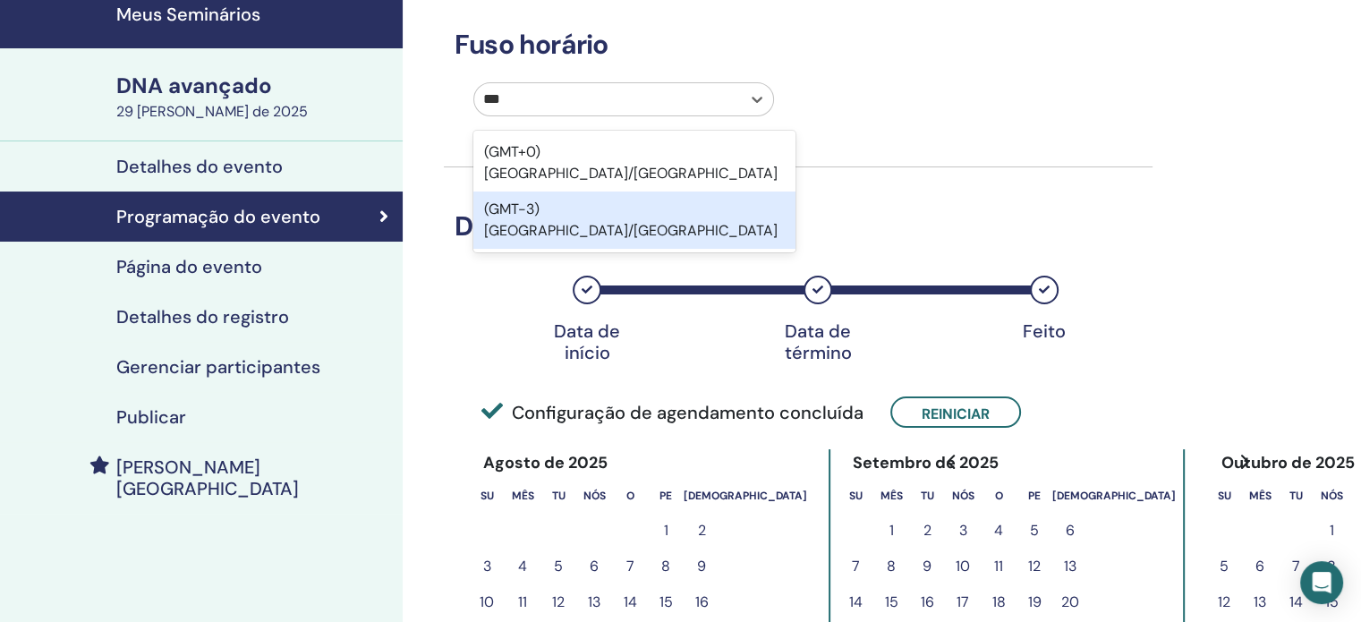
click at [708, 191] on div "(GMT-3) [GEOGRAPHIC_DATA]/[GEOGRAPHIC_DATA]" at bounding box center [634, 219] width 322 height 57
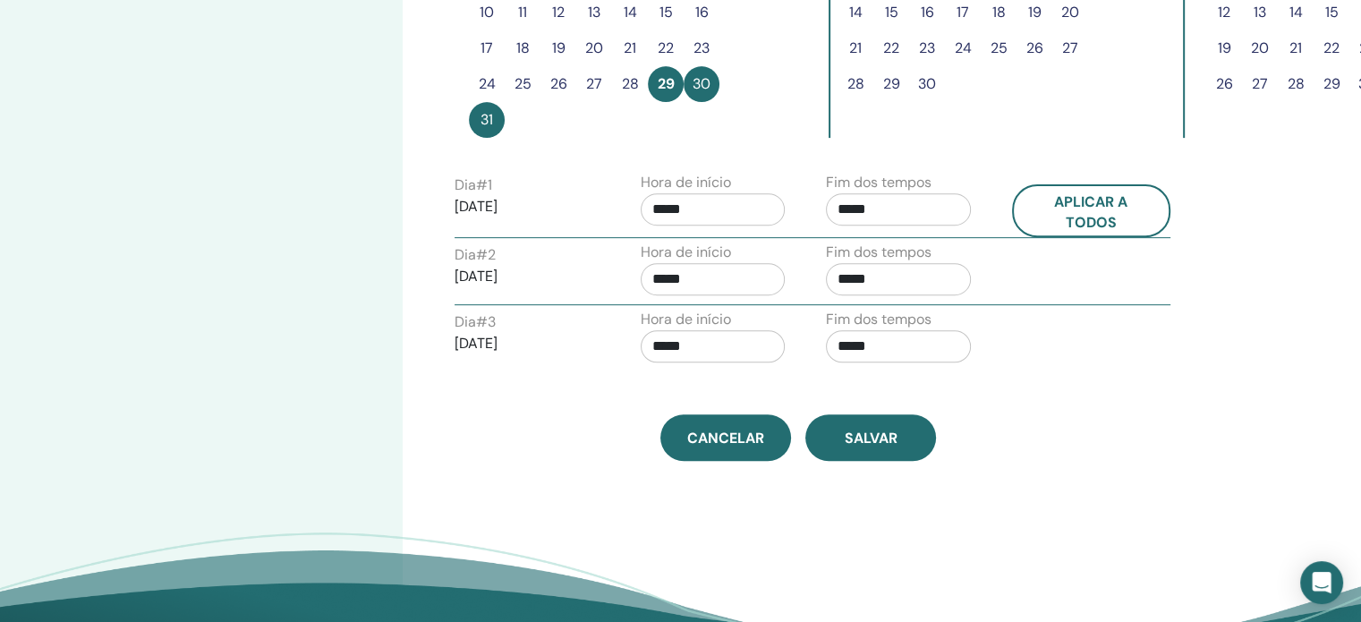
scroll to position [698, 0]
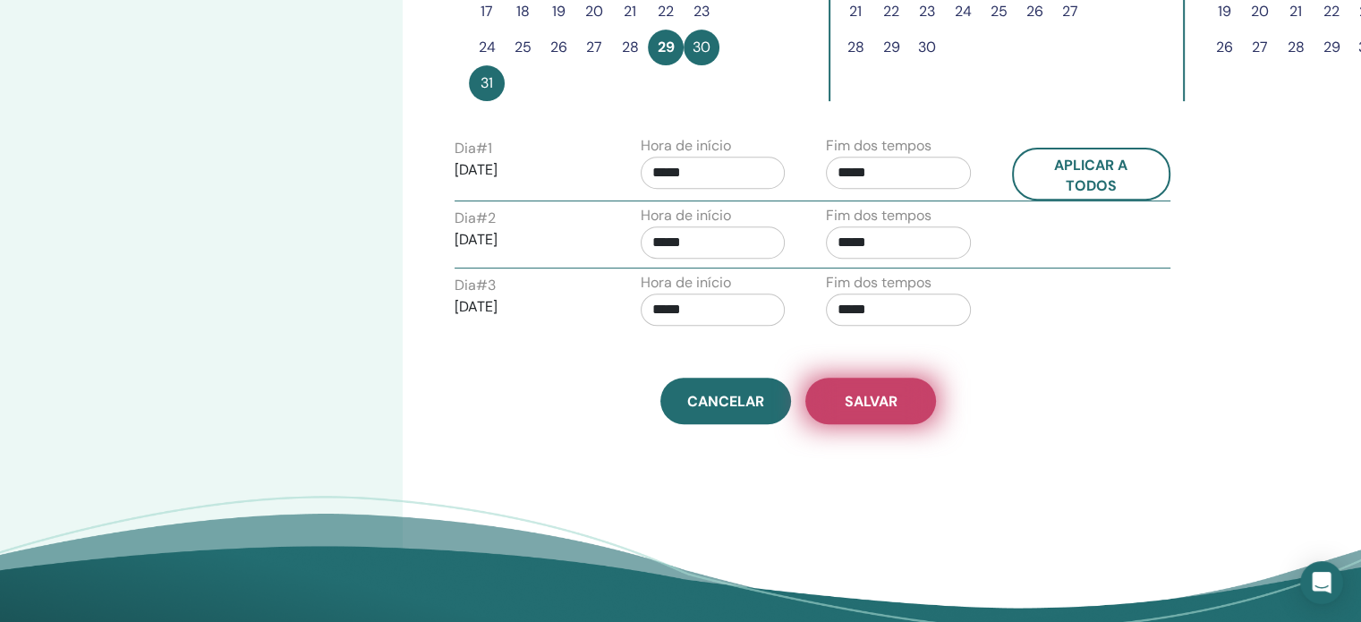
click at [897, 391] on button "Salvar" at bounding box center [870, 401] width 131 height 47
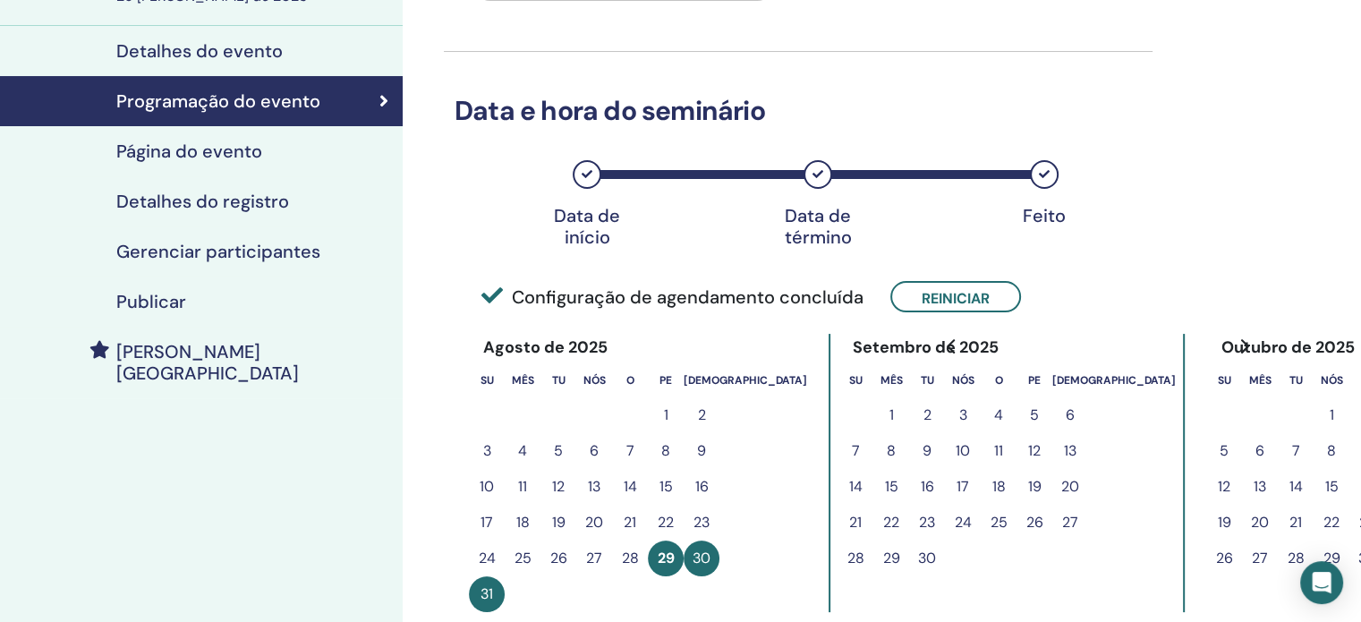
scroll to position [179, 0]
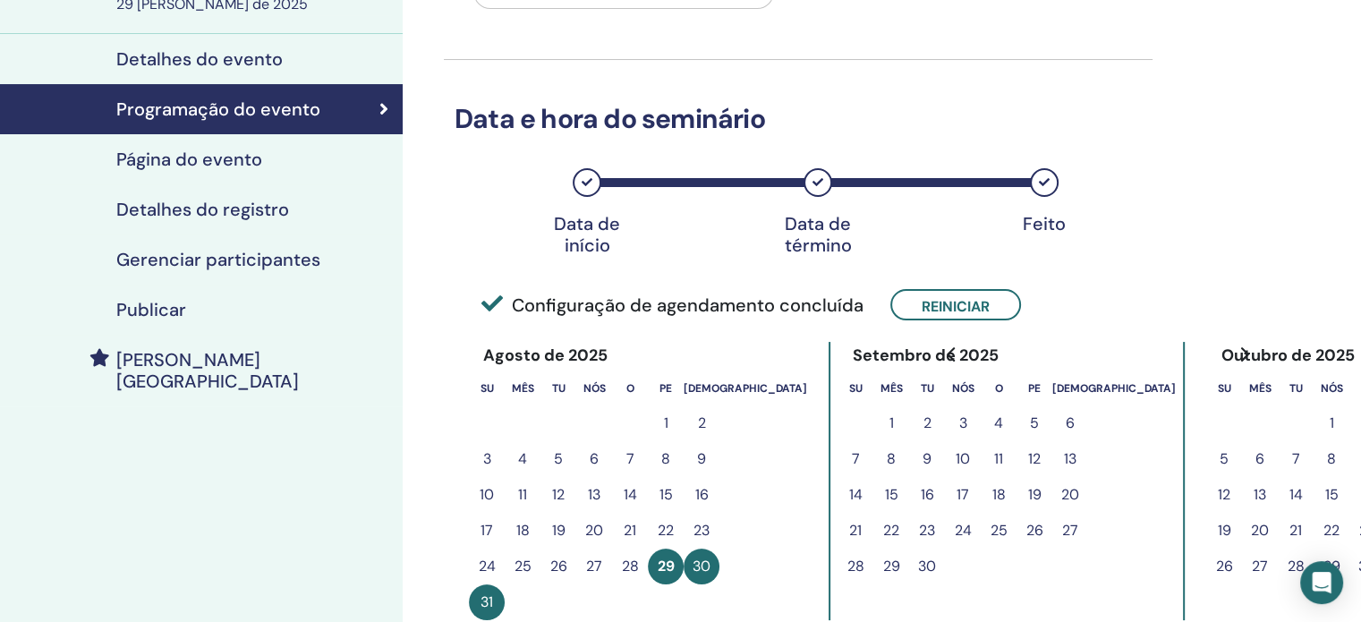
click at [173, 313] on font "Publicar" at bounding box center [151, 309] width 70 height 23
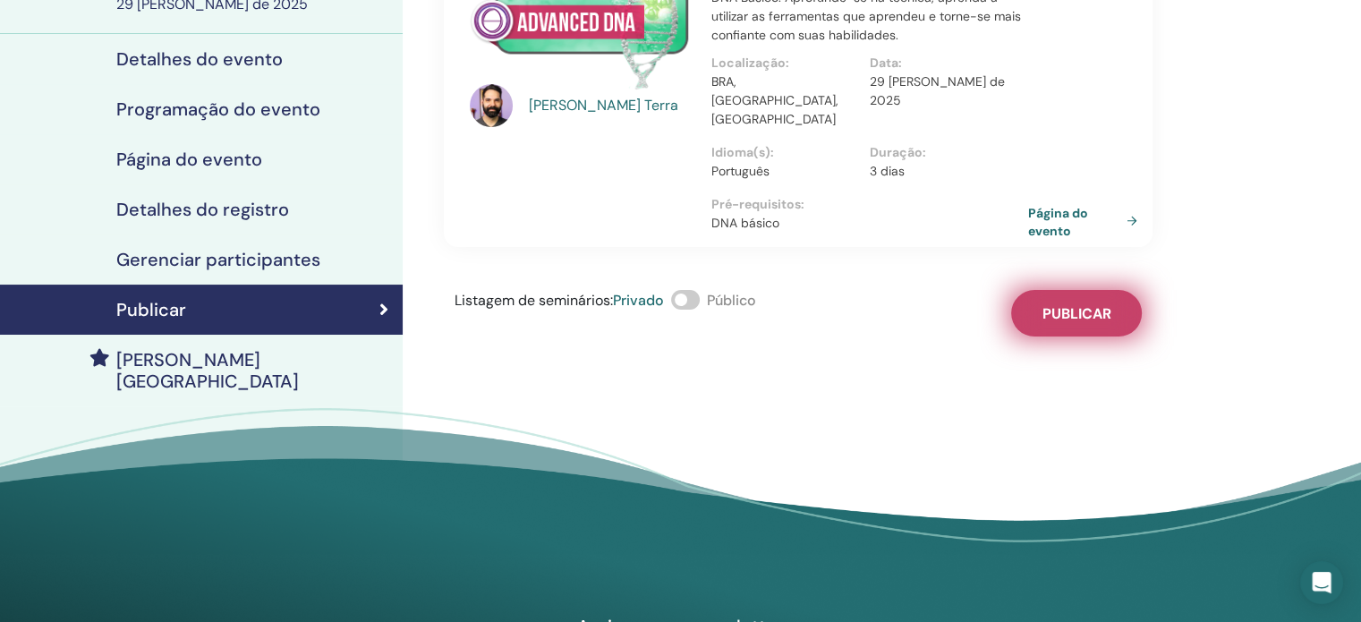
click at [1102, 304] on font "Publicar" at bounding box center [1076, 313] width 69 height 19
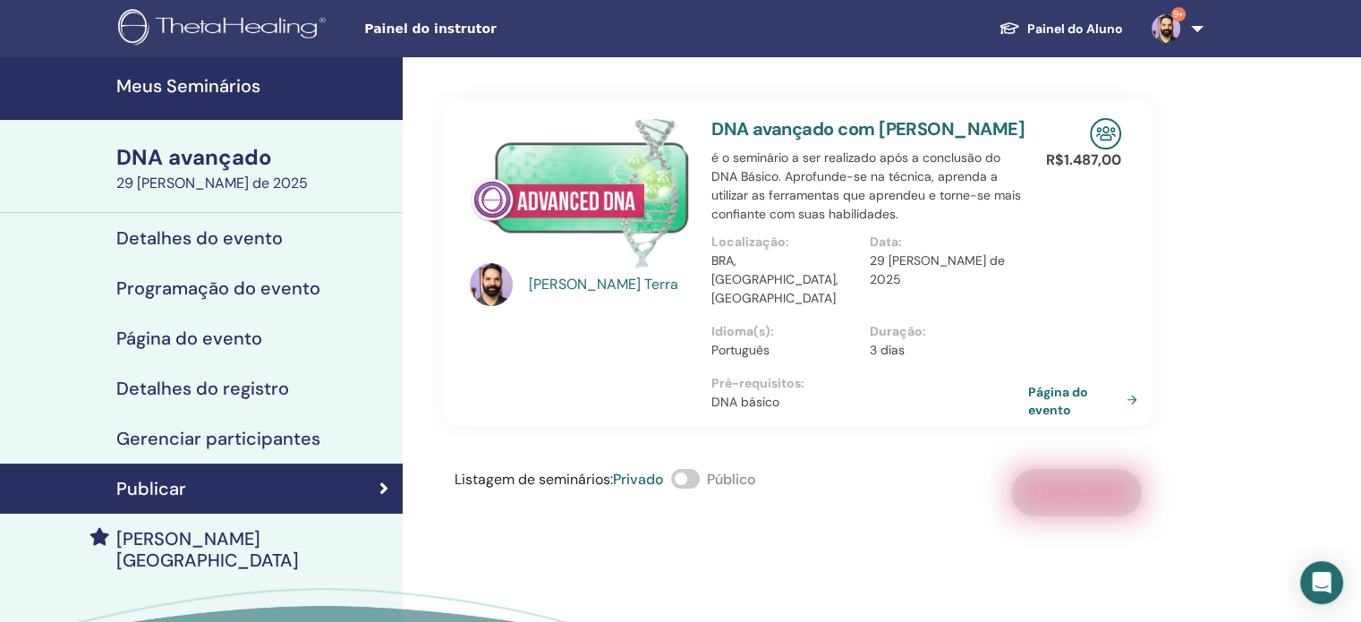
click at [161, 85] on font "Meus Seminários" at bounding box center [188, 85] width 144 height 23
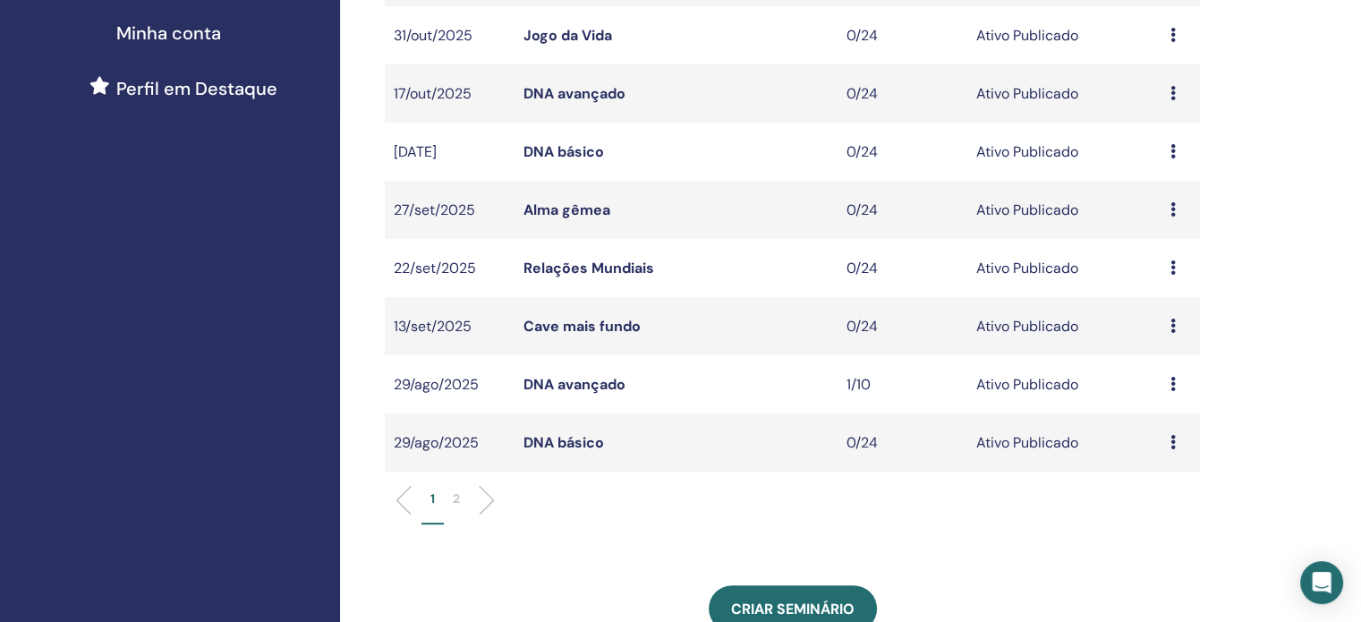
scroll to position [447, 0]
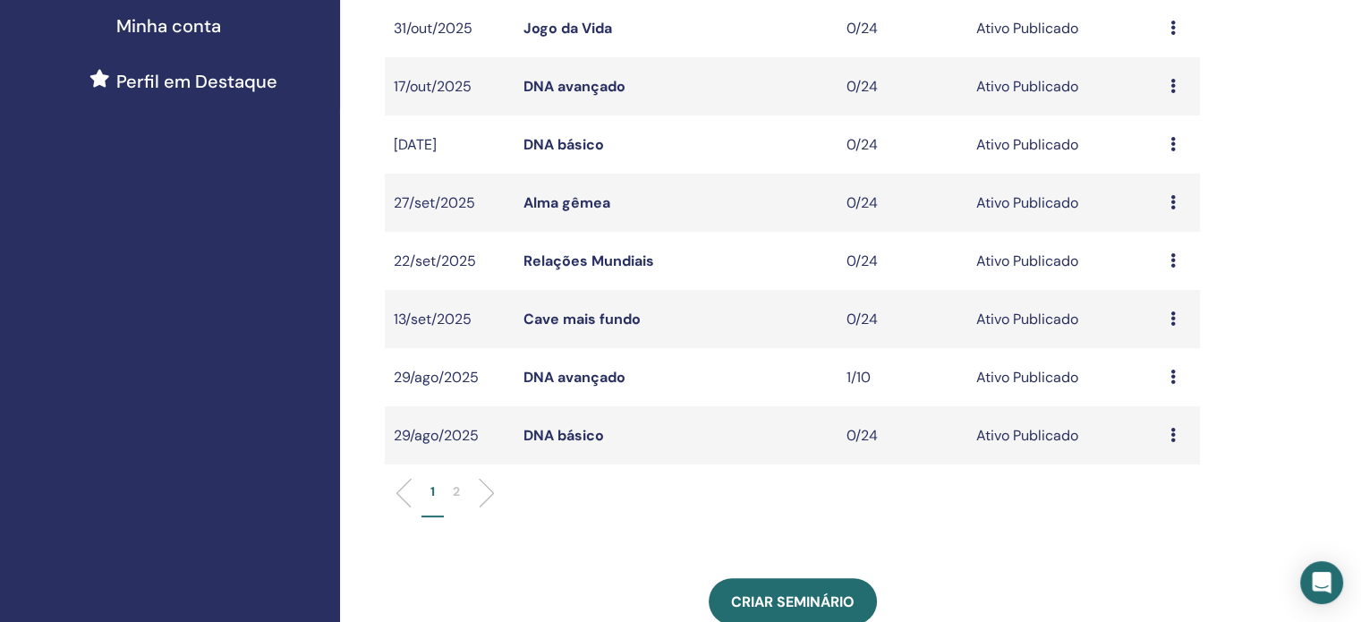
click at [597, 373] on font "DNA avançado" at bounding box center [574, 377] width 102 height 19
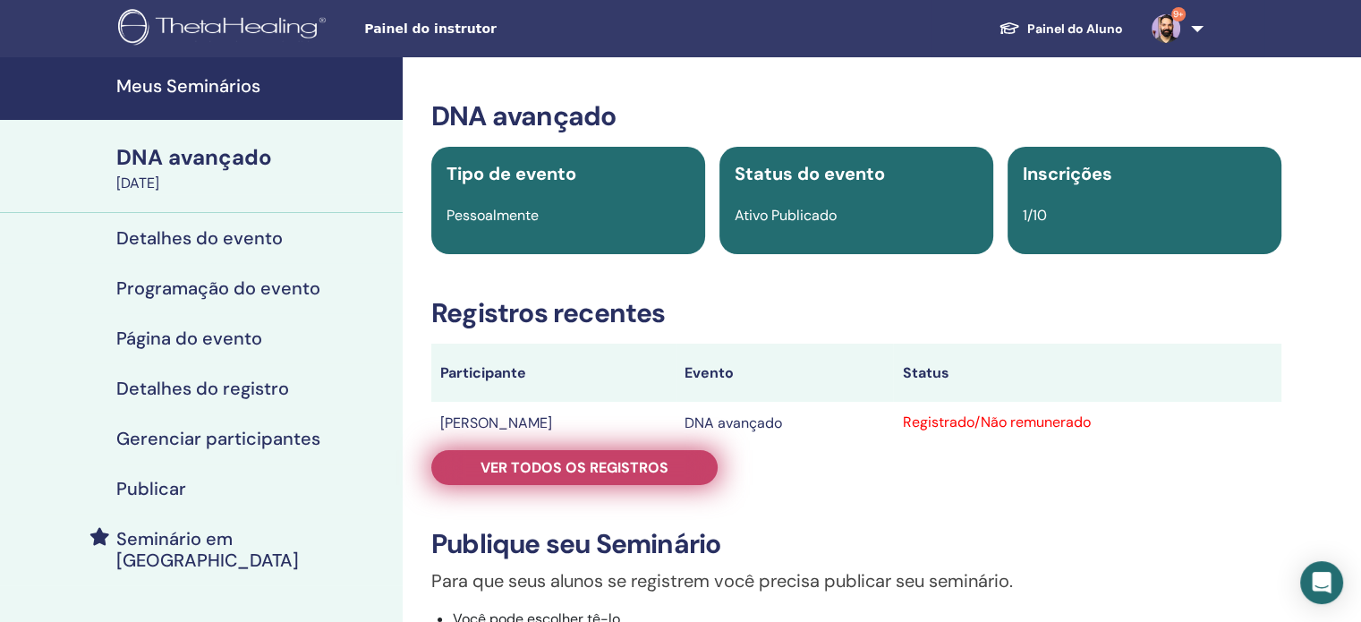
click at [668, 468] on link "Ver todos os registros" at bounding box center [574, 467] width 286 height 35
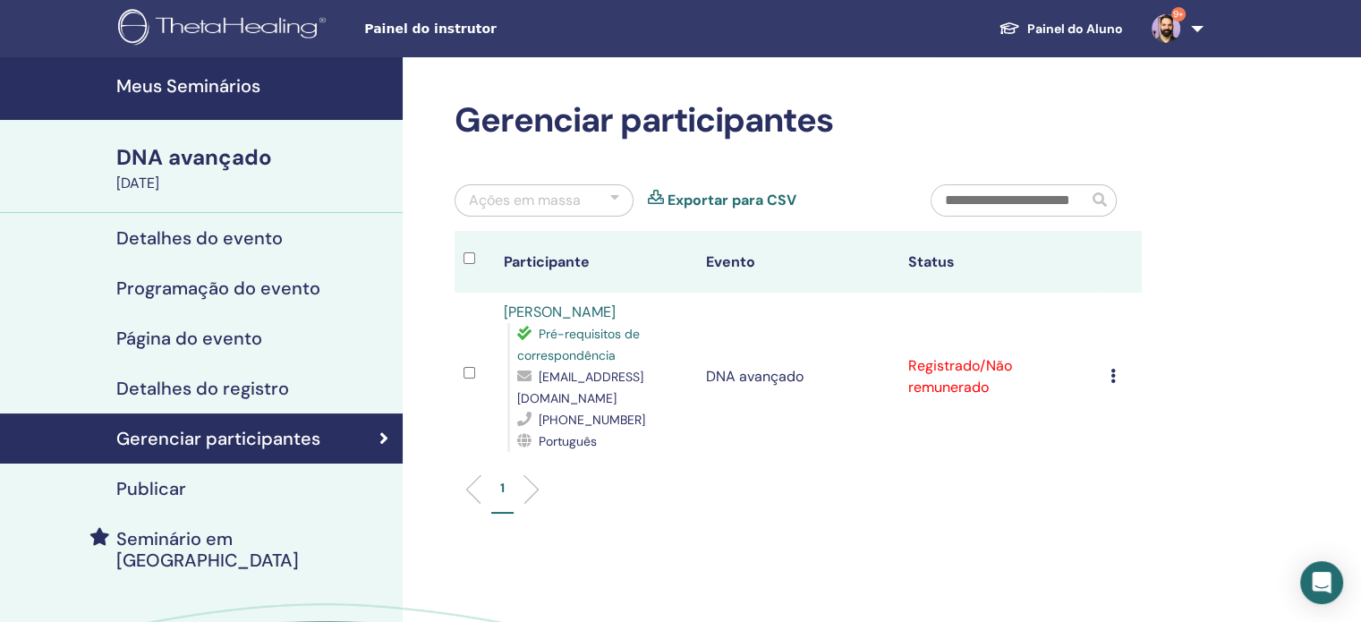
click at [1112, 369] on icon at bounding box center [1112, 376] width 5 height 14
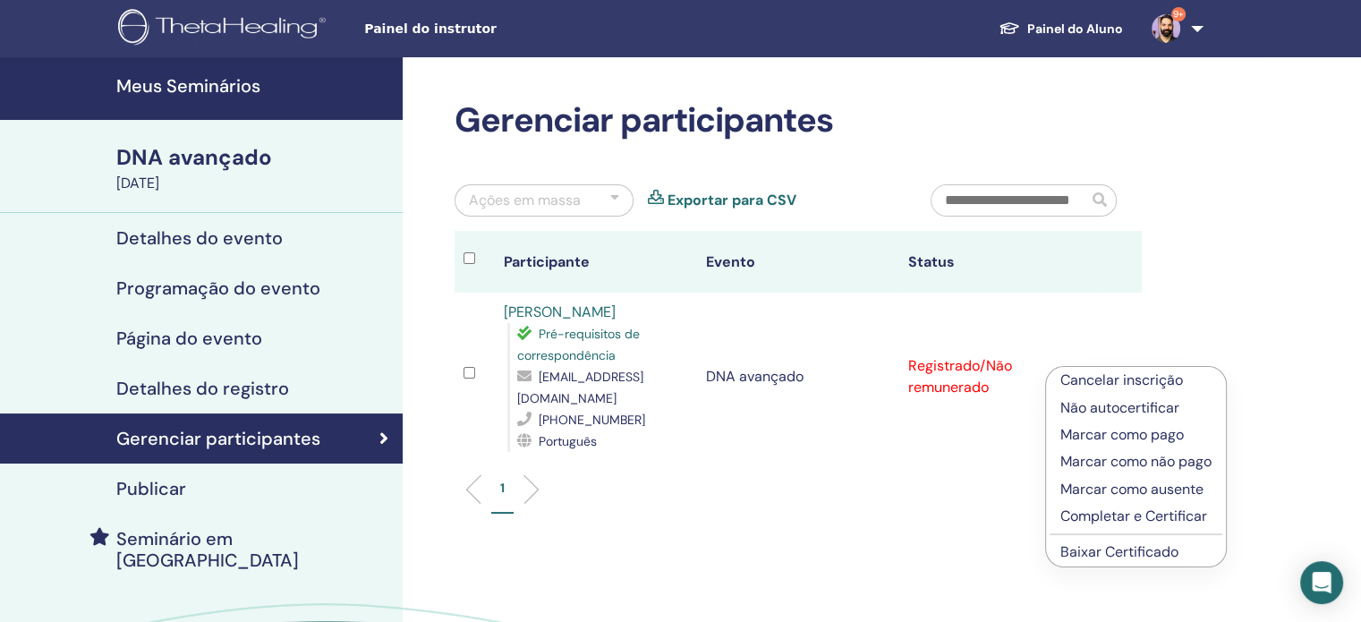
click at [1128, 436] on font "Marcar como pago" at bounding box center [1121, 434] width 123 height 19
